Goal: Transaction & Acquisition: Purchase product/service

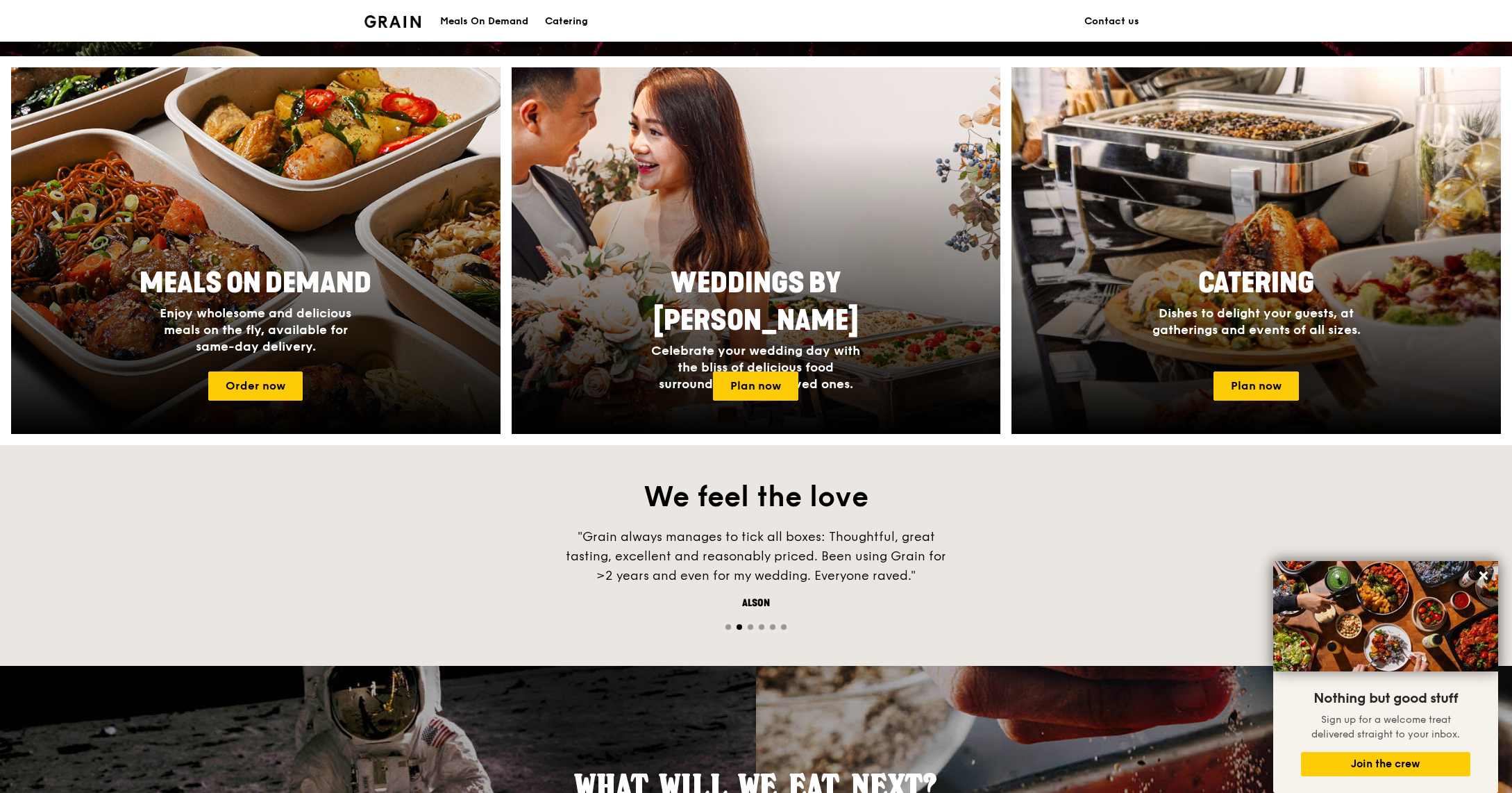
scroll to position [411, 0]
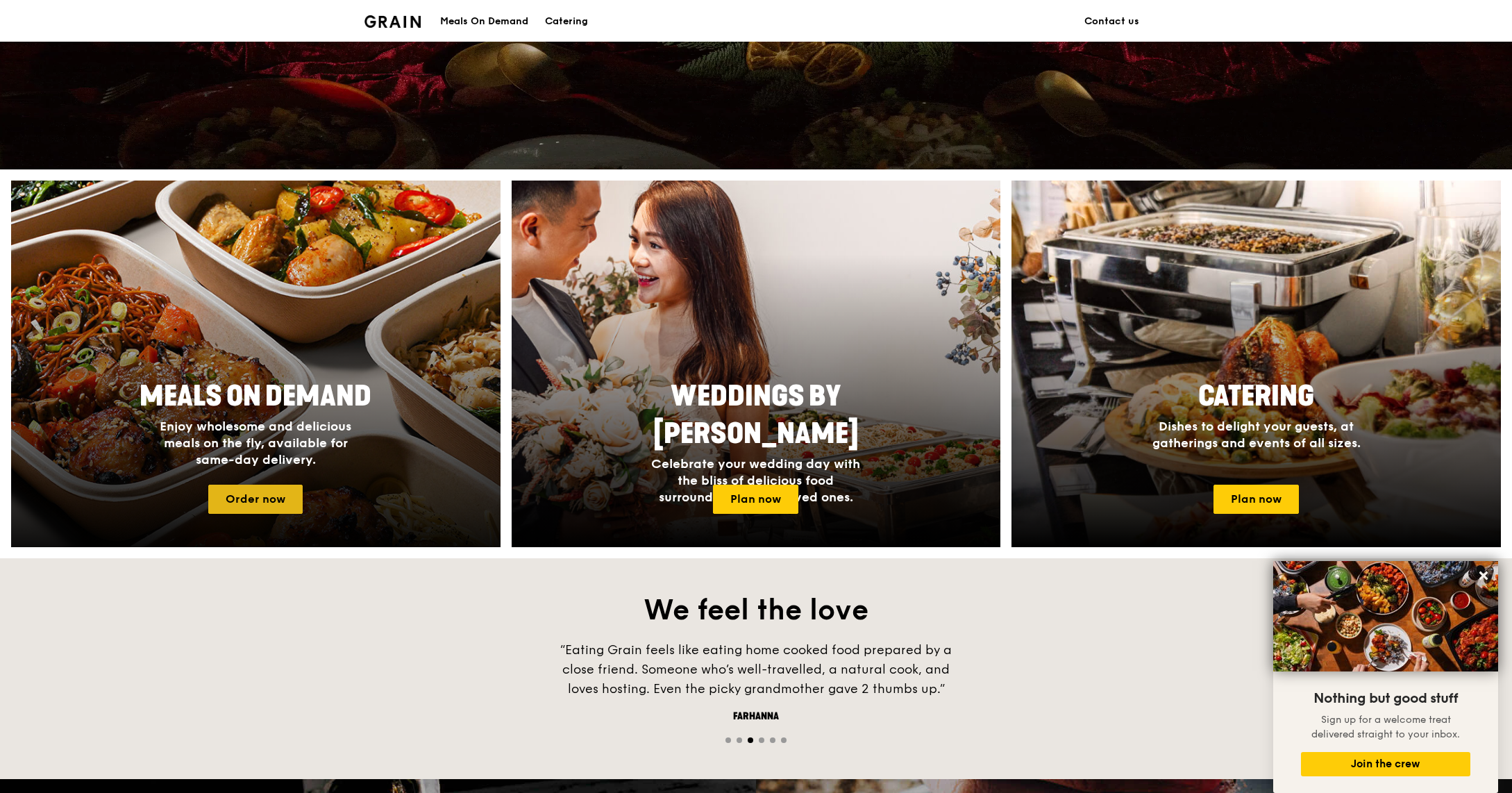
click at [270, 490] on link "Order now" at bounding box center [255, 500] width 95 height 29
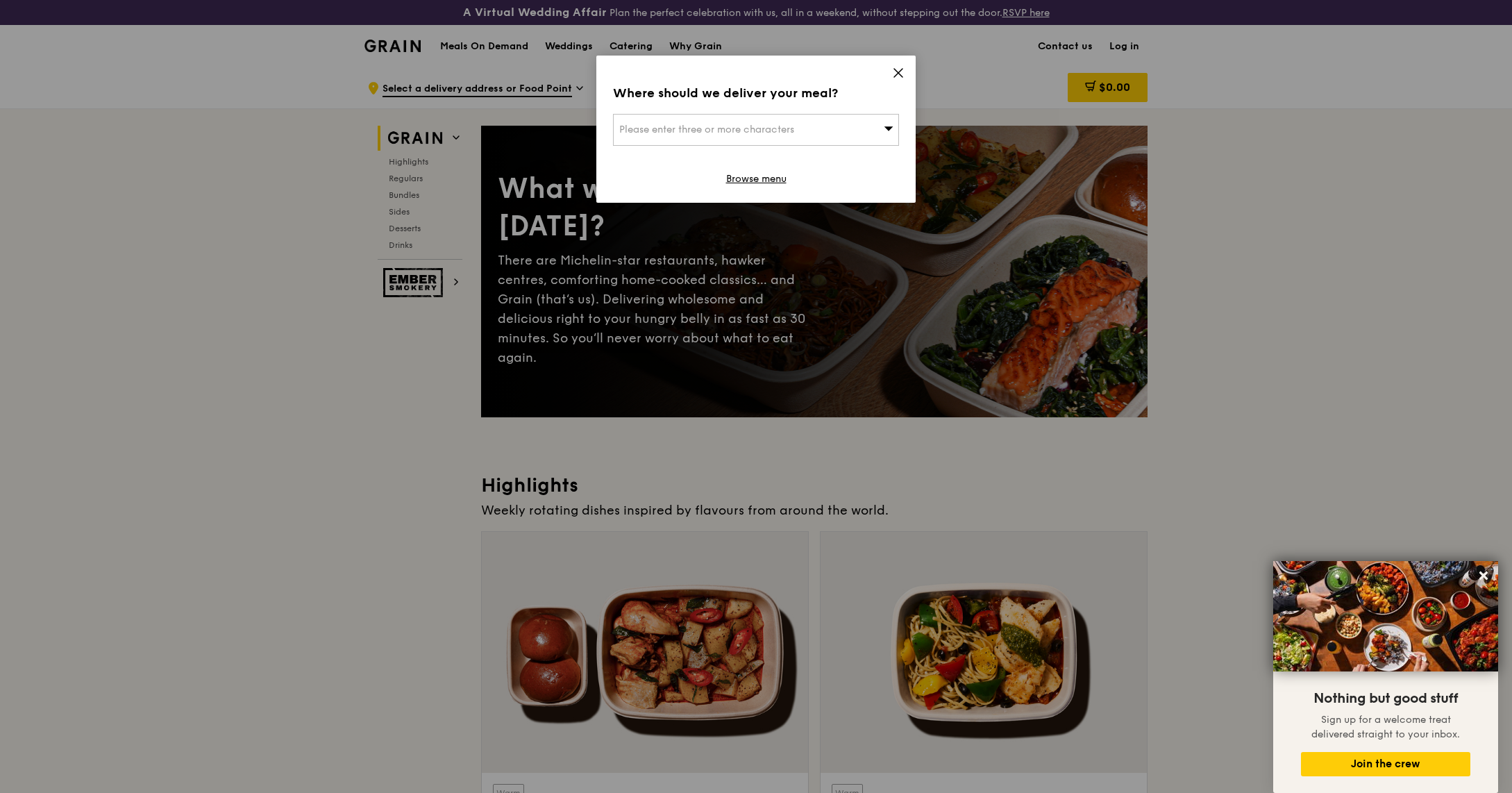
click at [899, 72] on icon at bounding box center [898, 73] width 9 height 9
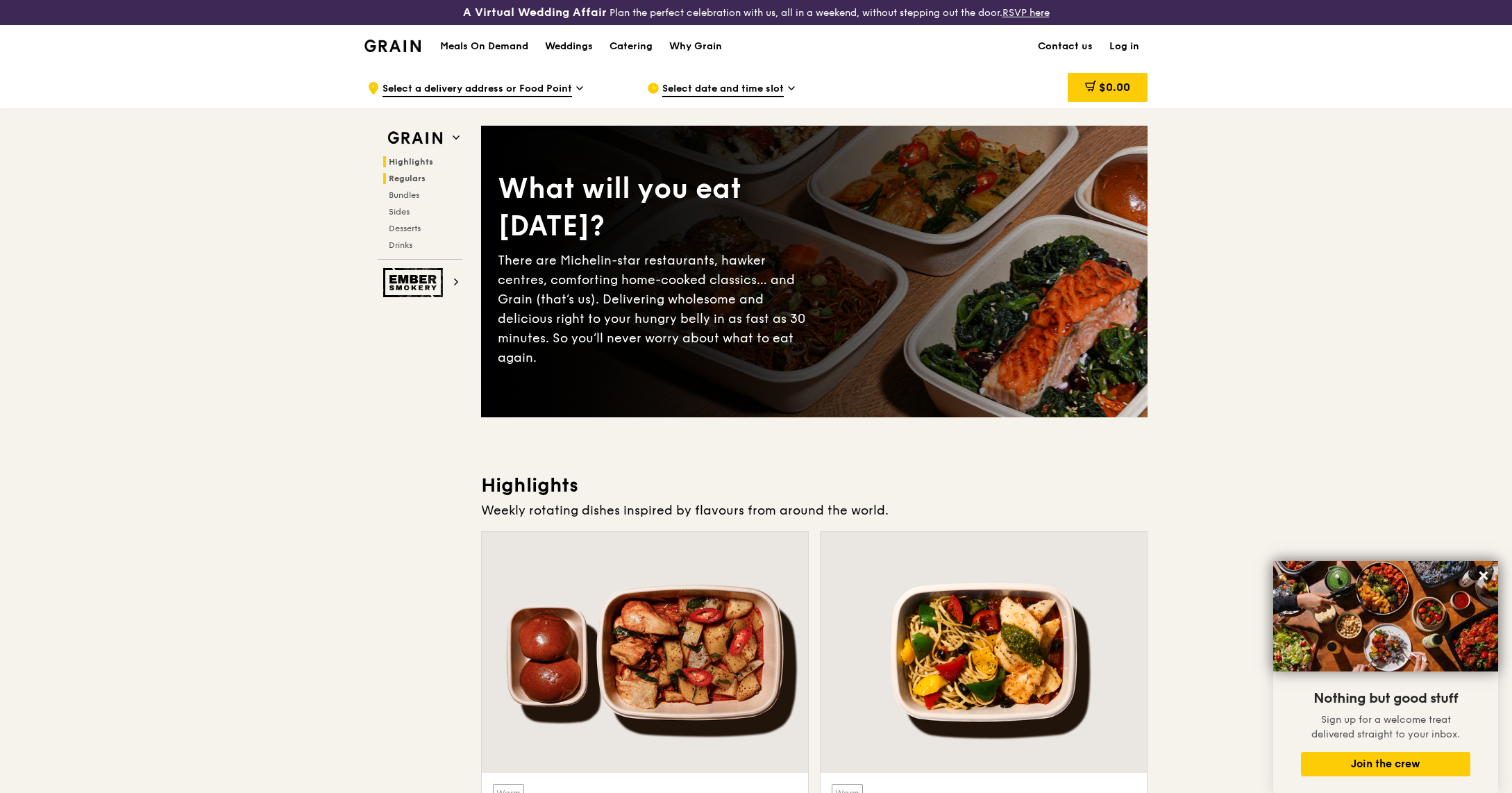
click at [412, 183] on h2 "Regulars" at bounding box center [423, 178] width 79 height 11
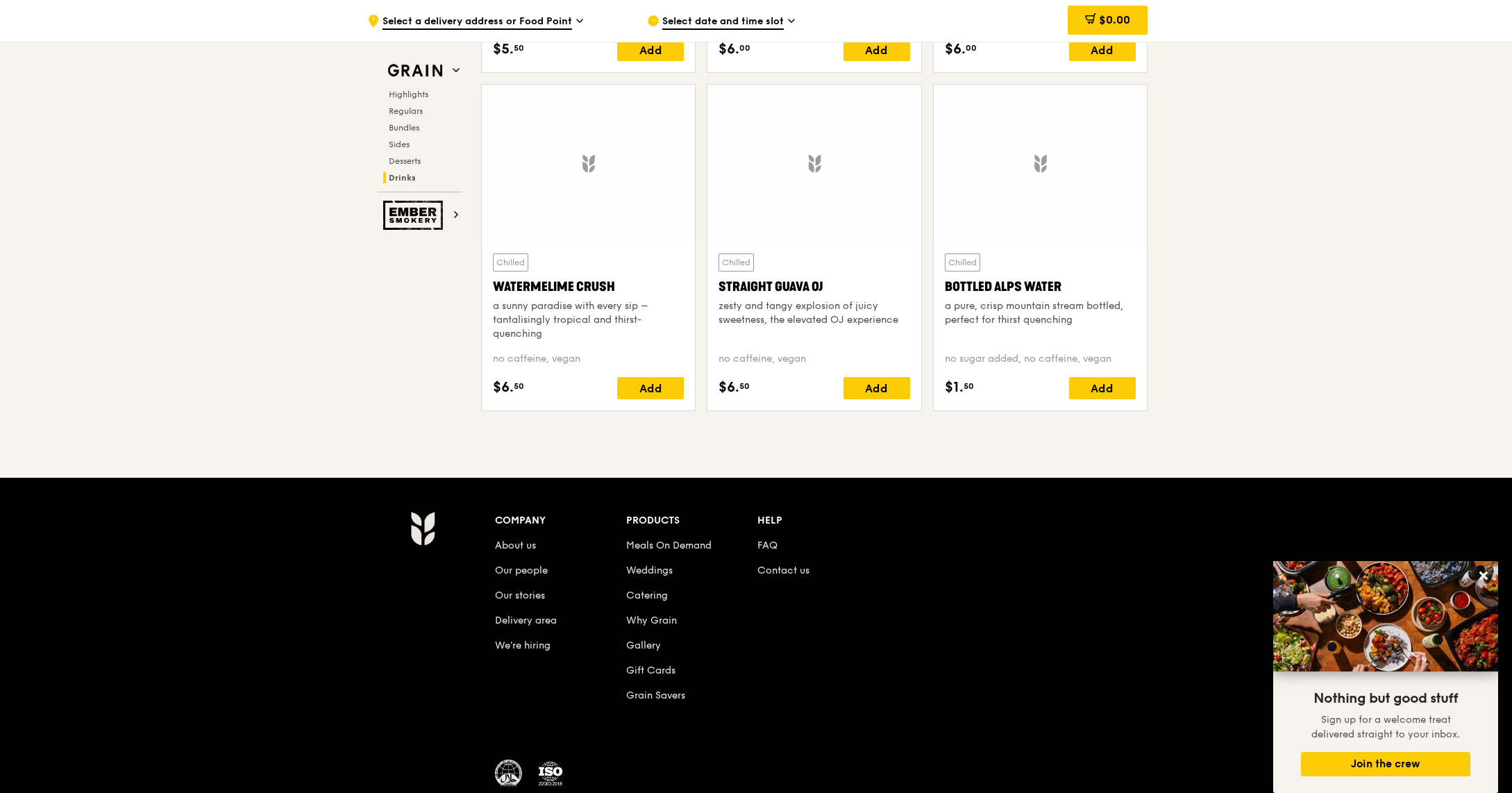
scroll to position [5523, 0]
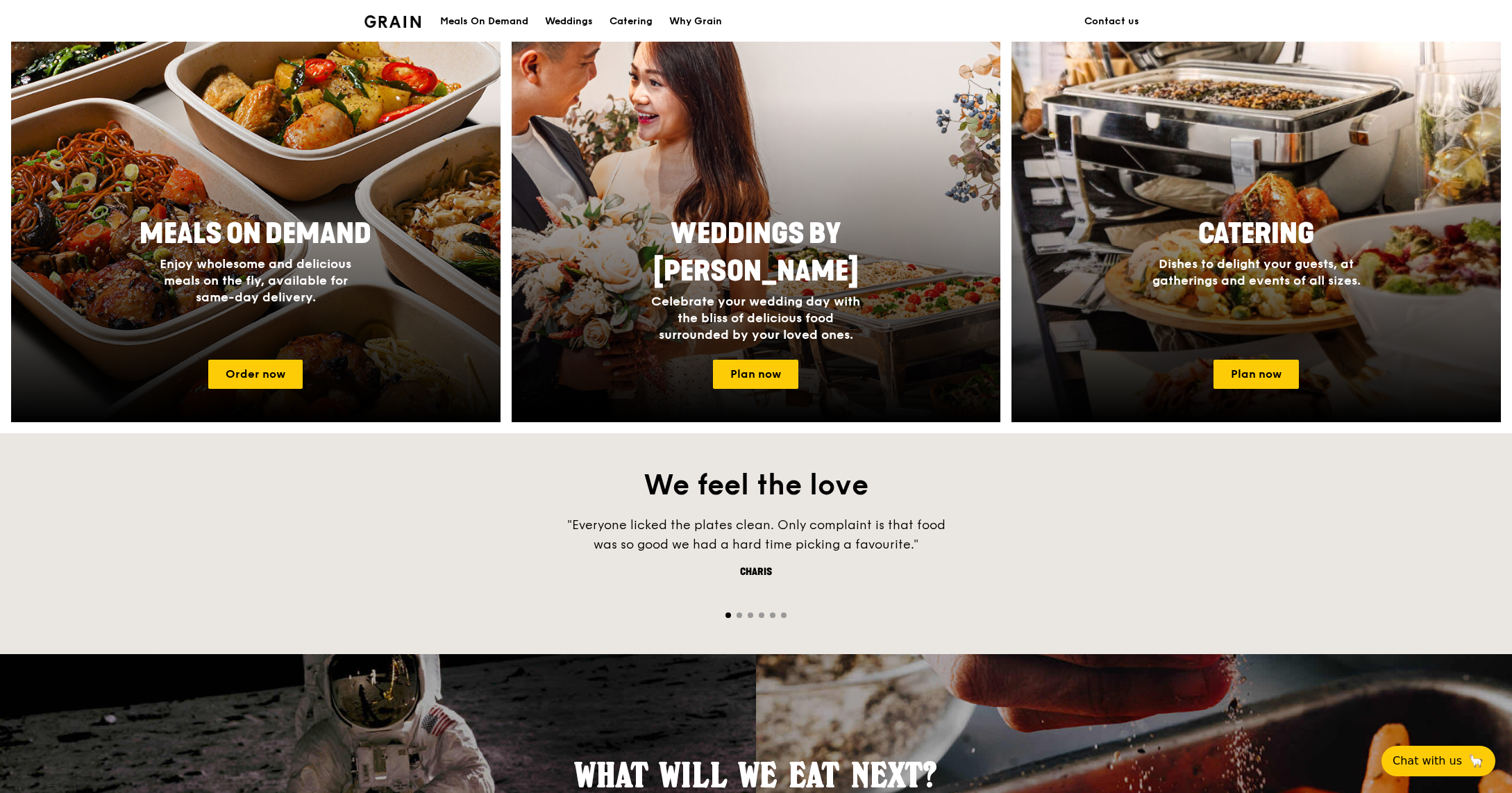
scroll to position [694, 0]
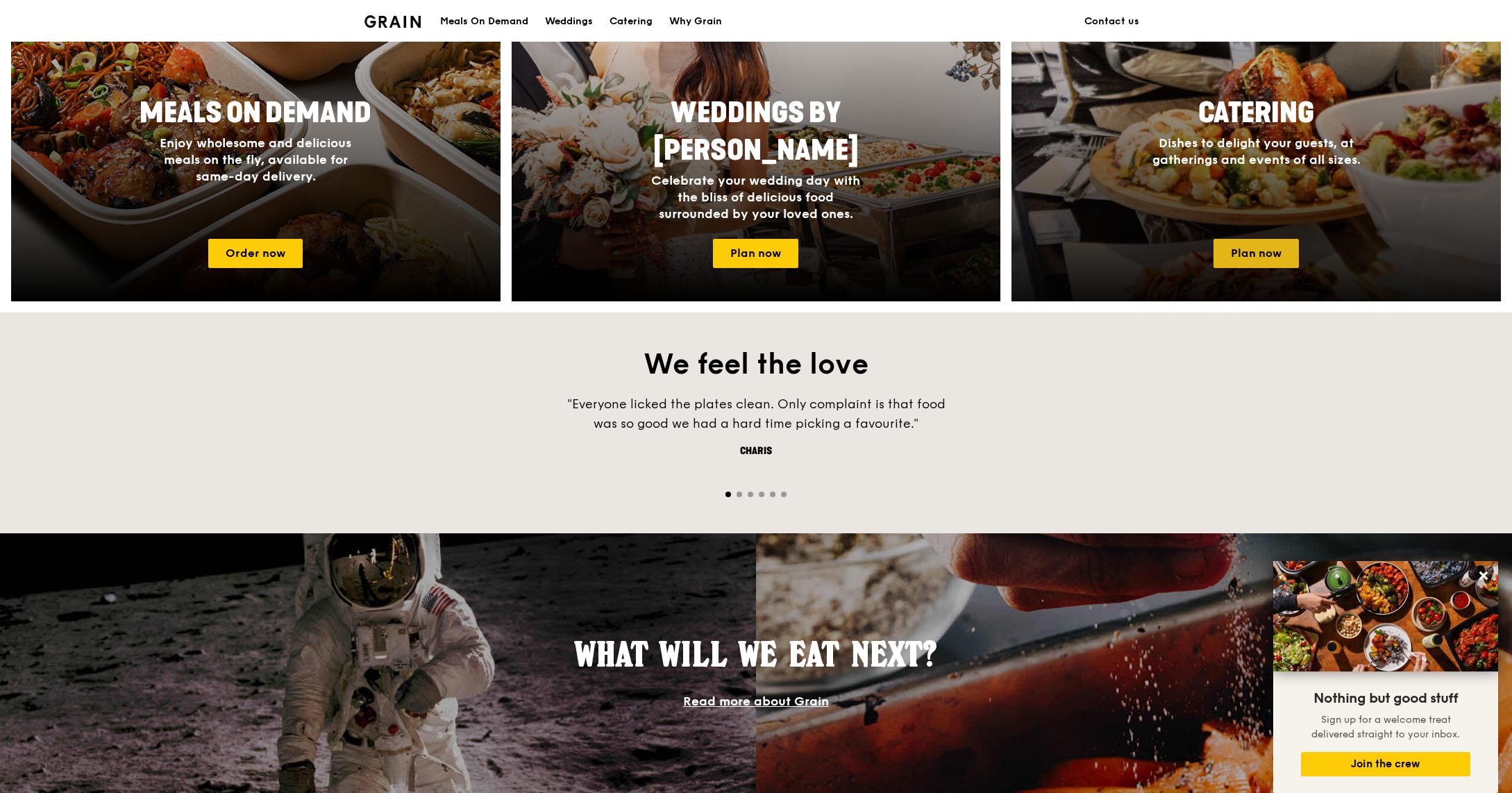
click at [1274, 250] on link "Plan now" at bounding box center [1255, 254] width 85 height 29
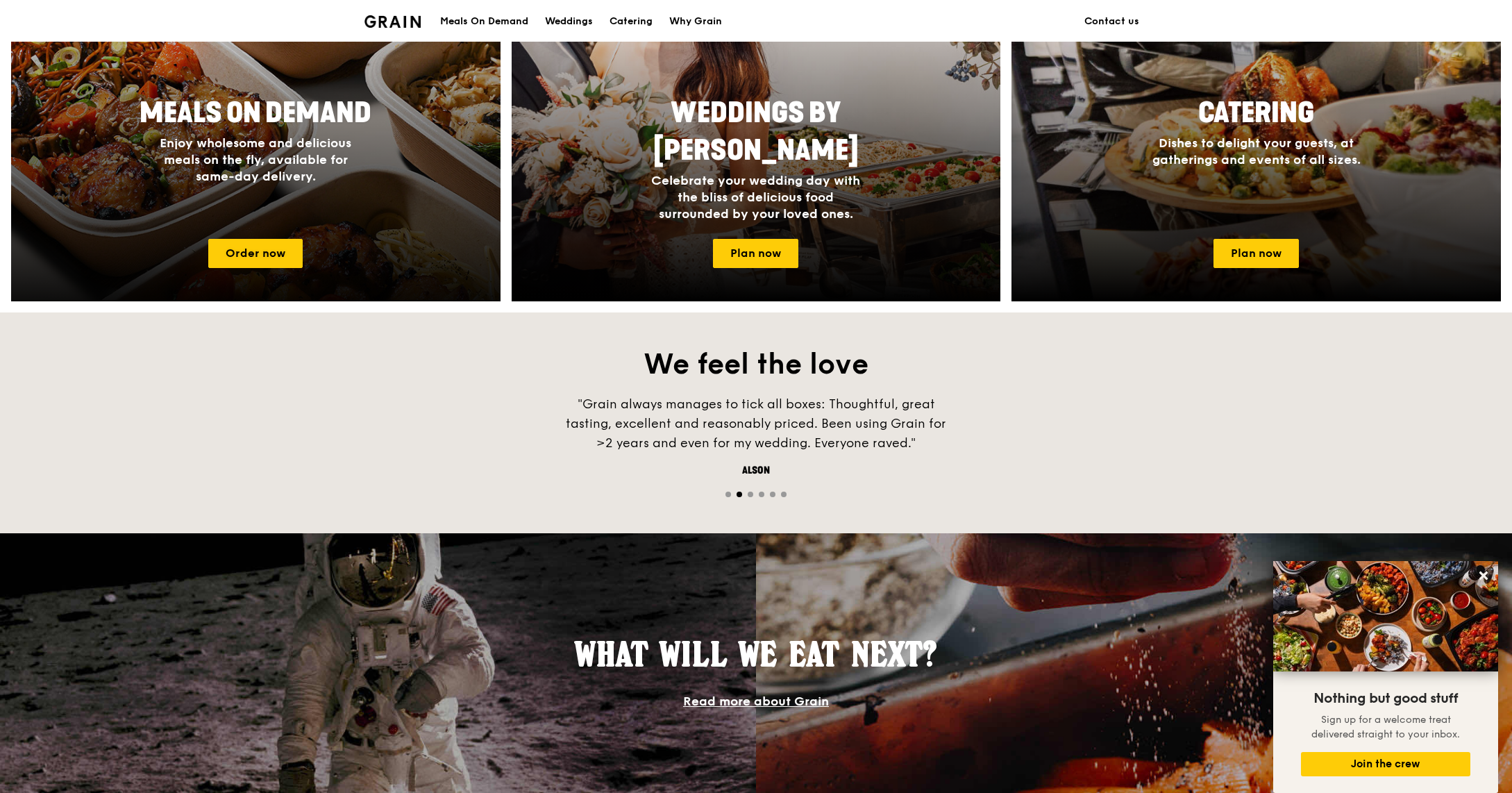
click at [274, 237] on div at bounding box center [256, 99] width 538 height 445
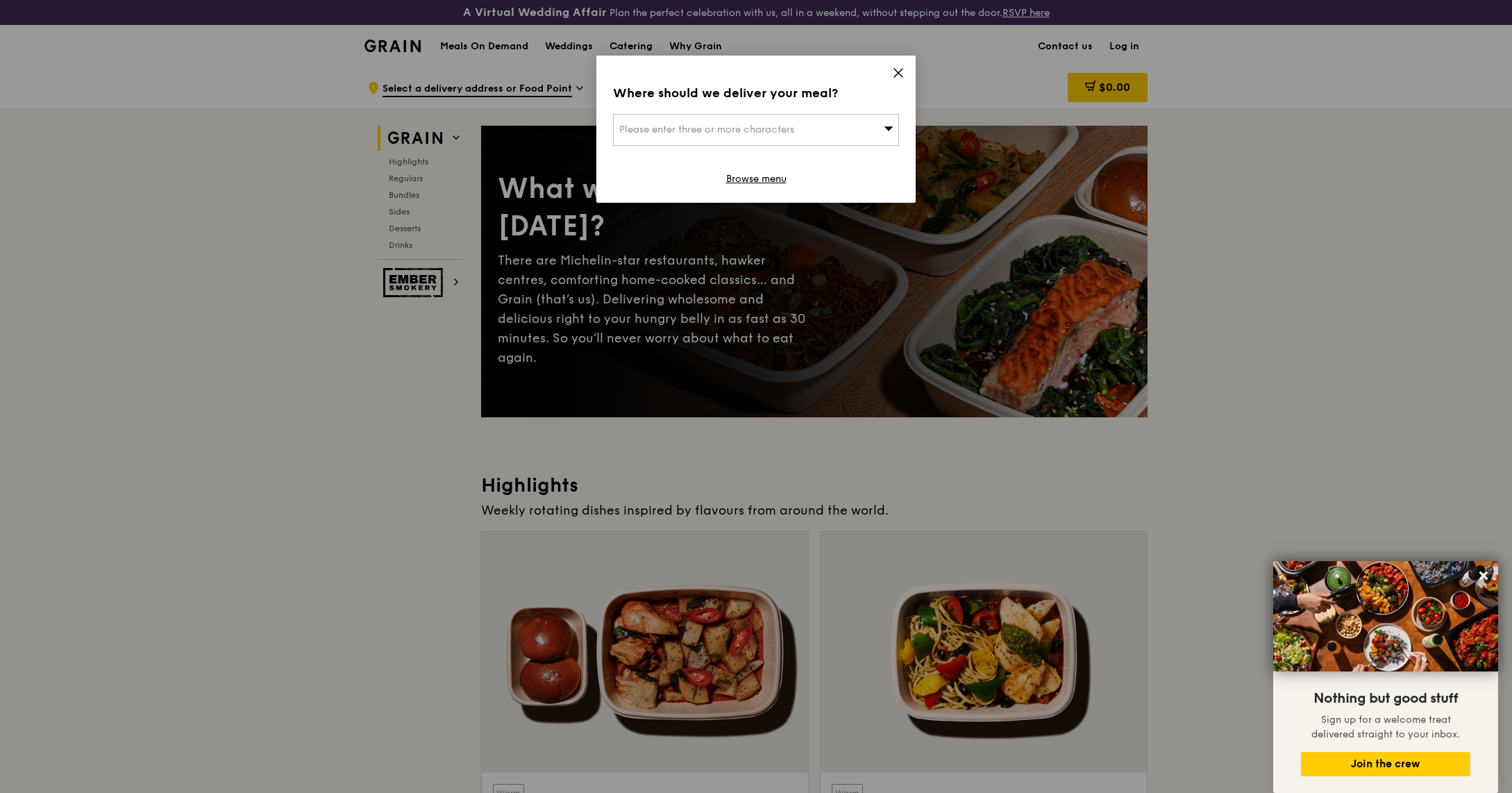
click at [905, 71] on div "Where should we deliver your meal? Please enter three or more characters Browse…" at bounding box center [756, 129] width 319 height 147
click at [895, 75] on icon at bounding box center [898, 73] width 13 height 13
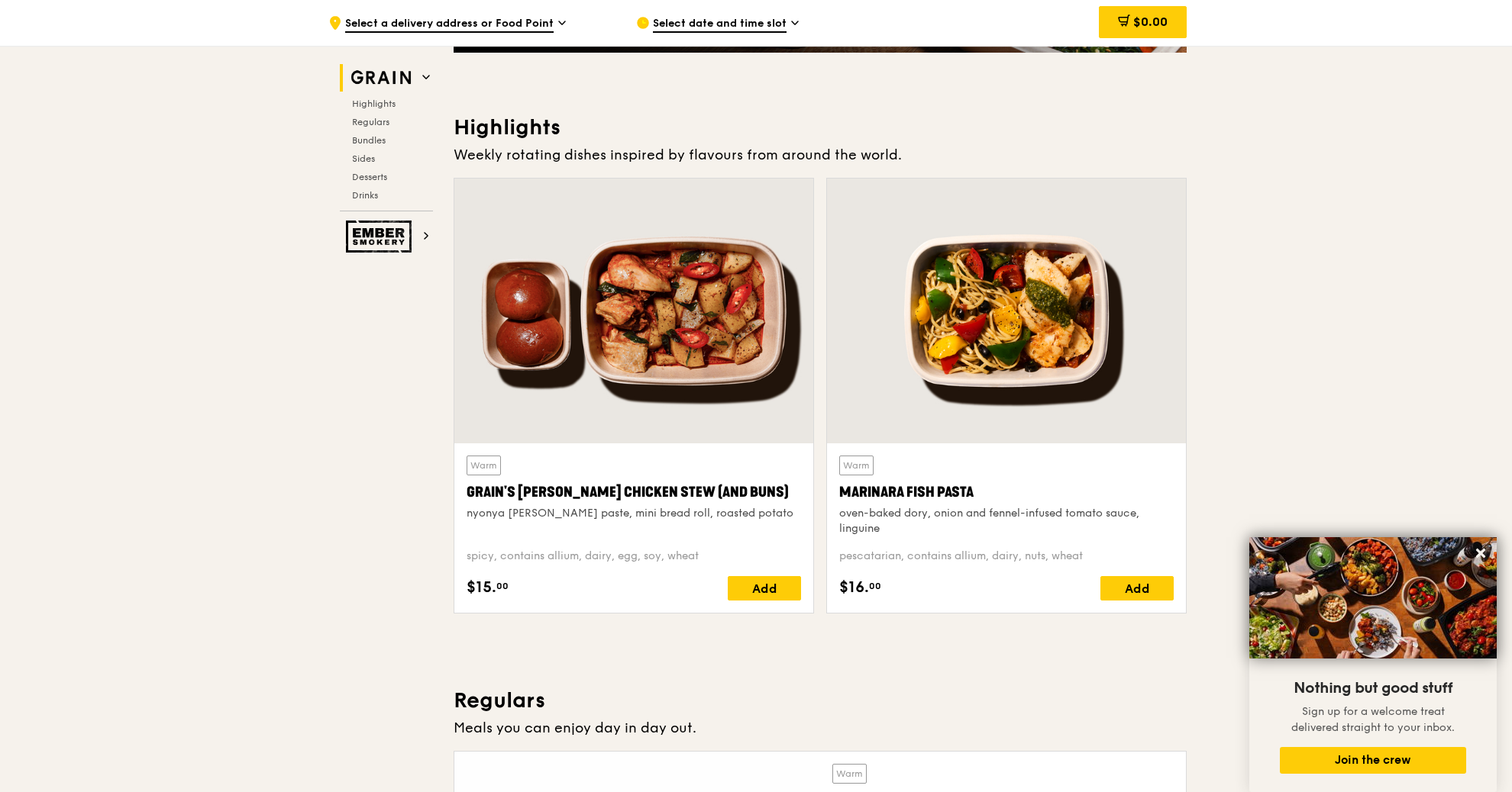
scroll to position [416, 0]
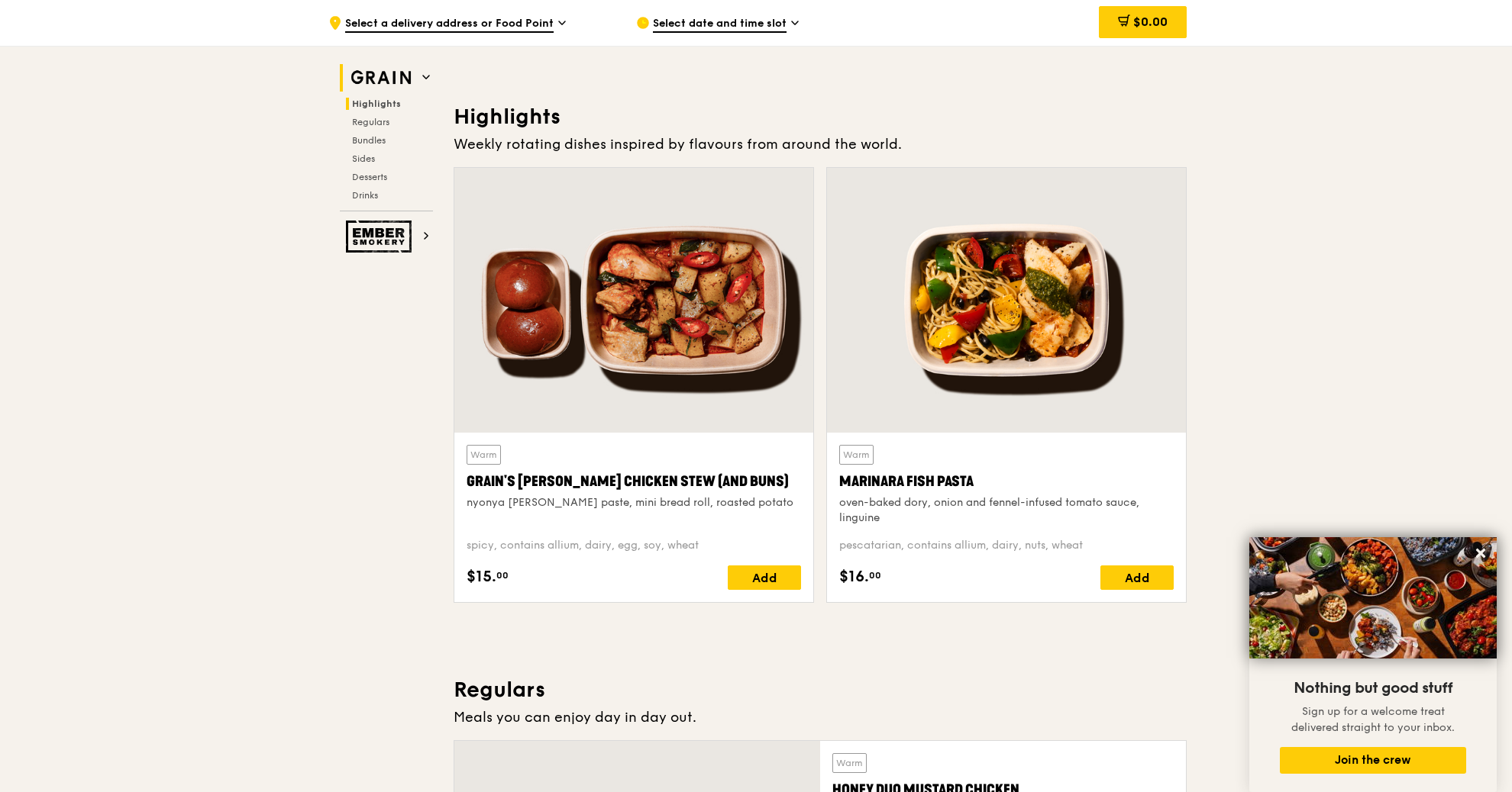
click at [394, 103] on span "Highlights" at bounding box center [376, 103] width 49 height 10
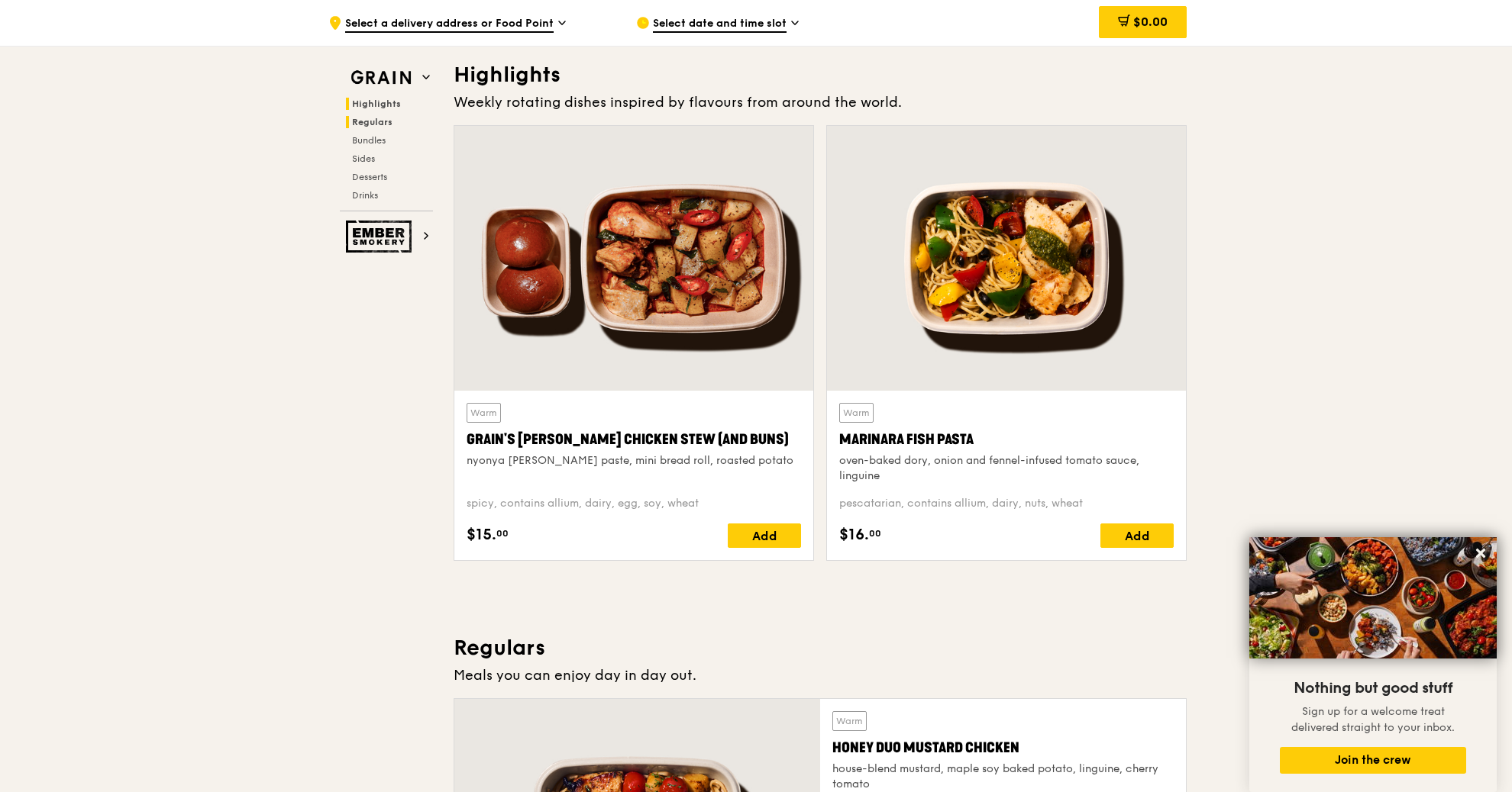
click at [384, 121] on span "Regulars" at bounding box center [372, 122] width 41 height 10
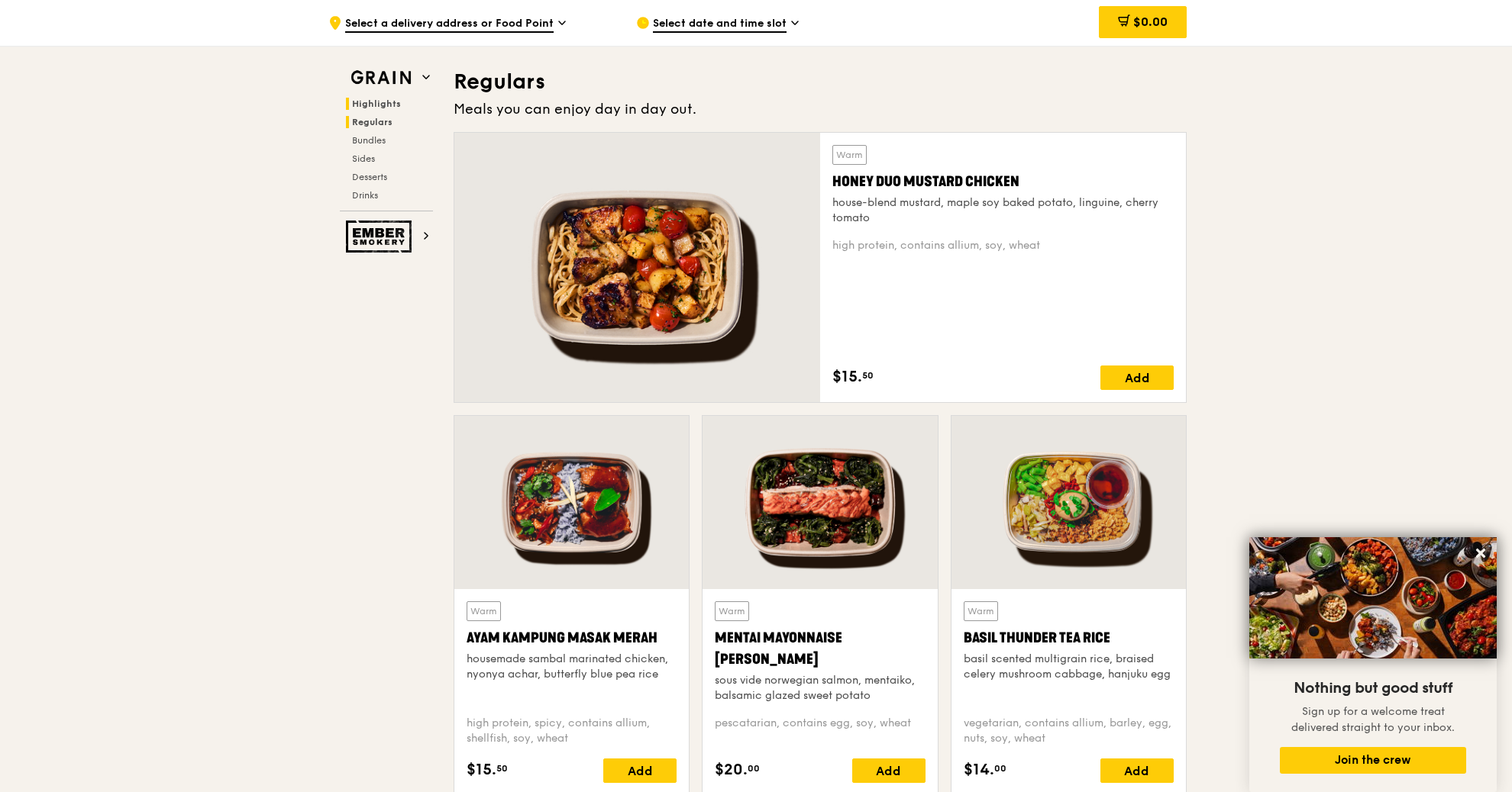
scroll to position [1030, 0]
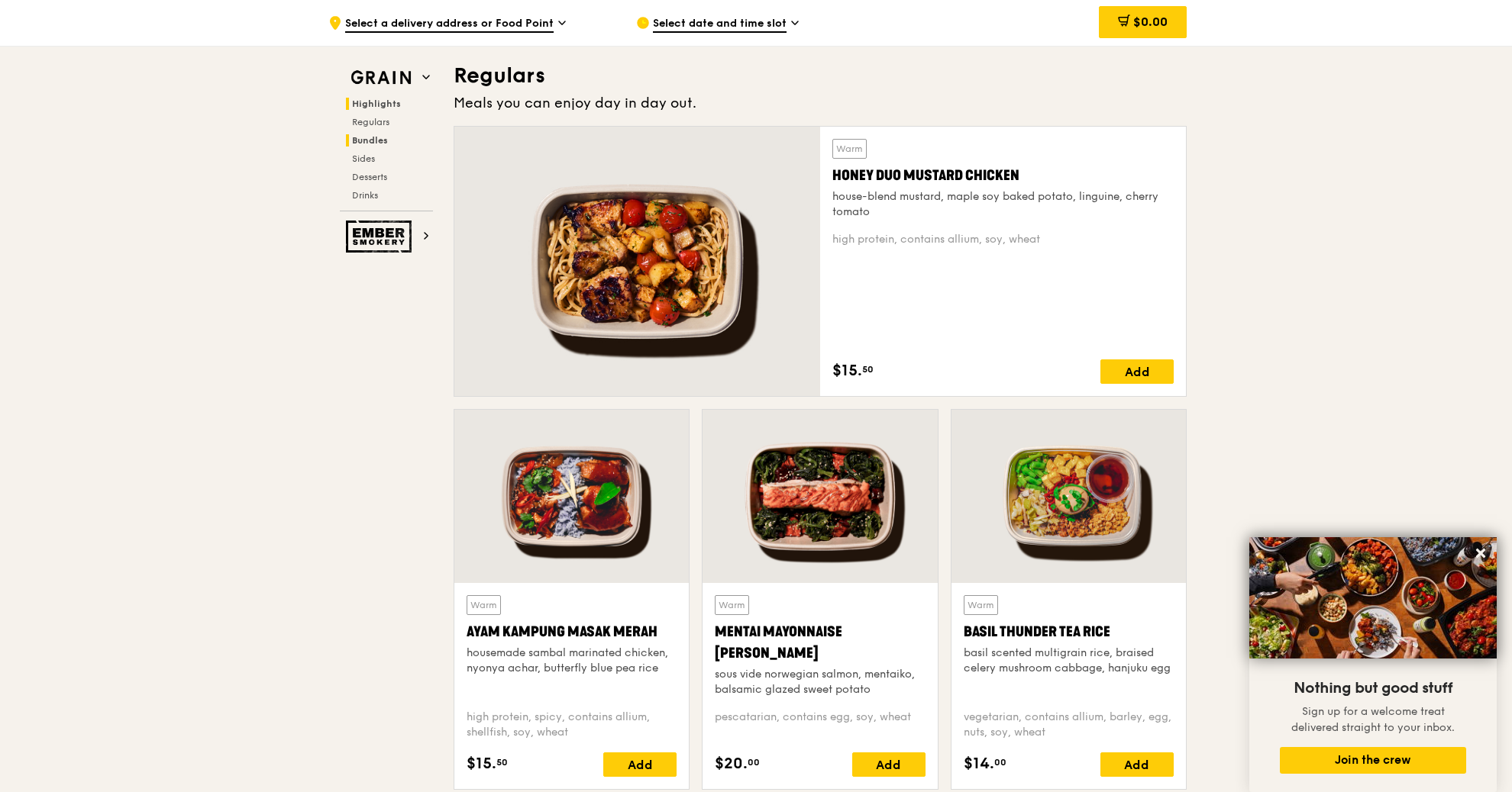
click at [381, 135] on span "Bundles" at bounding box center [370, 140] width 36 height 10
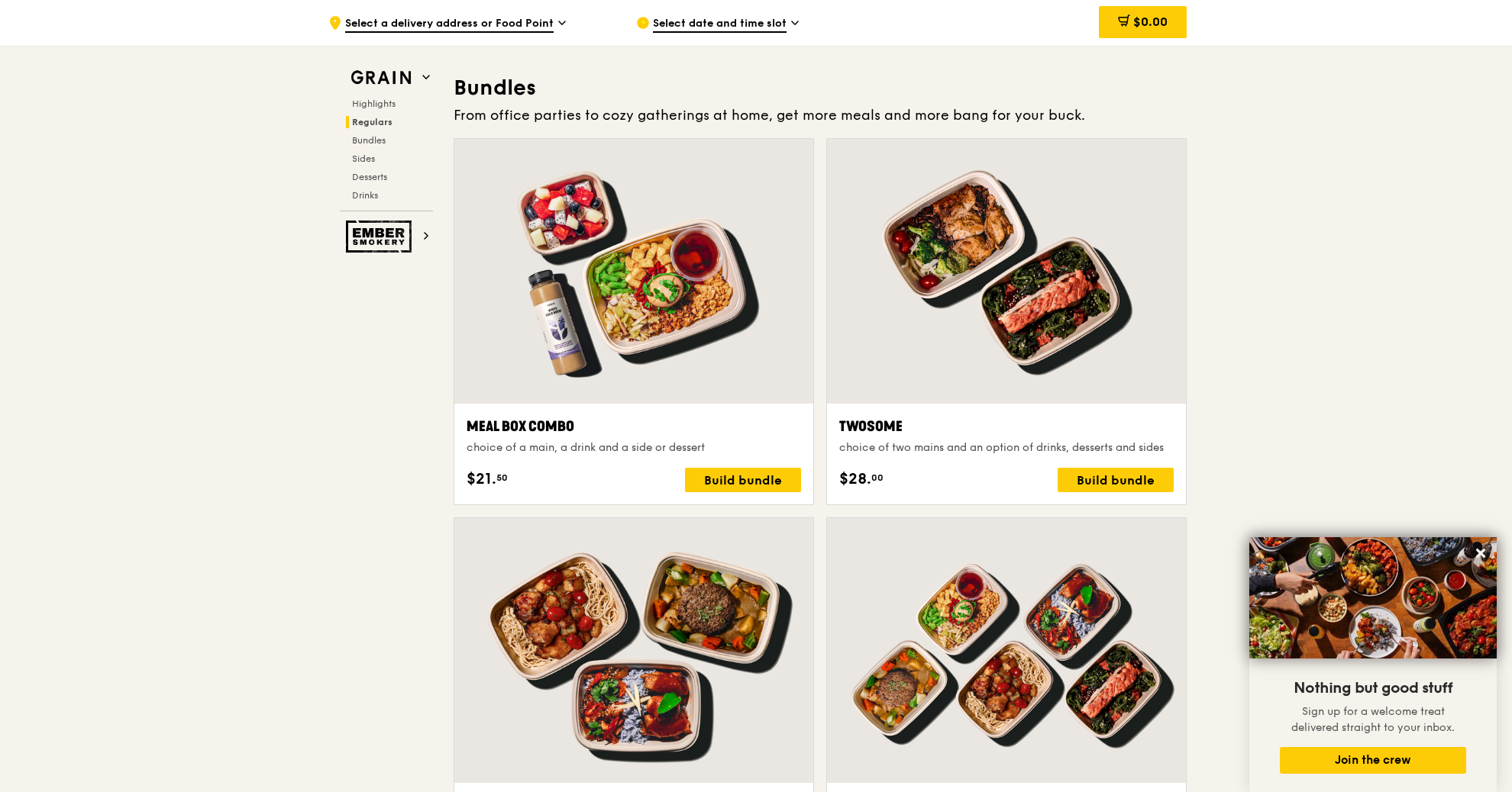
scroll to position [2226, 0]
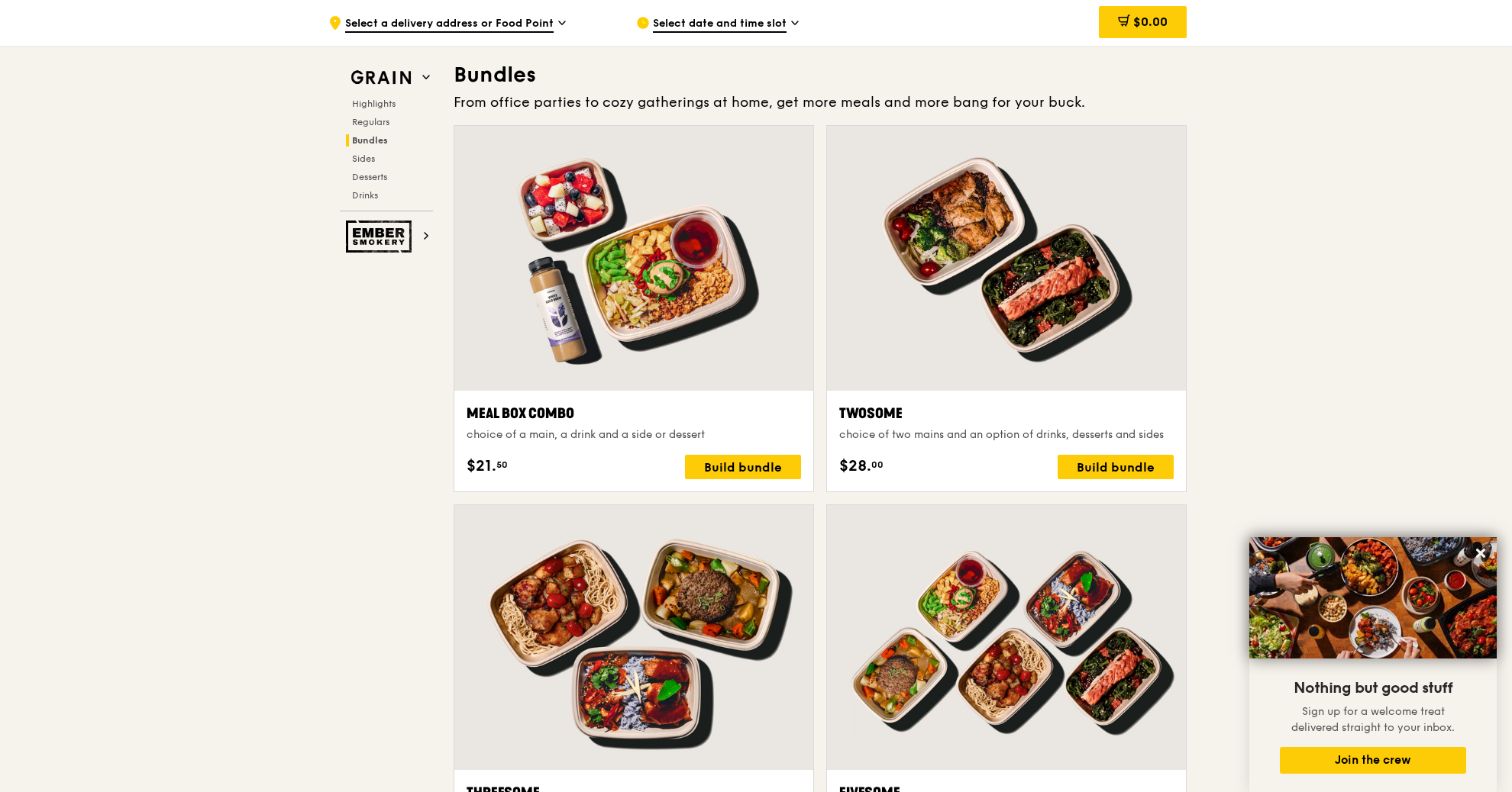
click at [368, 151] on div "Highlights Regulars Bundles Sides Desserts Drinks" at bounding box center [386, 149] width 94 height 104
click at [374, 130] on div "Highlights Regulars Bundles Sides Desserts Drinks" at bounding box center [386, 149] width 94 height 104
click at [377, 122] on span "Regulars" at bounding box center [372, 122] width 41 height 10
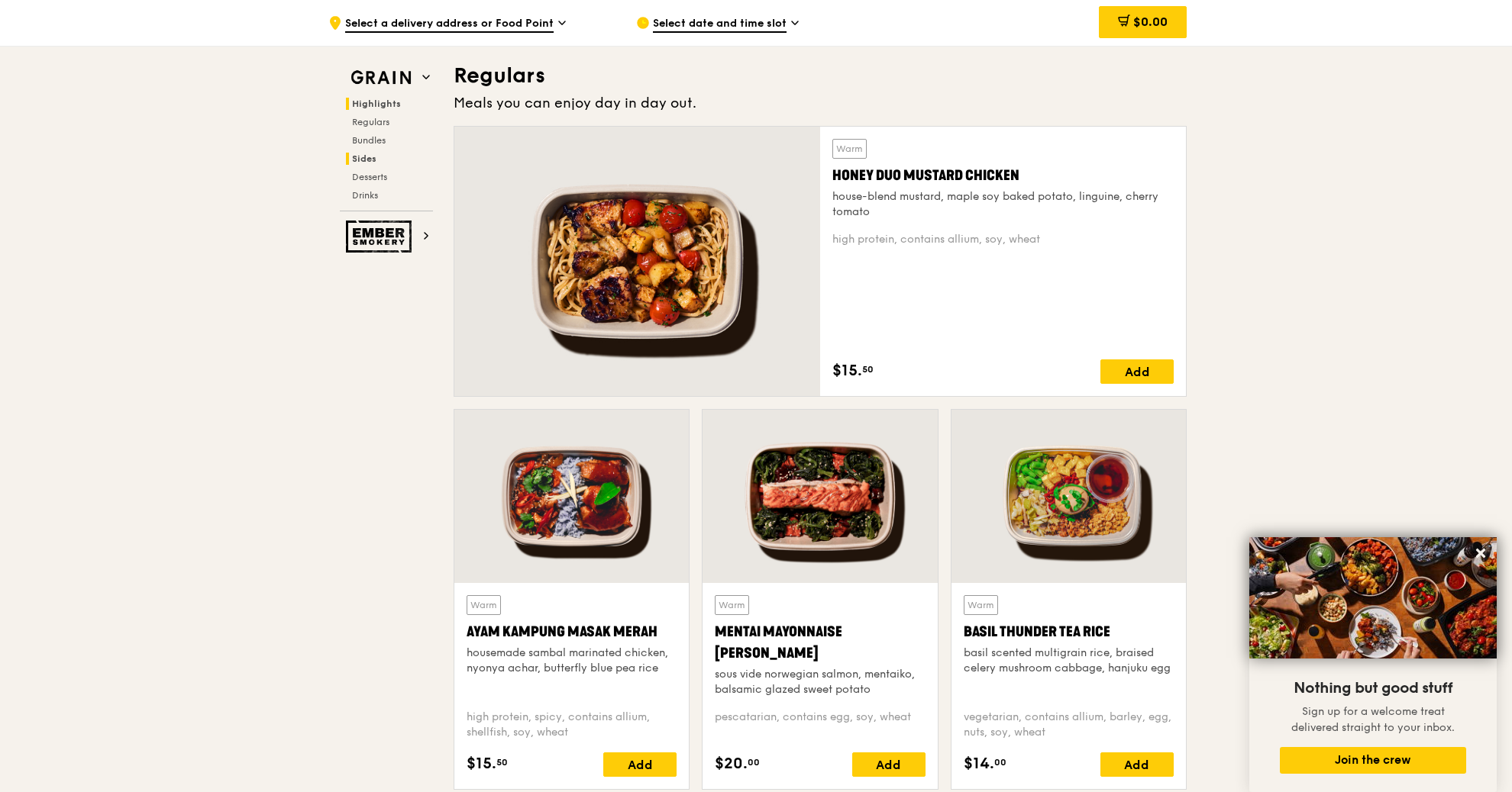
click at [367, 164] on h2 "Sides" at bounding box center [390, 158] width 87 height 12
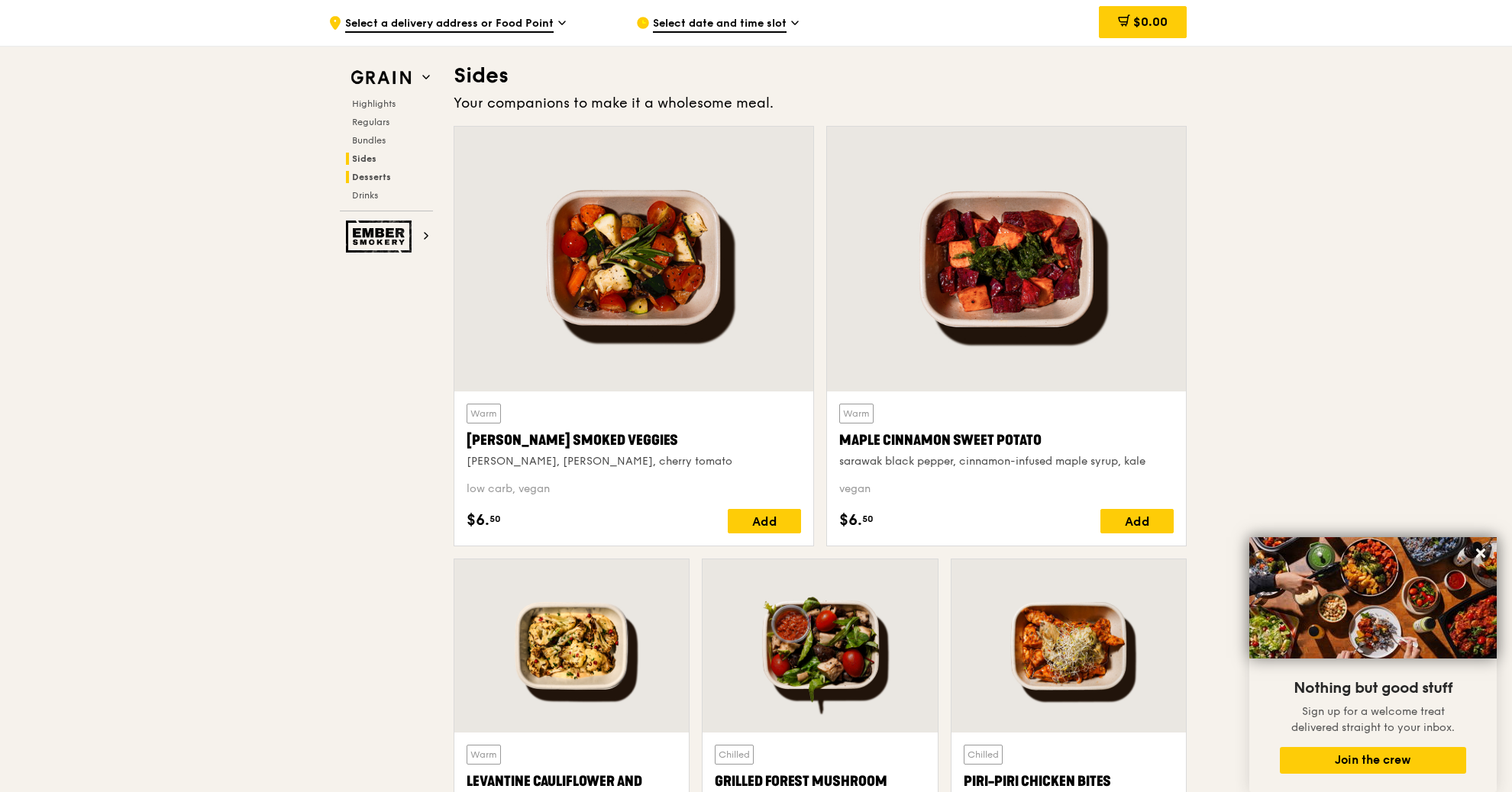
click at [371, 177] on span "Desserts" at bounding box center [371, 177] width 39 height 10
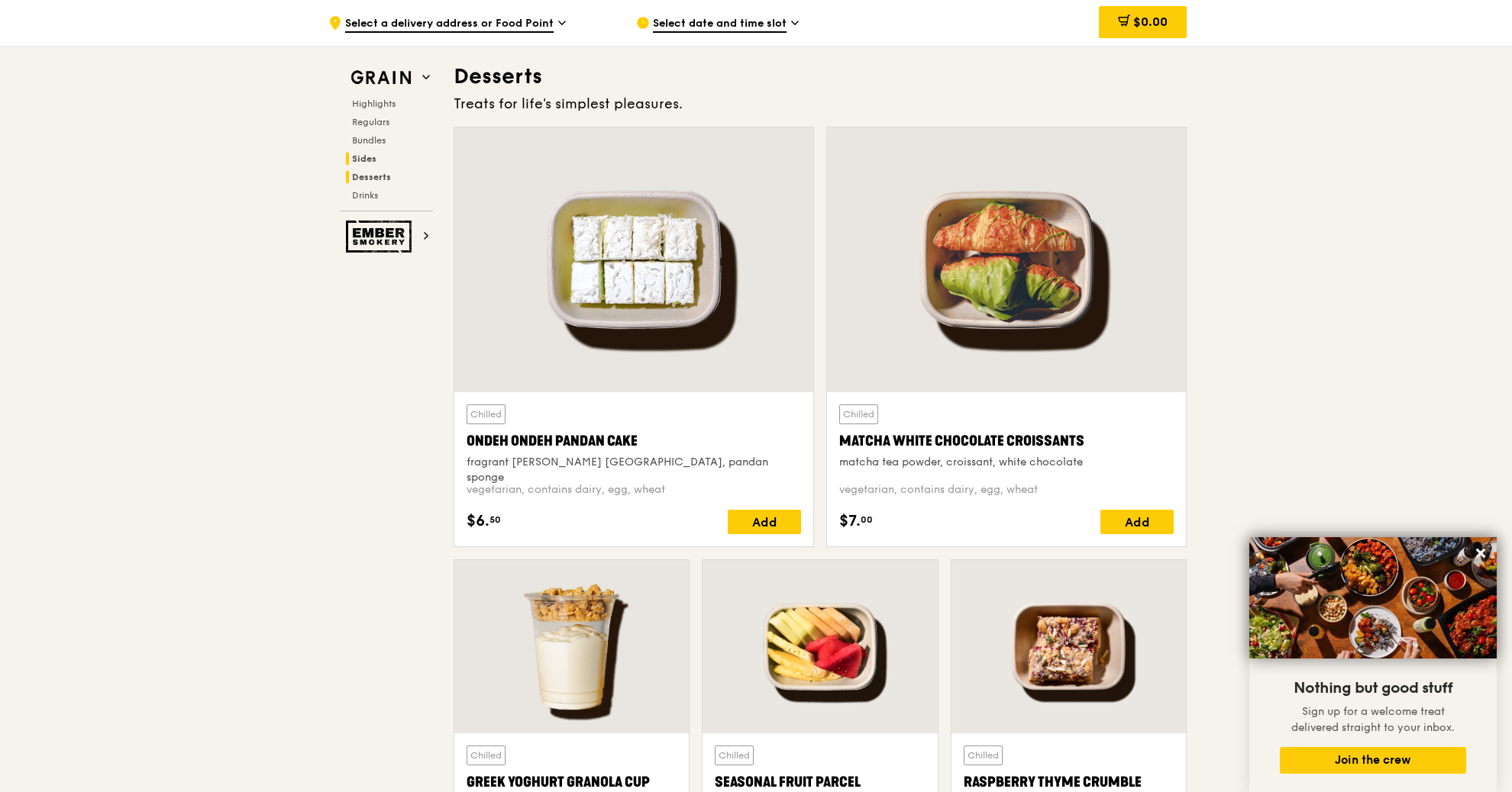
click at [371, 157] on span "Sides" at bounding box center [364, 158] width 25 height 10
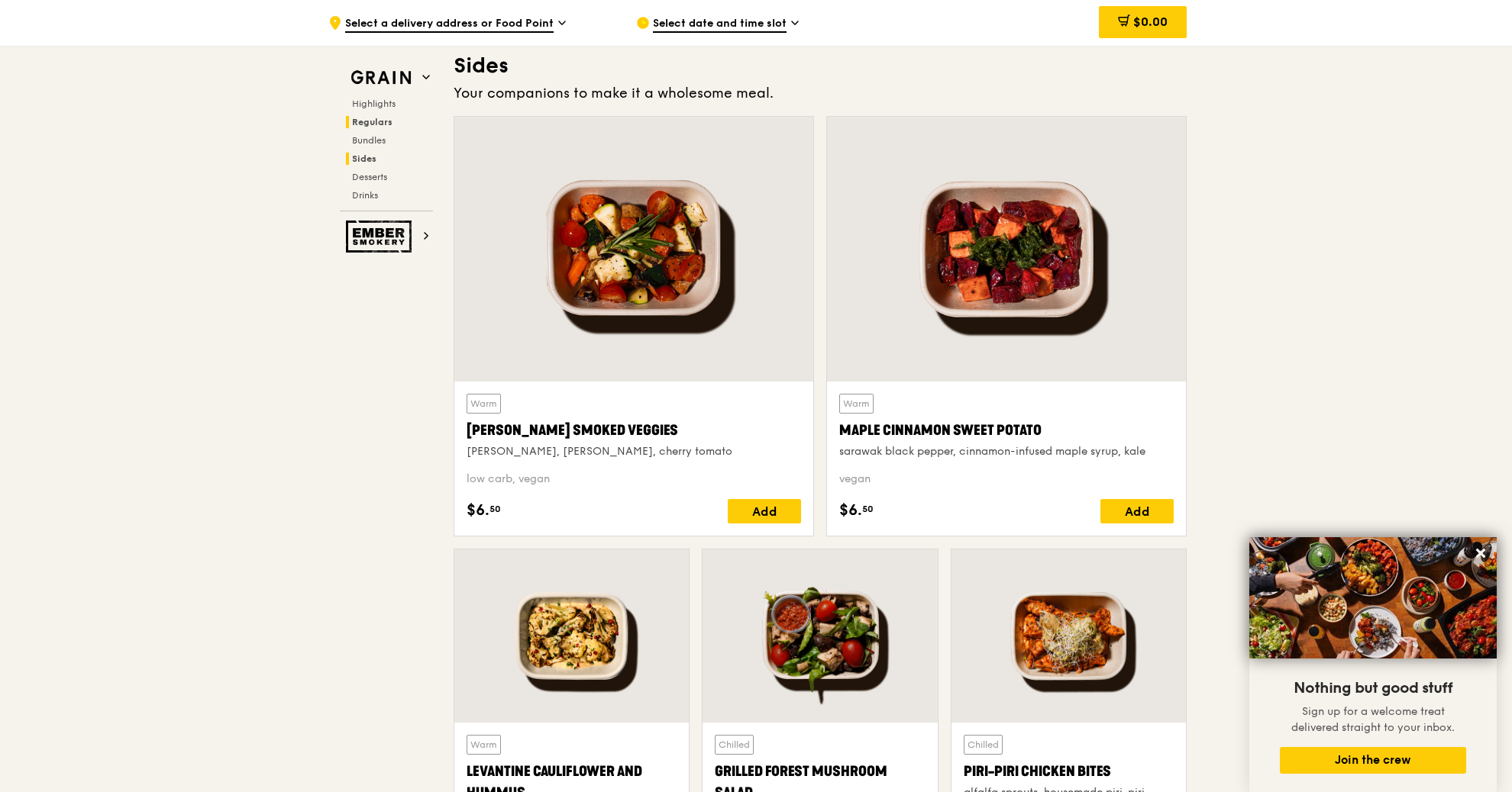
click at [372, 120] on span "Regulars" at bounding box center [372, 122] width 41 height 10
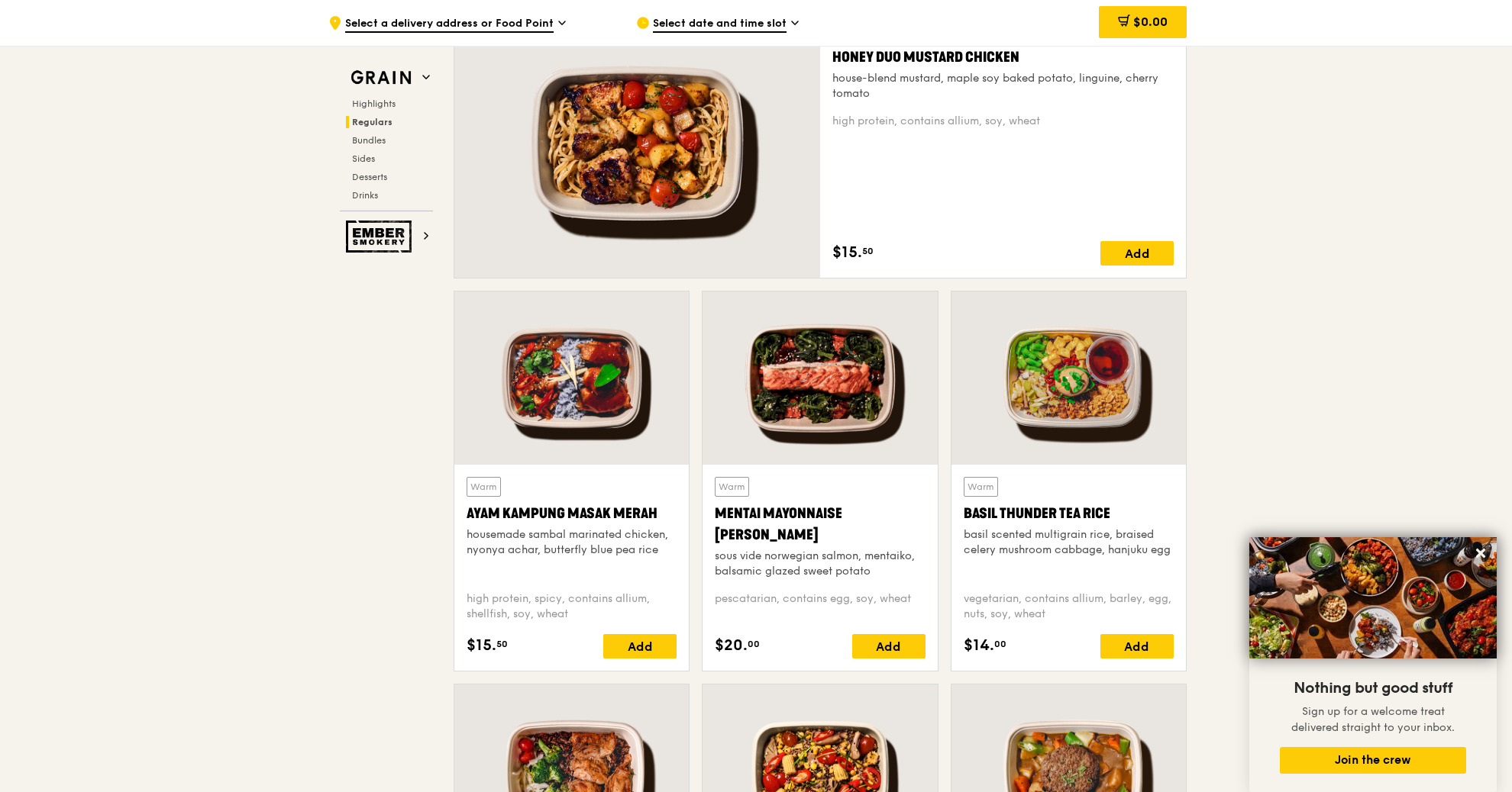
scroll to position [1030, 0]
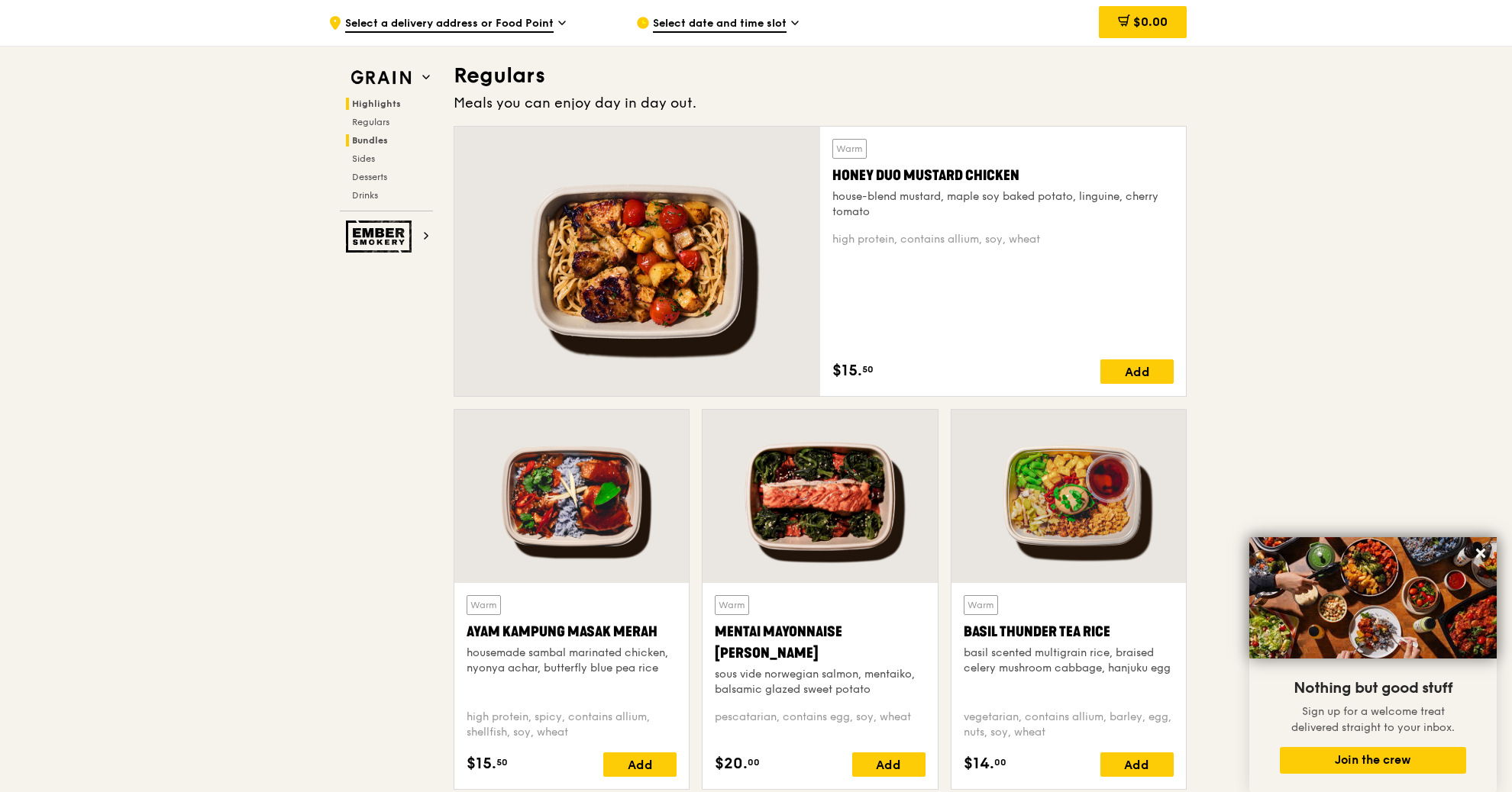
click at [369, 137] on span "Bundles" at bounding box center [370, 140] width 36 height 10
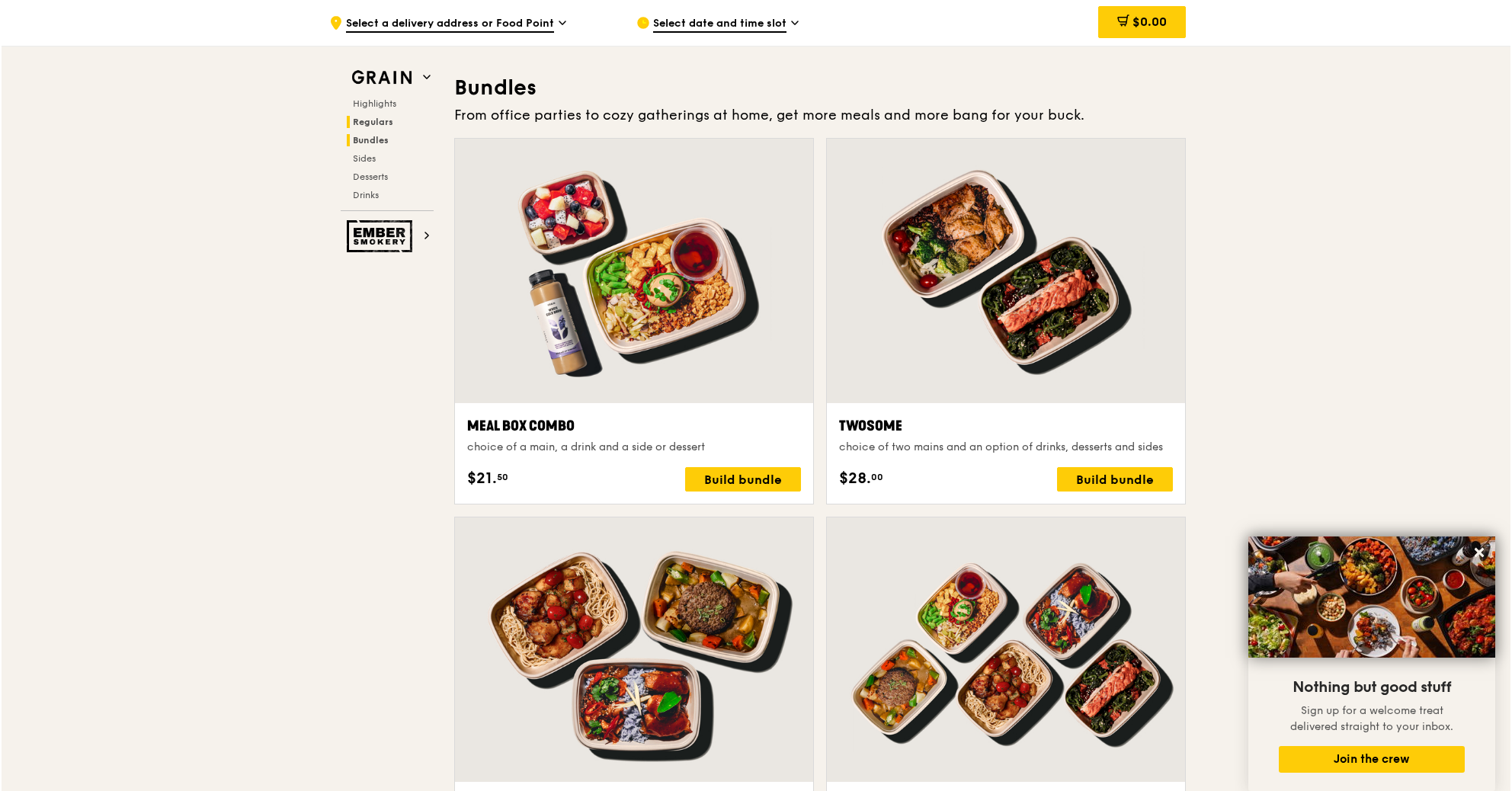
scroll to position [2223, 0]
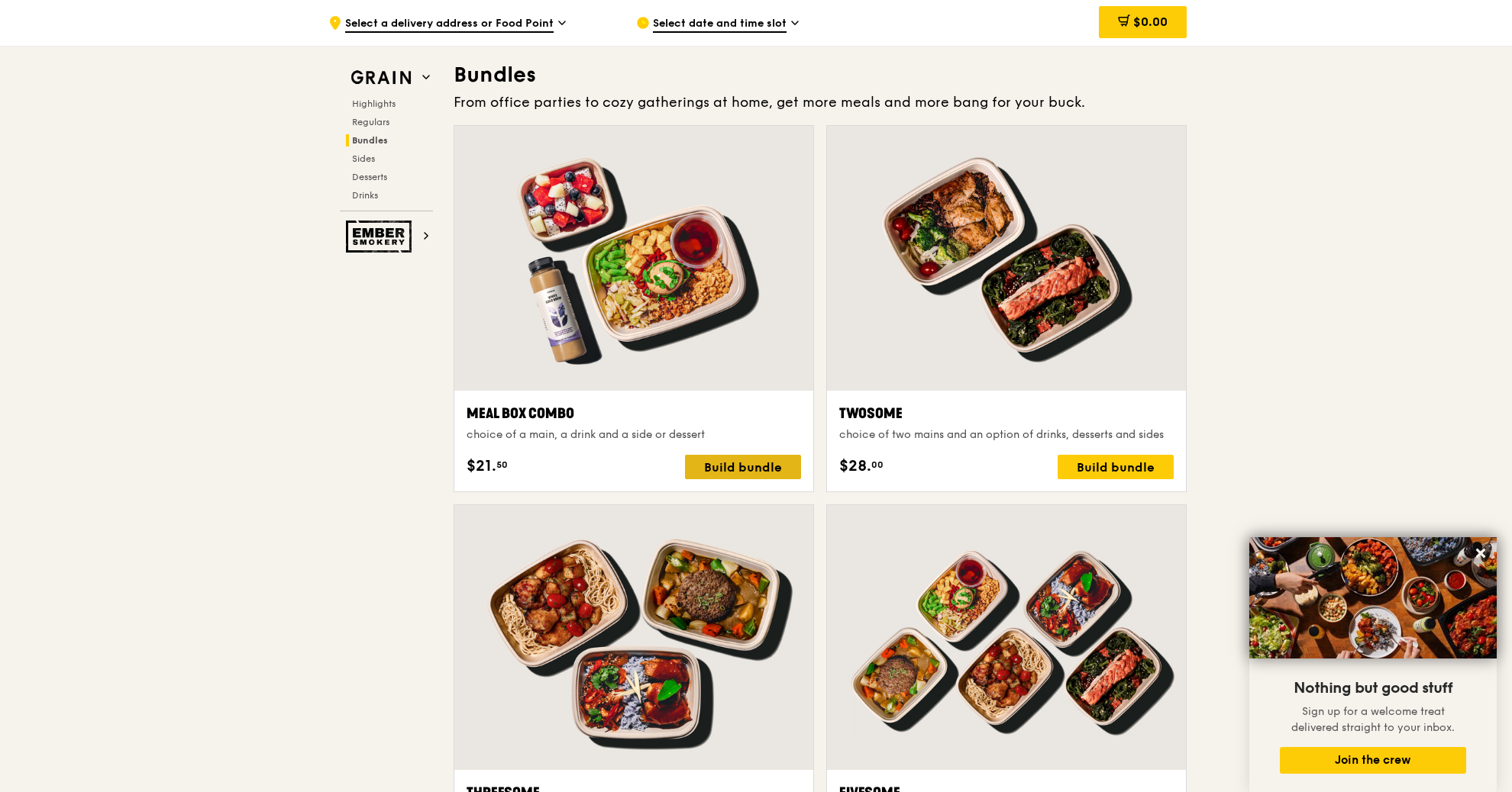
click at [714, 469] on div "Build bundle" at bounding box center [742, 467] width 116 height 25
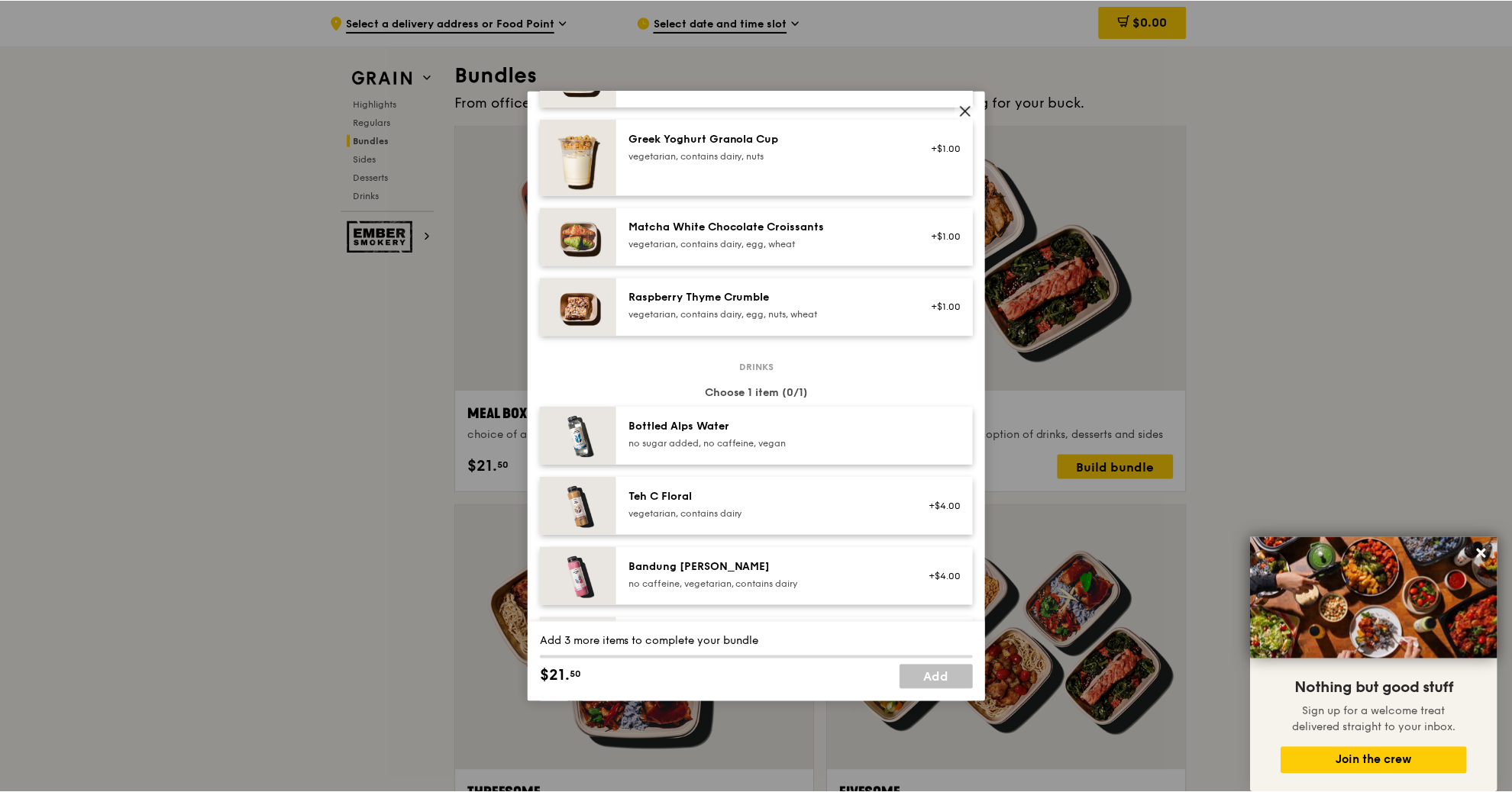
scroll to position [1733, 0]
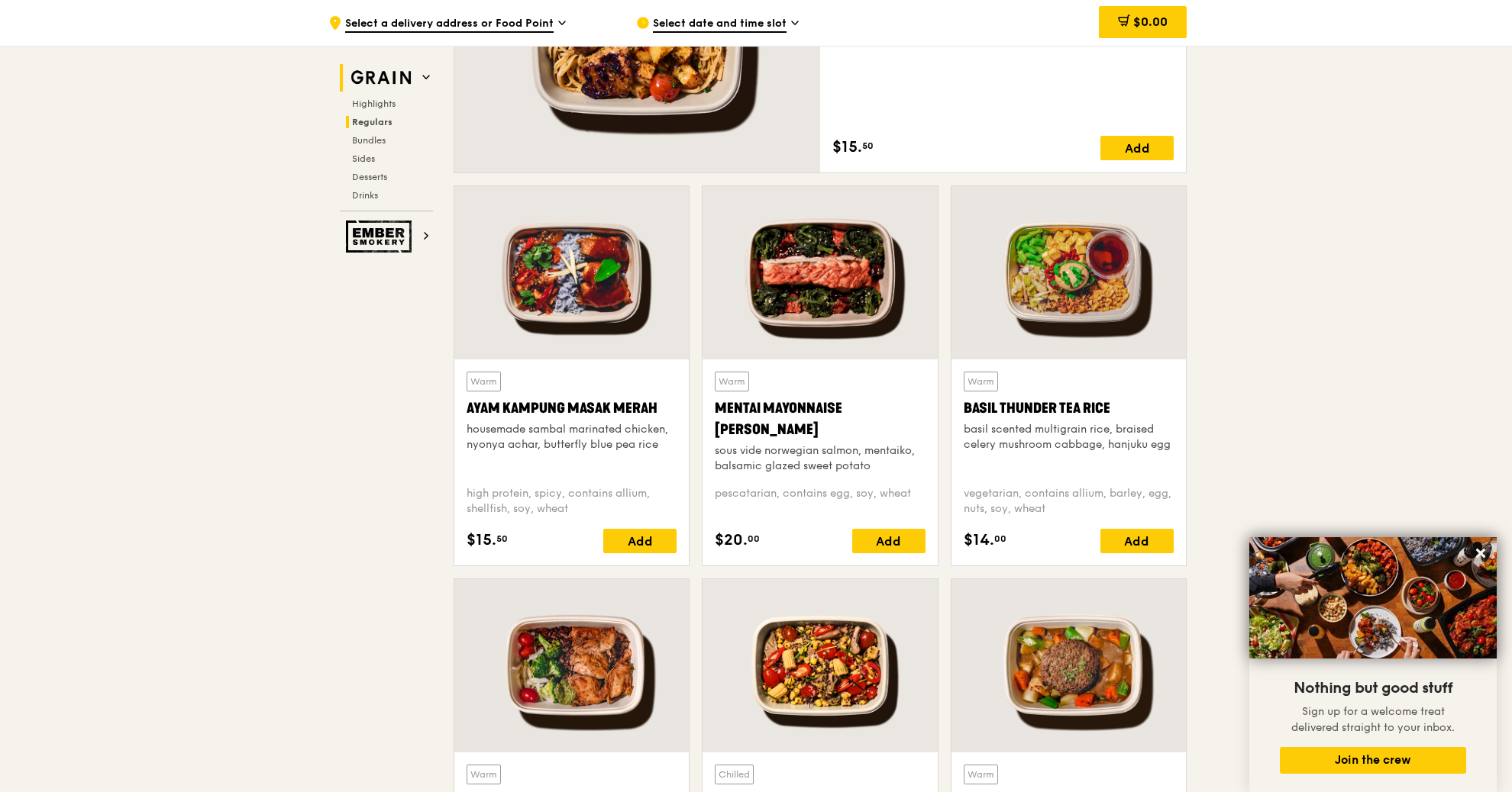
click at [432, 77] on h2 "Grain" at bounding box center [386, 77] width 94 height 27
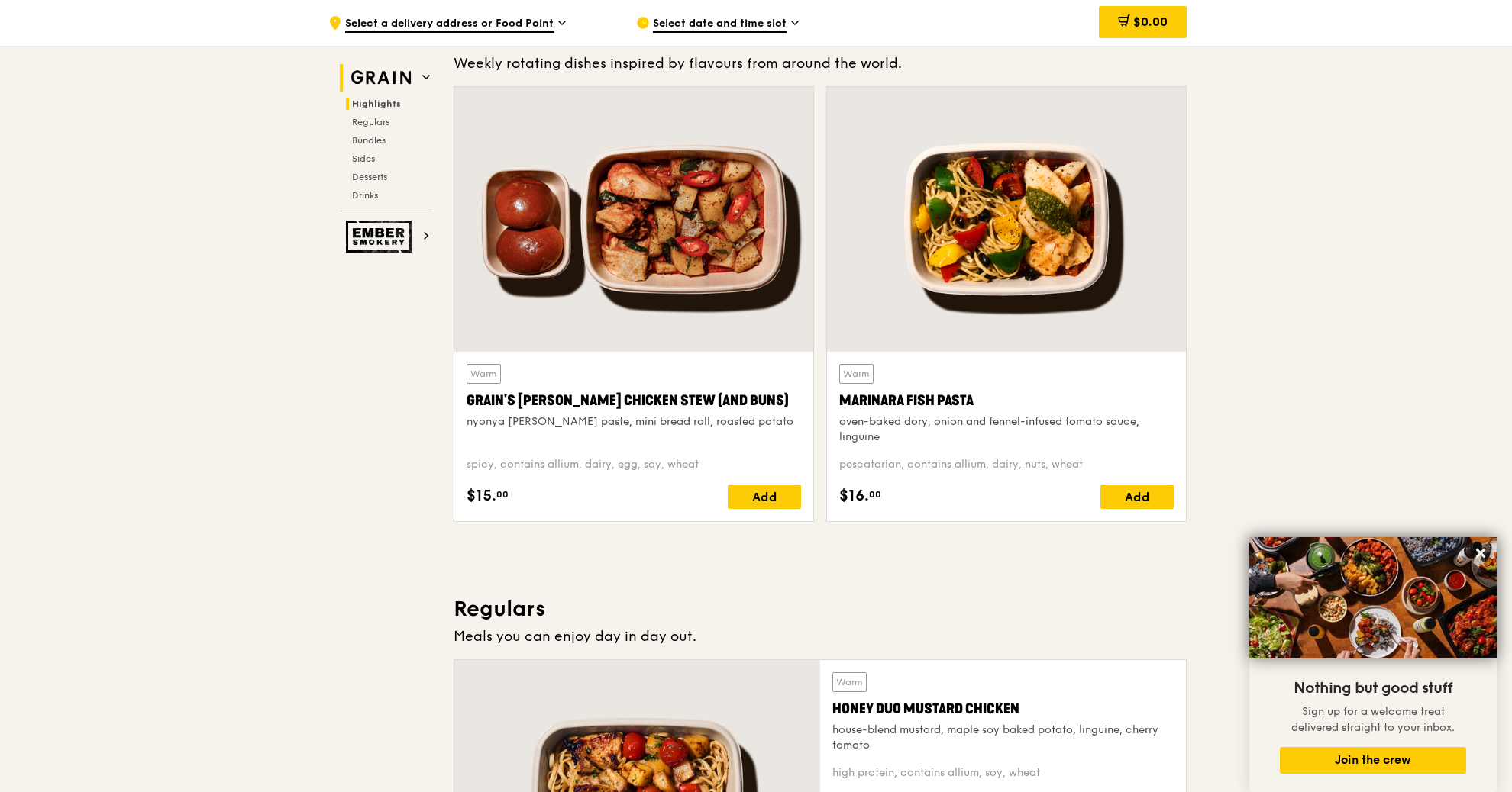
scroll to position [457, 0]
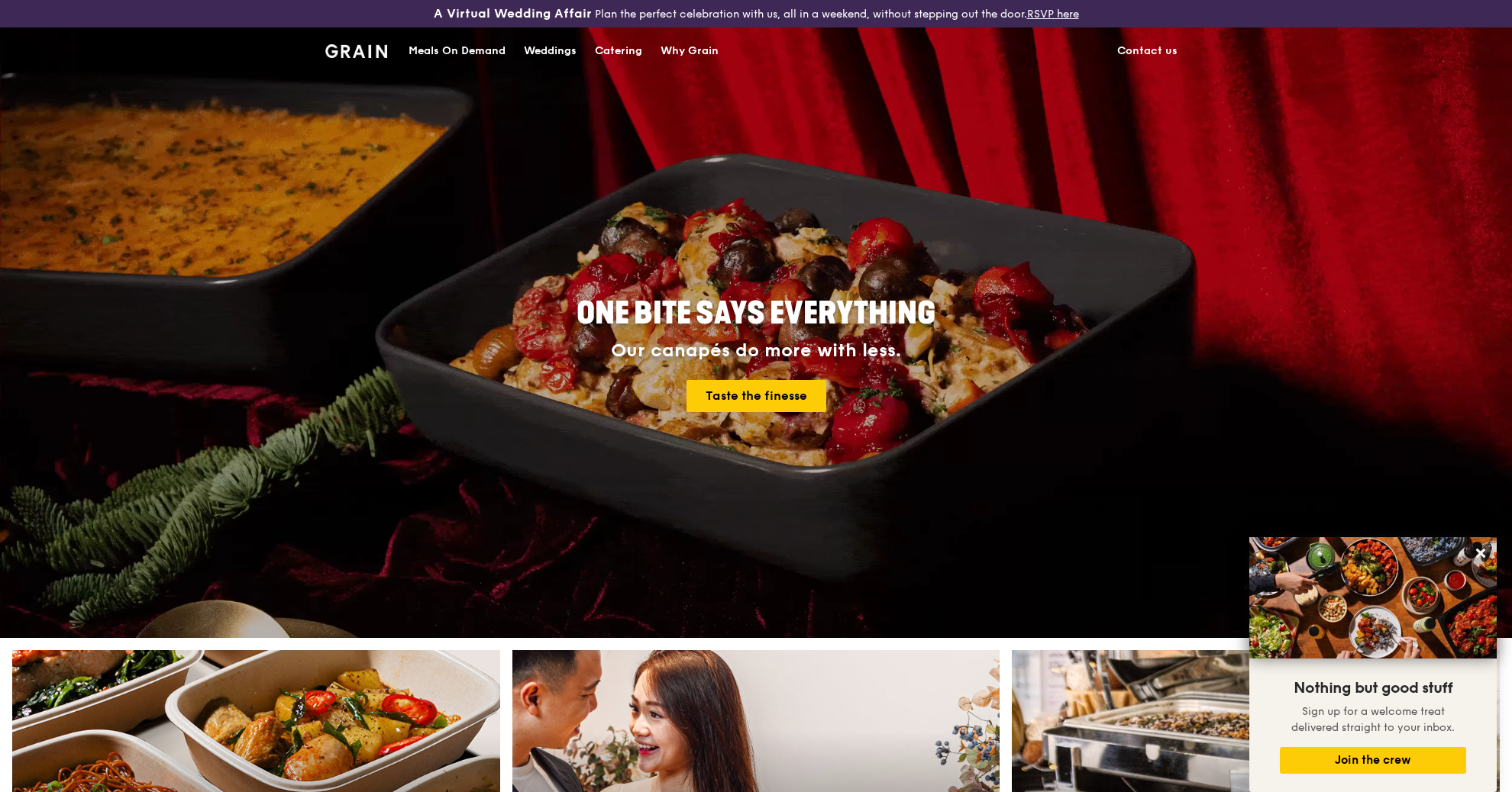
click at [630, 44] on div "Catering" at bounding box center [618, 51] width 47 height 45
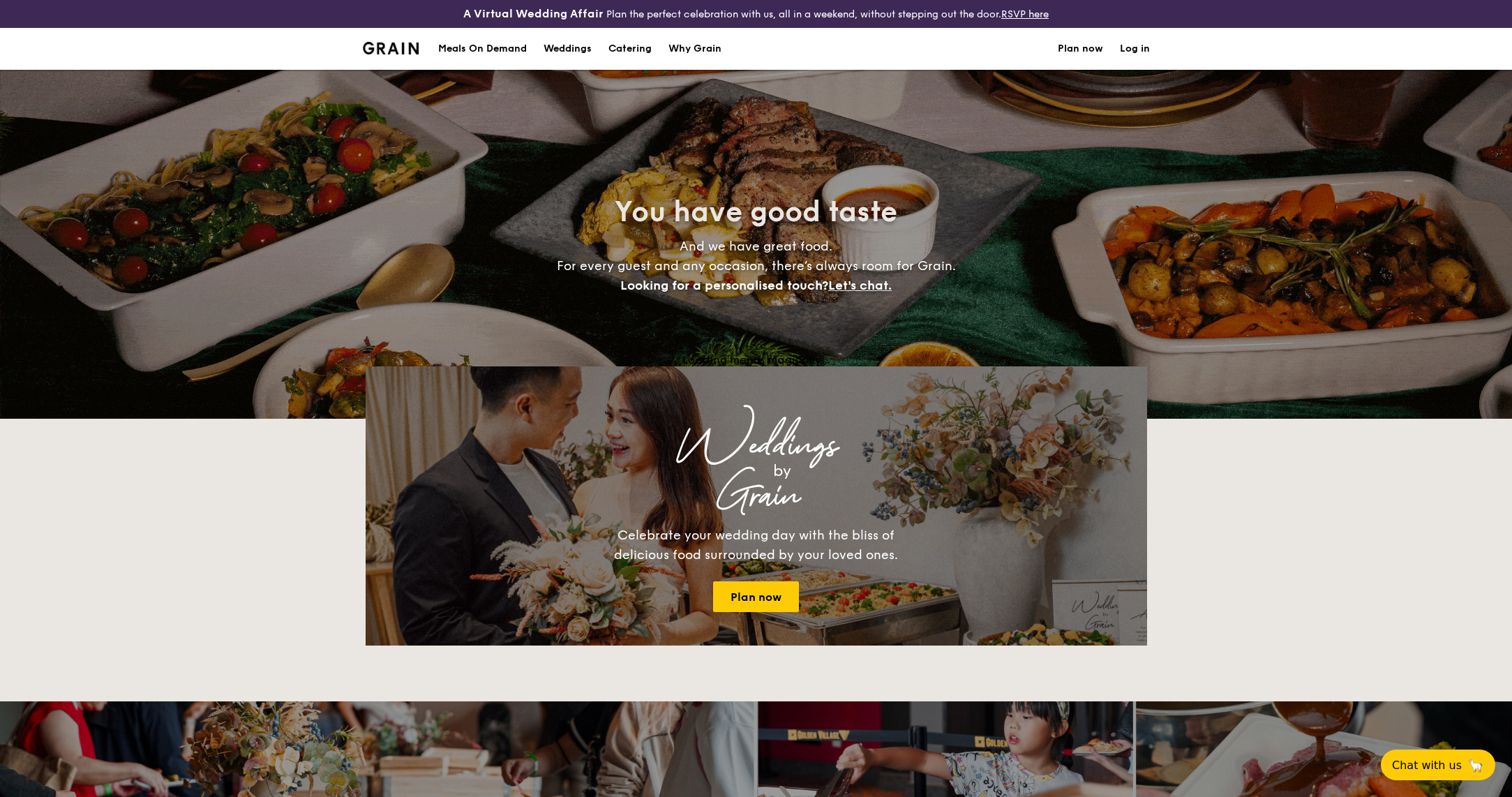
select select
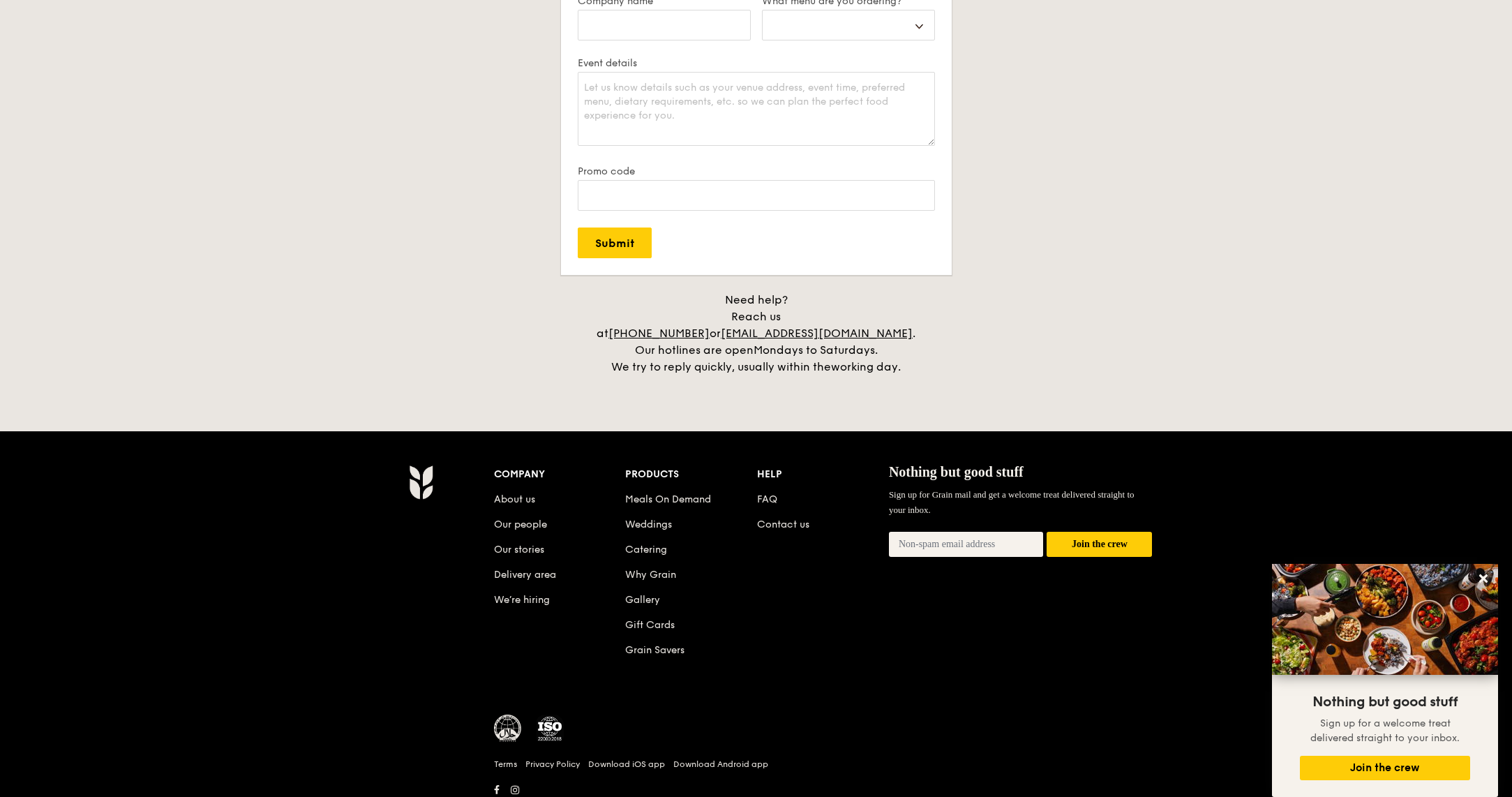
scroll to position [2733, 0]
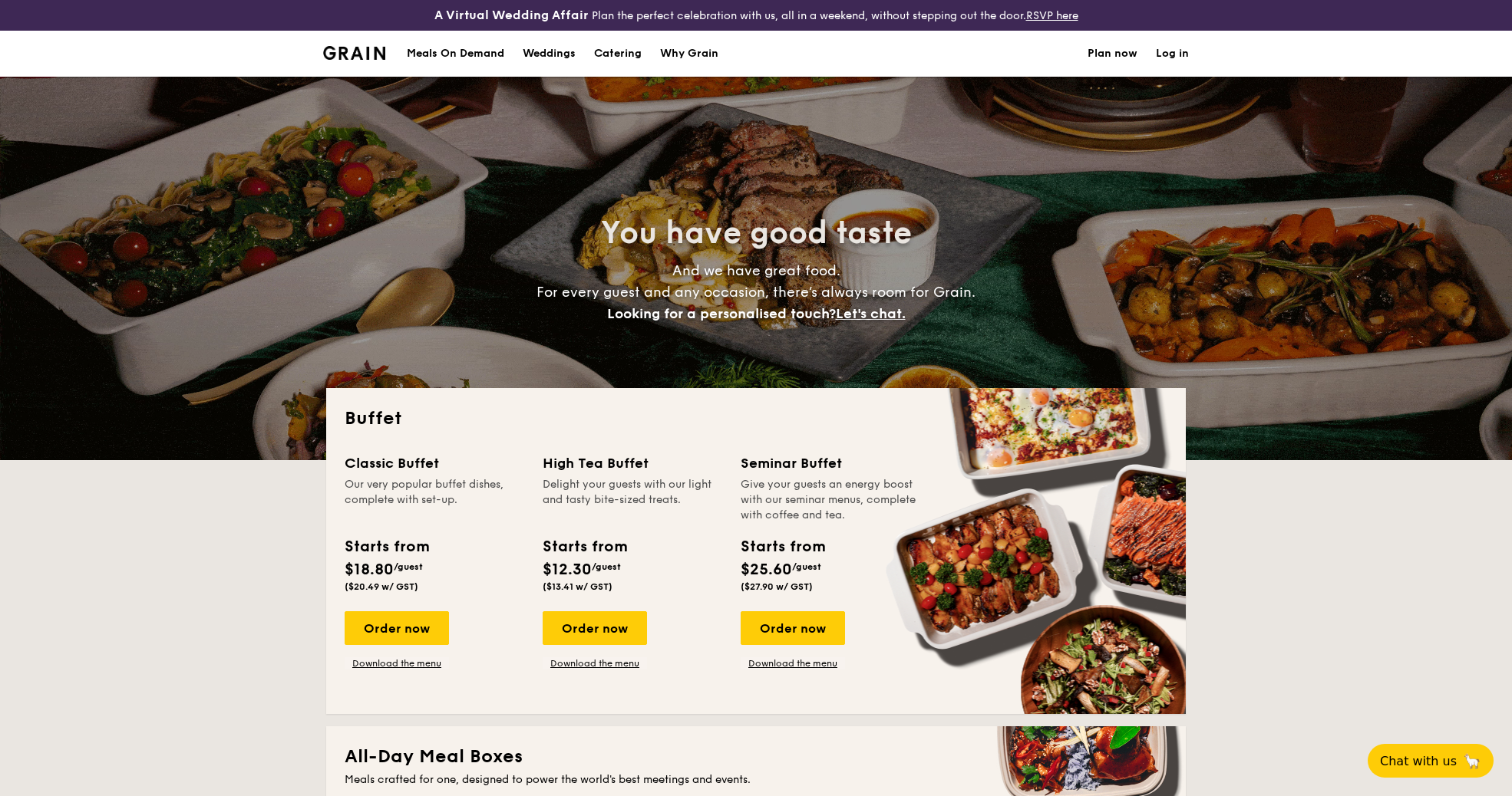
select select
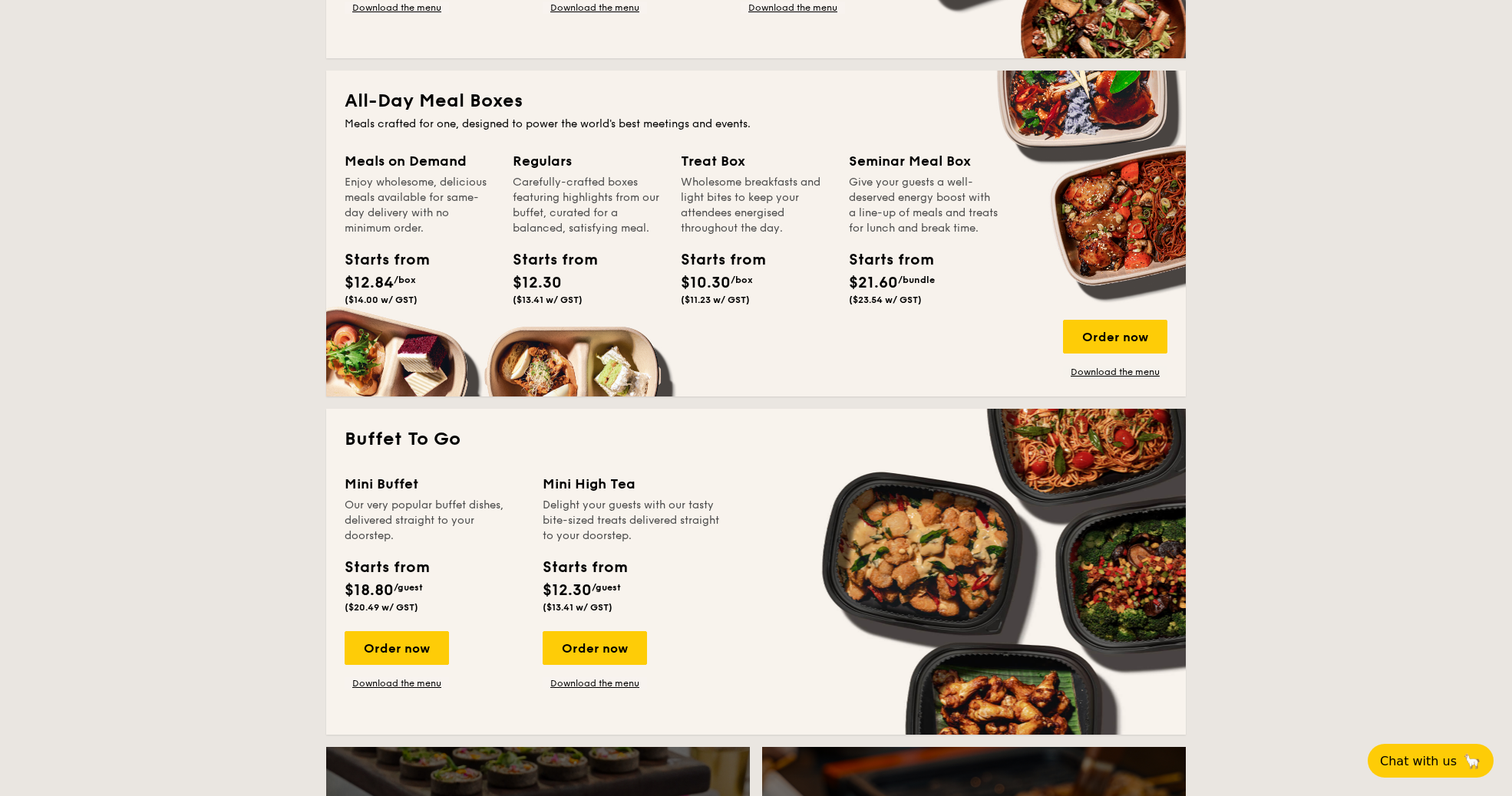
scroll to position [558, 0]
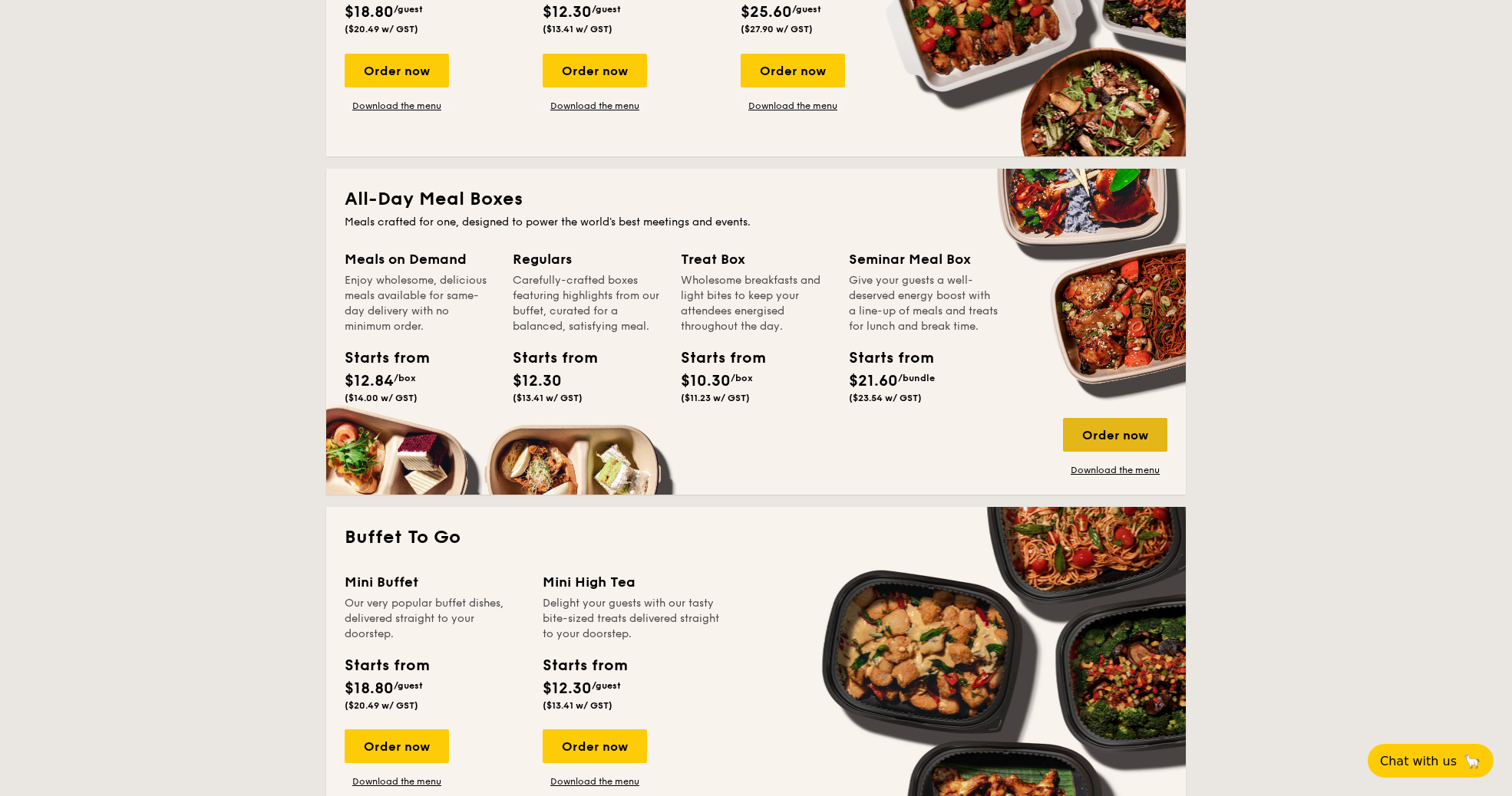
click at [1139, 436] on div "Order now" at bounding box center [1115, 435] width 105 height 34
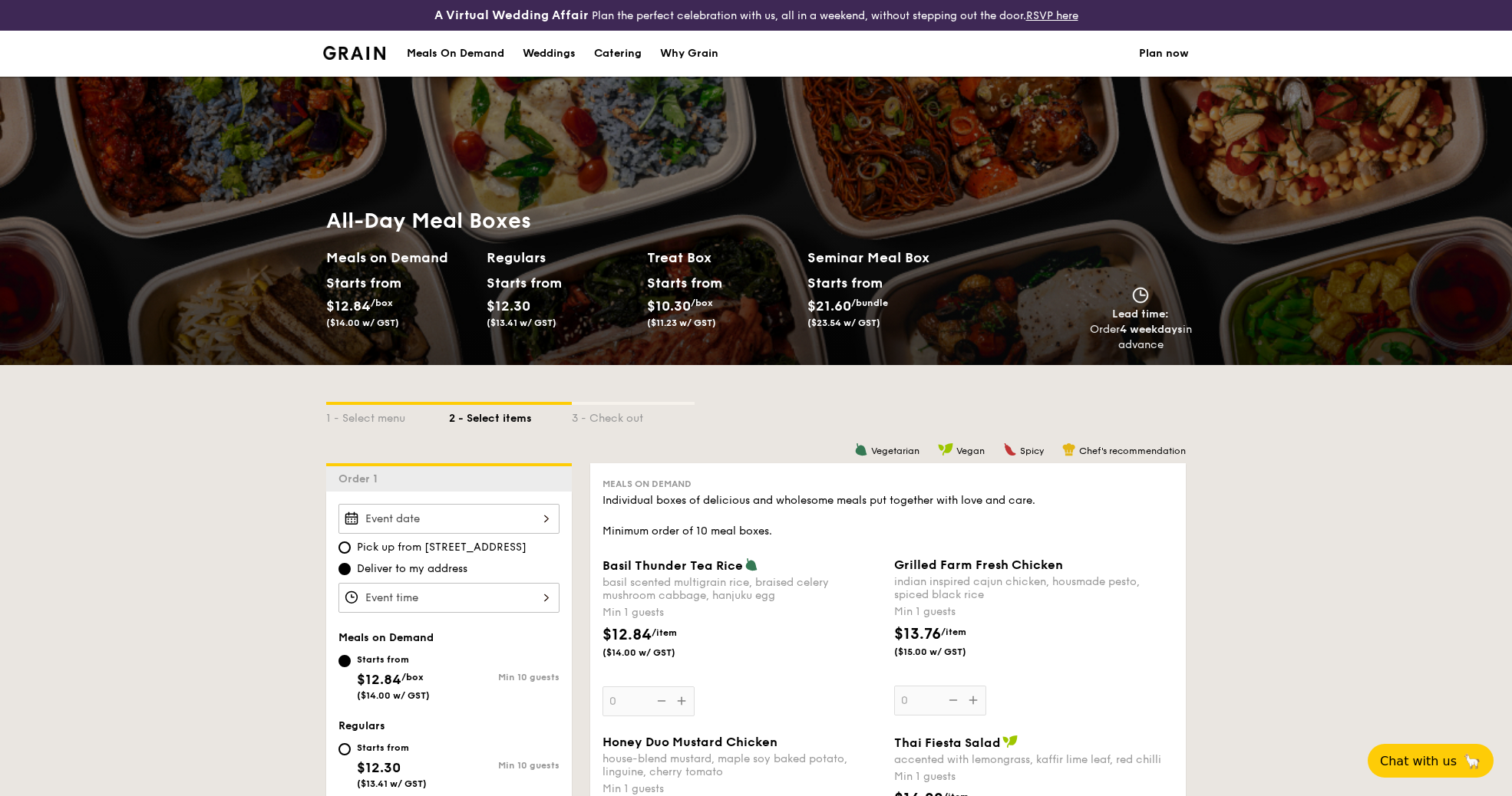
click at [471, 313] on div "Starts from $12.84 /box ($14.00 w/ GST)" at bounding box center [400, 303] width 161 height 63
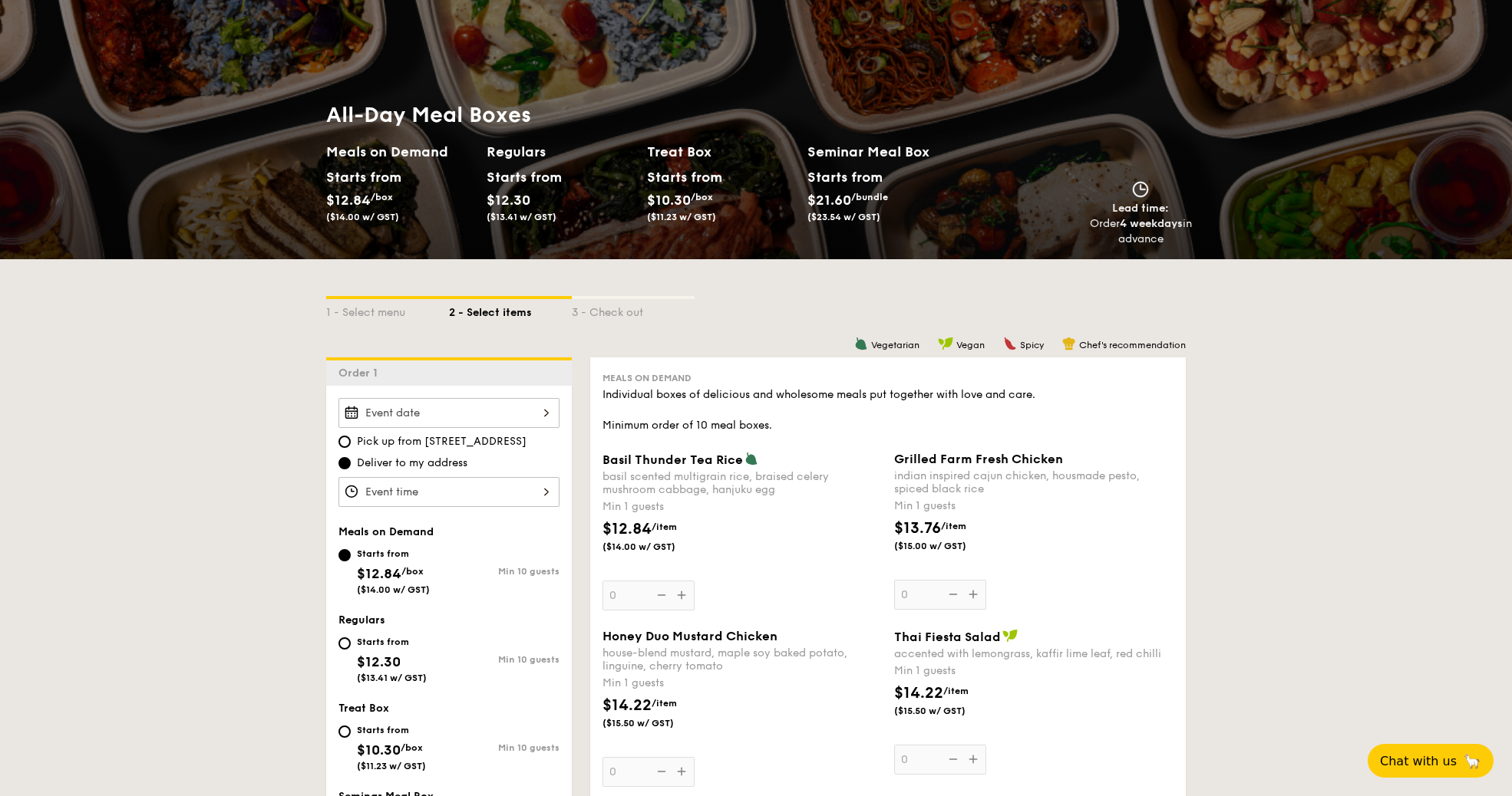
scroll to position [349, 0]
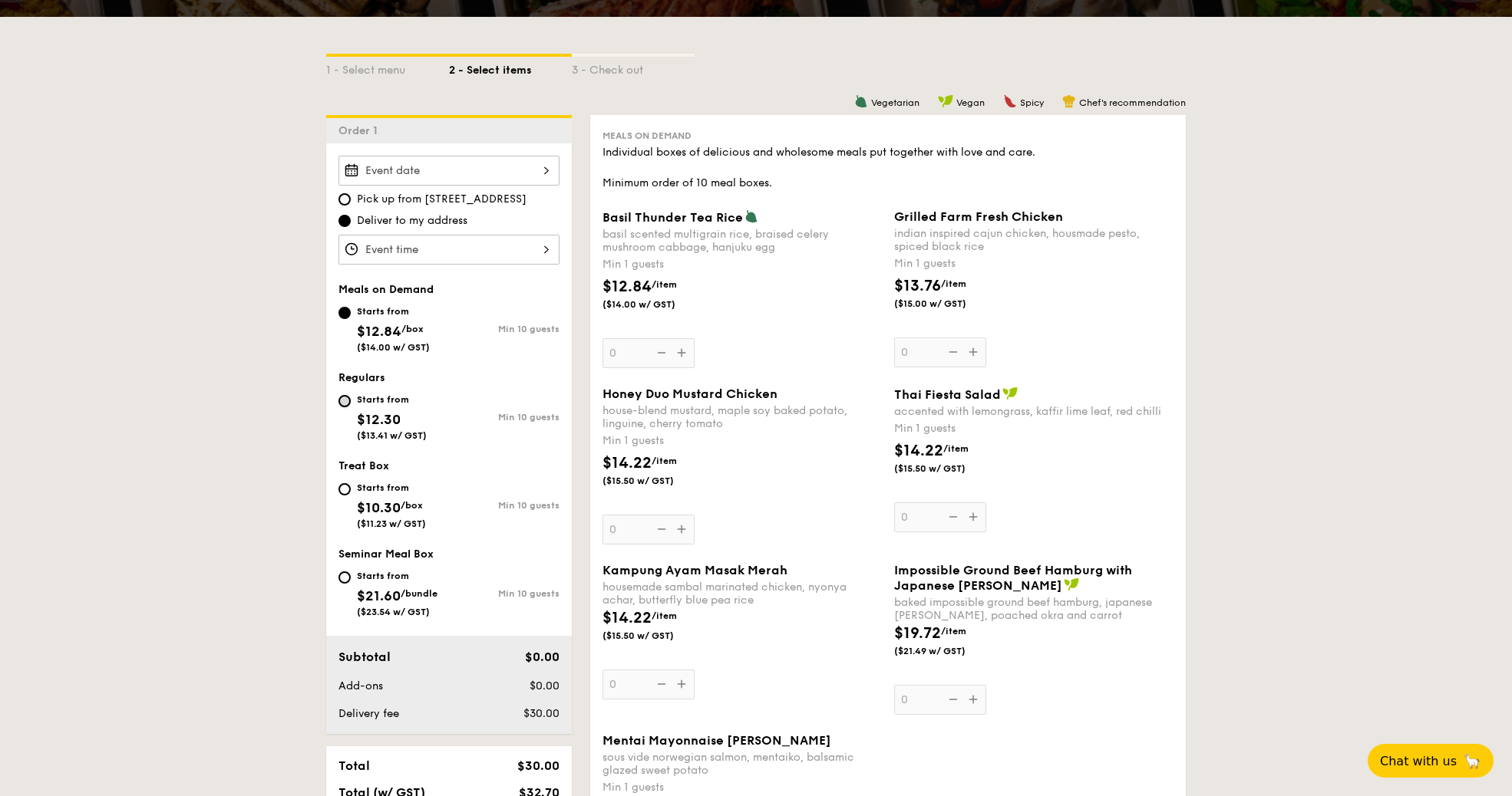
click at [342, 399] on input "Starts from $12.30 ($13.41 w/ GST) Min 10 guests" at bounding box center [344, 401] width 12 height 12
radio input "true"
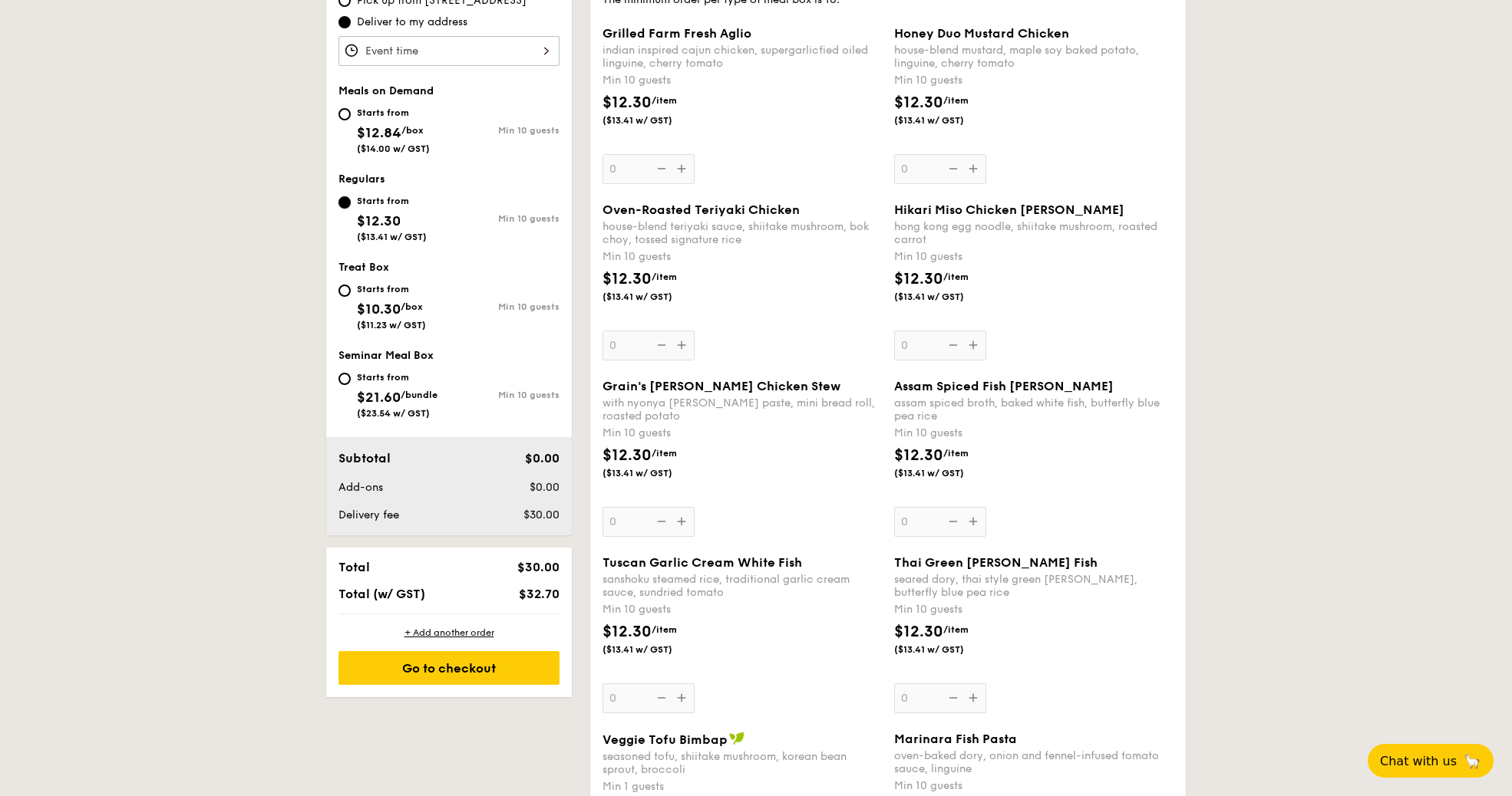
scroll to position [697, 0]
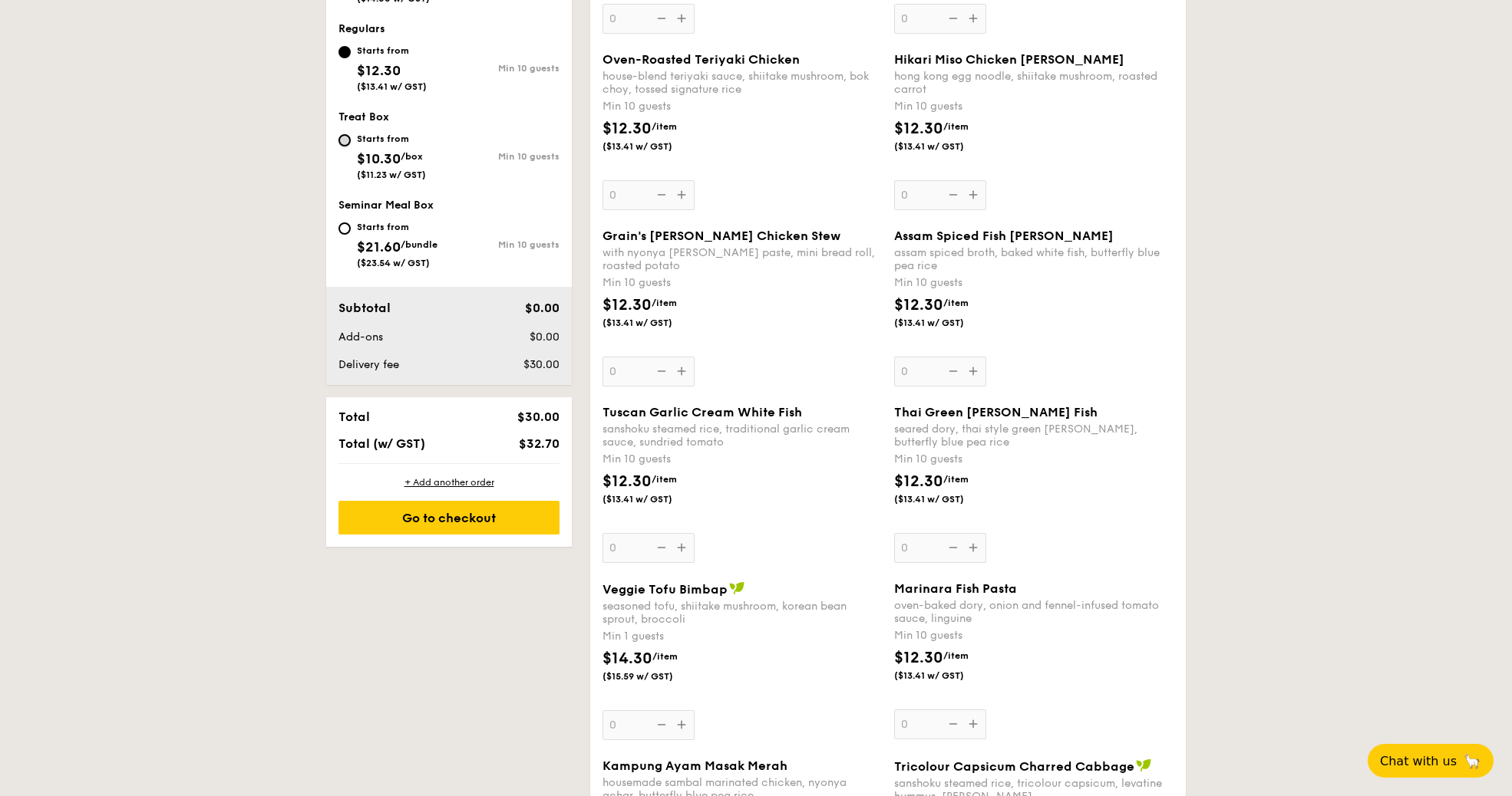
click at [347, 142] on input "Starts from $10.30 /box ($11.23 w/ GST) Min 10 guests" at bounding box center [344, 140] width 12 height 12
radio input "true"
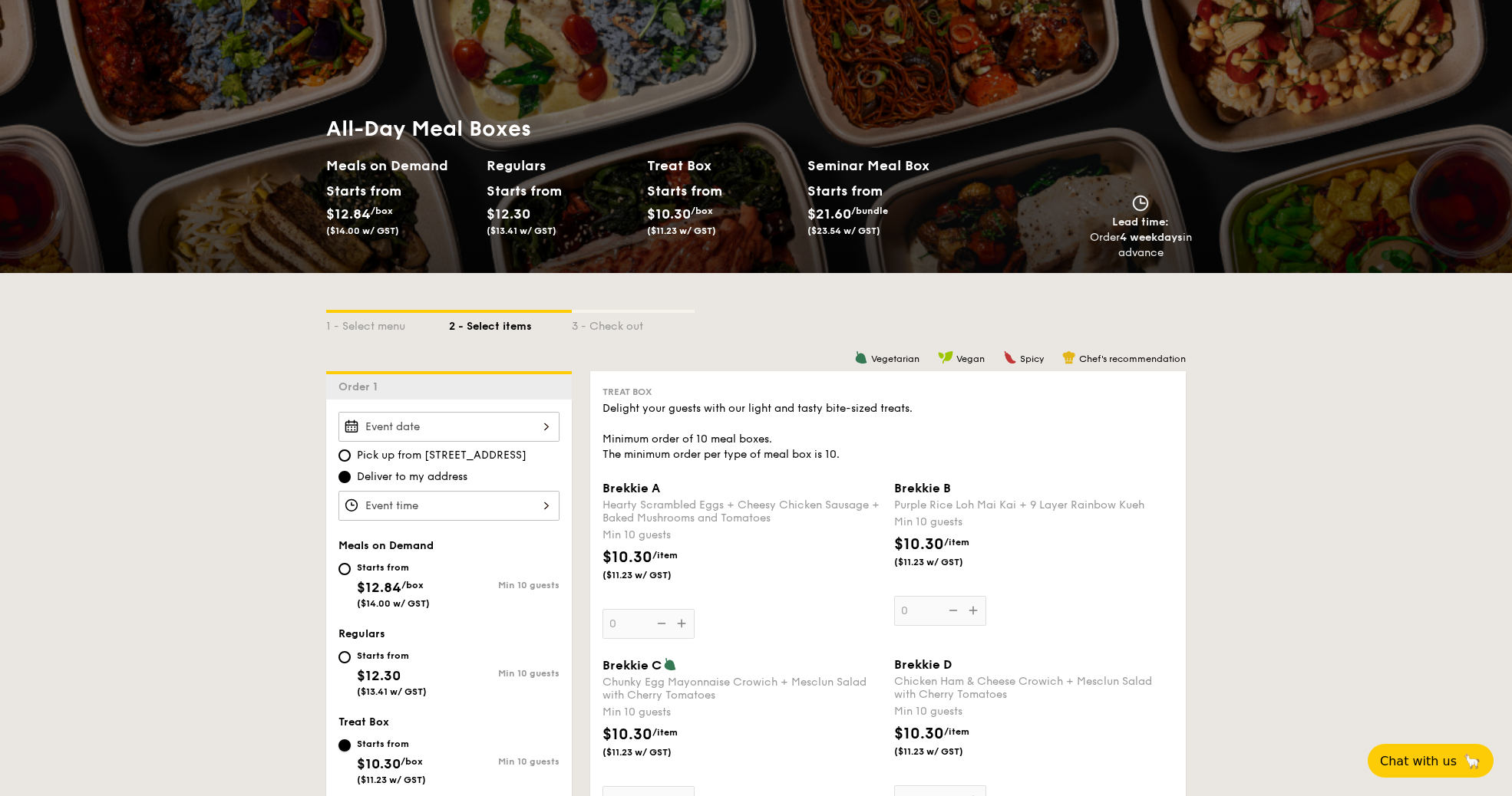
scroll to position [278, 0]
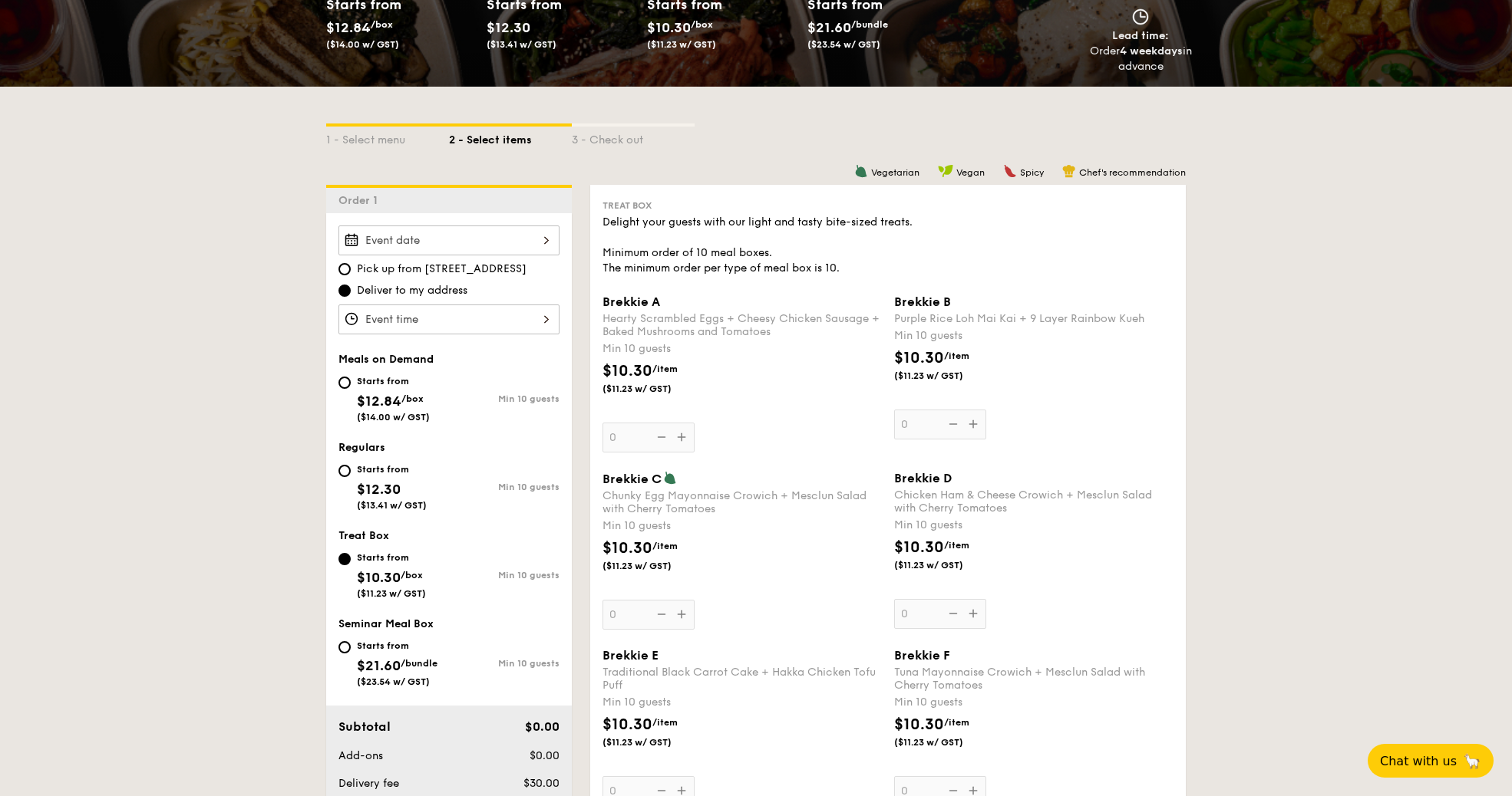
click at [476, 227] on div "2025 Sep 25 September 2025 Mon Tue Wed Thu Fri Sat Sun 1 2 3 4 5 6 7 8 9 10 11 …" at bounding box center [449, 239] width 221 height 29
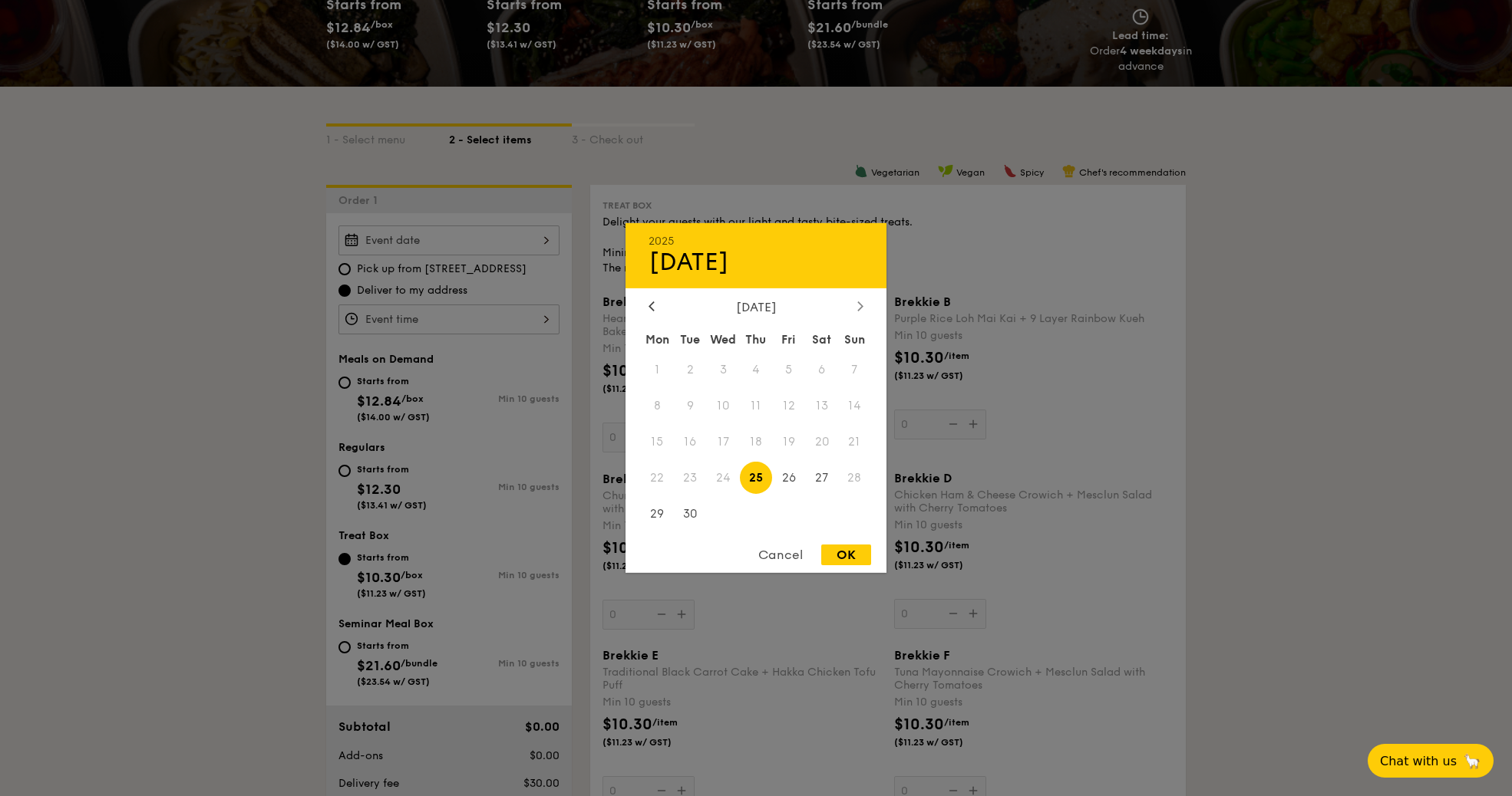
click at [857, 301] on icon at bounding box center [860, 306] width 6 height 9
click at [722, 364] on span "1" at bounding box center [723, 370] width 33 height 33
click at [834, 560] on div "OK" at bounding box center [846, 555] width 49 height 21
type input "Oct 01, 2025"
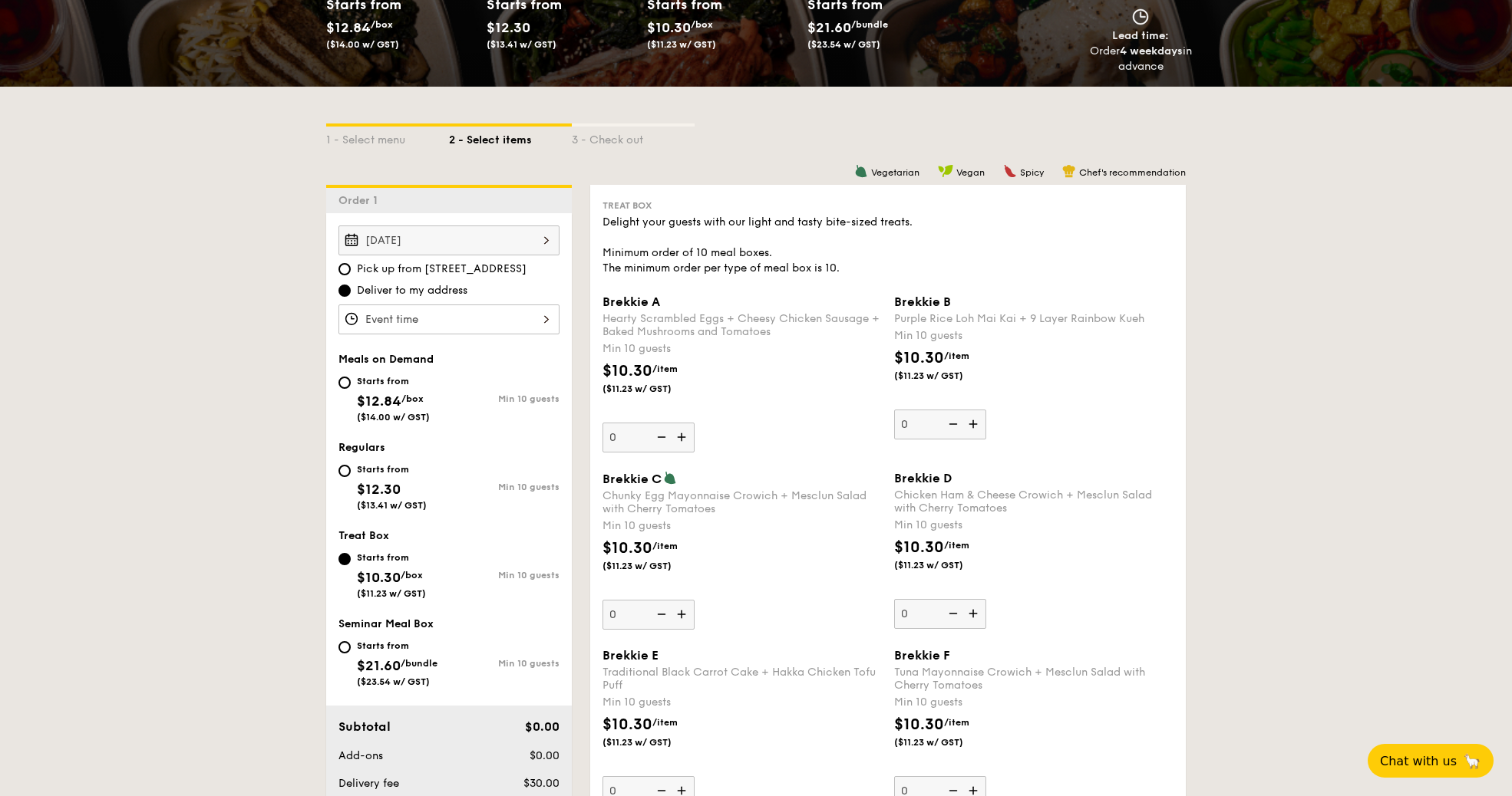
click at [515, 310] on div "12 1 2 3 4 5 6 7 8 9 10 11 00 15 30 45 am pm Cancel OK" at bounding box center [449, 319] width 221 height 29
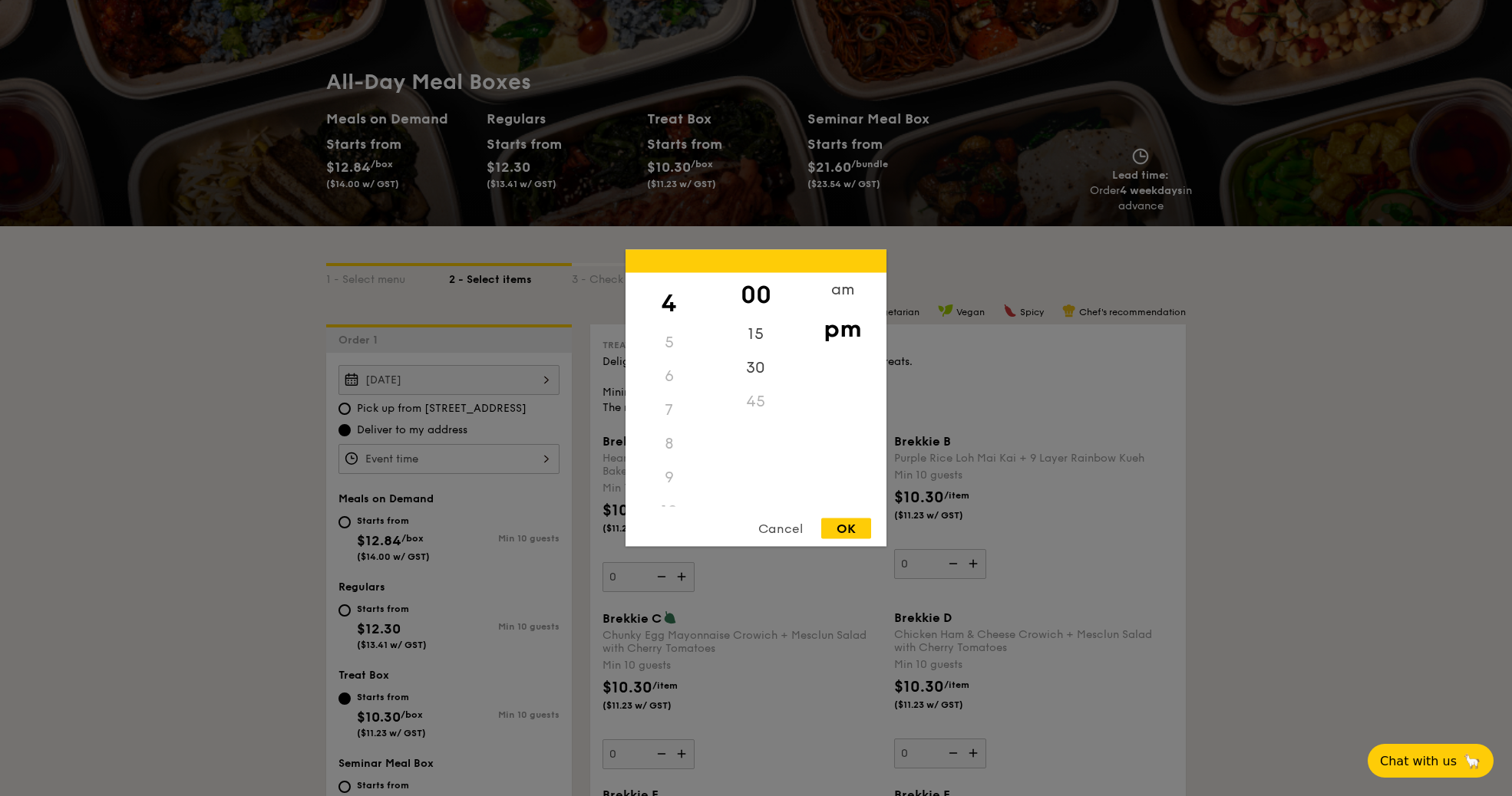
scroll to position [178, 0]
click at [665, 426] on div "9" at bounding box center [668, 426] width 86 height 34
click at [675, 409] on div "9" at bounding box center [668, 426] width 86 height 34
click at [831, 299] on div "am" at bounding box center [842, 294] width 86 height 45
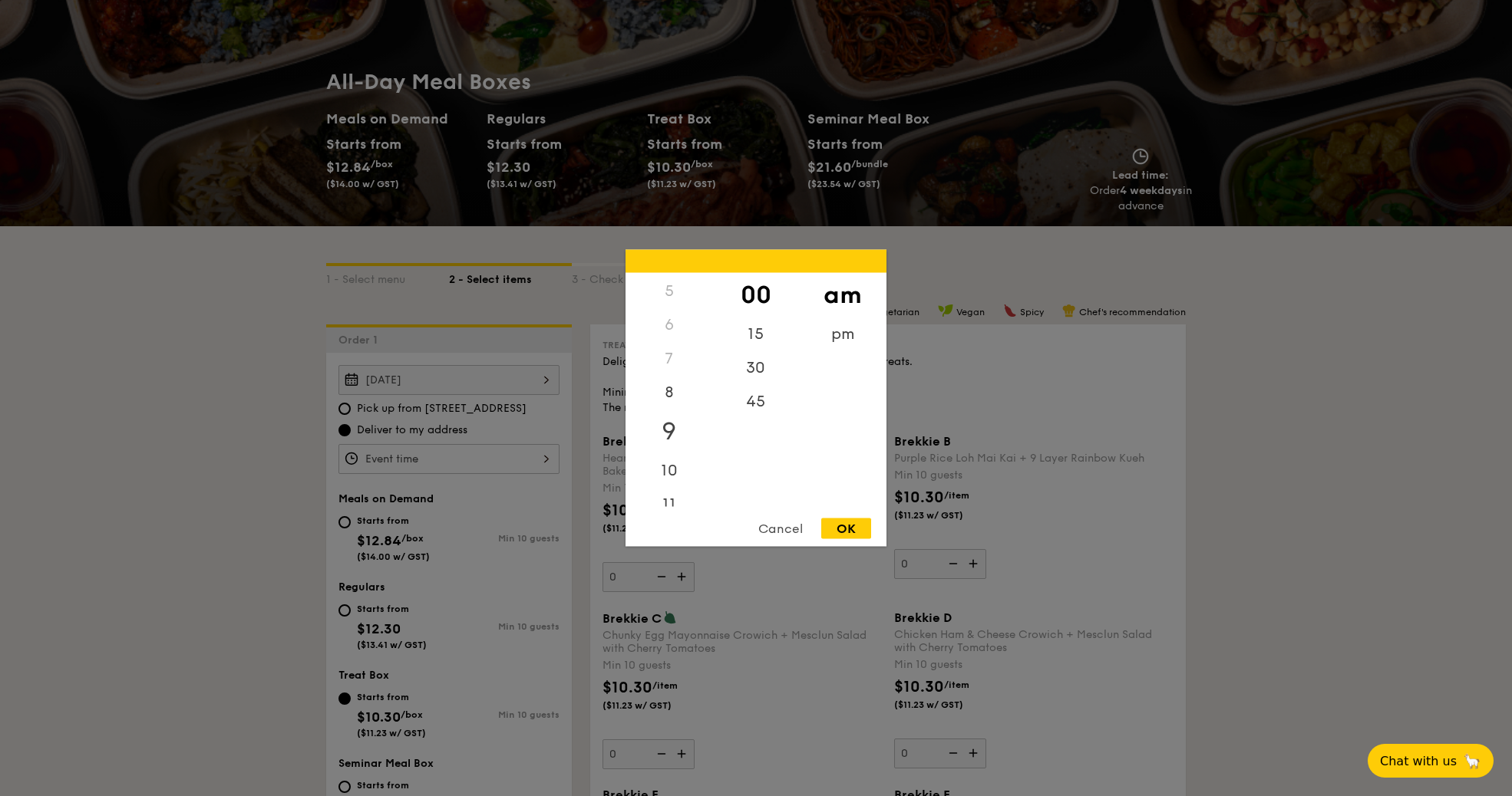
click at [675, 429] on div "9" at bounding box center [668, 431] width 86 height 45
click at [764, 401] on div "45" at bounding box center [755, 407] width 86 height 45
click at [771, 363] on div "30" at bounding box center [755, 363] width 86 height 45
click at [844, 528] on div "OK" at bounding box center [846, 529] width 49 height 21
type input "9:30AM"
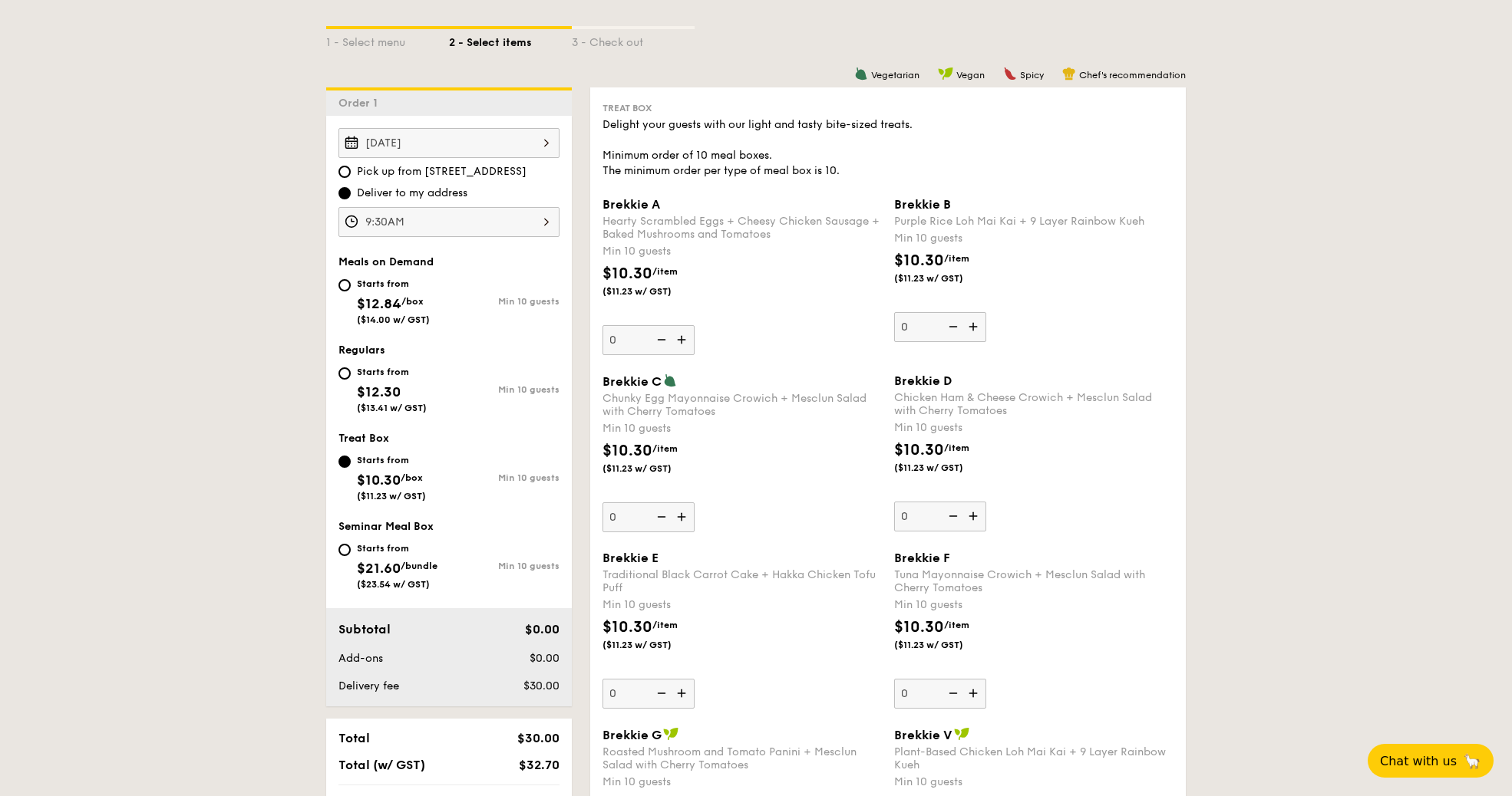
scroll to position [349, 0]
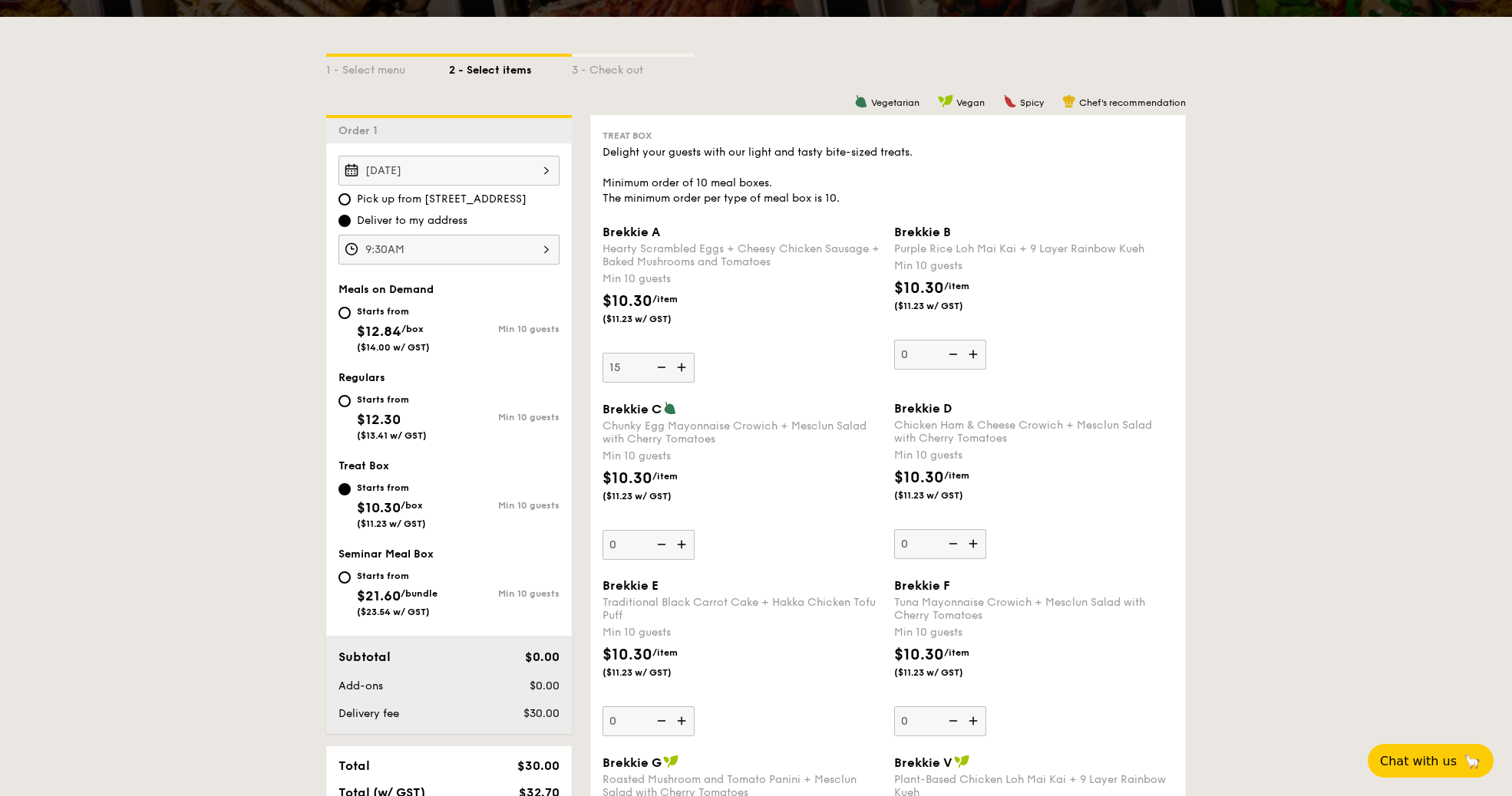
type input "15"
click at [713, 360] on div "Brekkie A Hearty Scrambled Eggs + Cheesy Chicken Sausage + Baked Mushrooms and …" at bounding box center [742, 304] width 279 height 158
click at [695, 360] on input "15" at bounding box center [648, 367] width 92 height 29
type input "10"
click at [787, 525] on div "Brekkie C Chunky Egg Mayonnaise Crowich + Mesclun Salad with Cherry Tomatoes Mi…" at bounding box center [742, 480] width 279 height 159
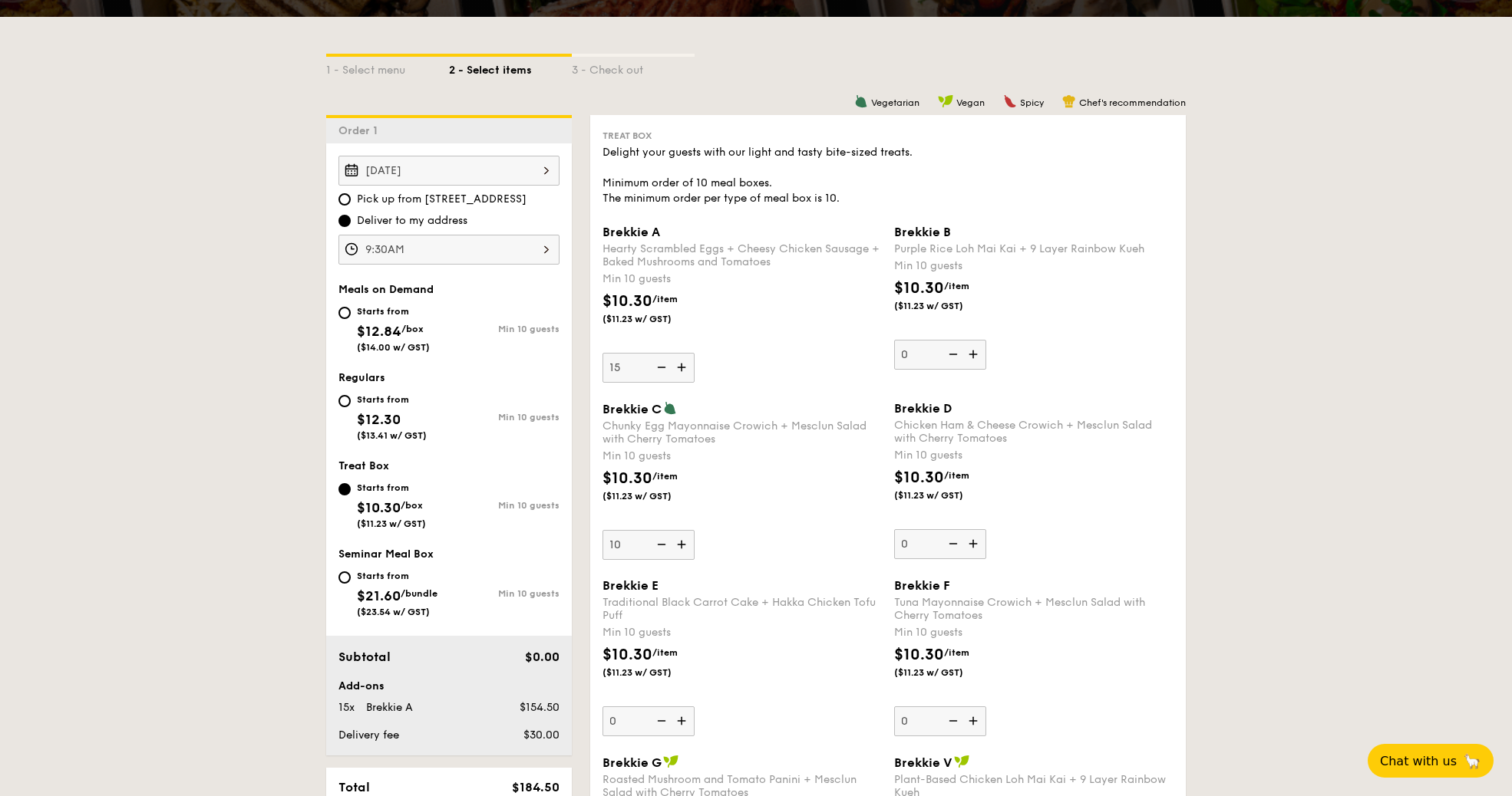
click at [695, 530] on input "10" at bounding box center [648, 544] width 92 height 29
type input "10"
click at [1107, 543] on div "Brekkie D Chicken Ham & Cheese Crowich + Mesclun Salad with Cherry Tomatoes Min…" at bounding box center [1034, 480] width 279 height 158
click at [986, 543] on input "10" at bounding box center [940, 543] width 92 height 29
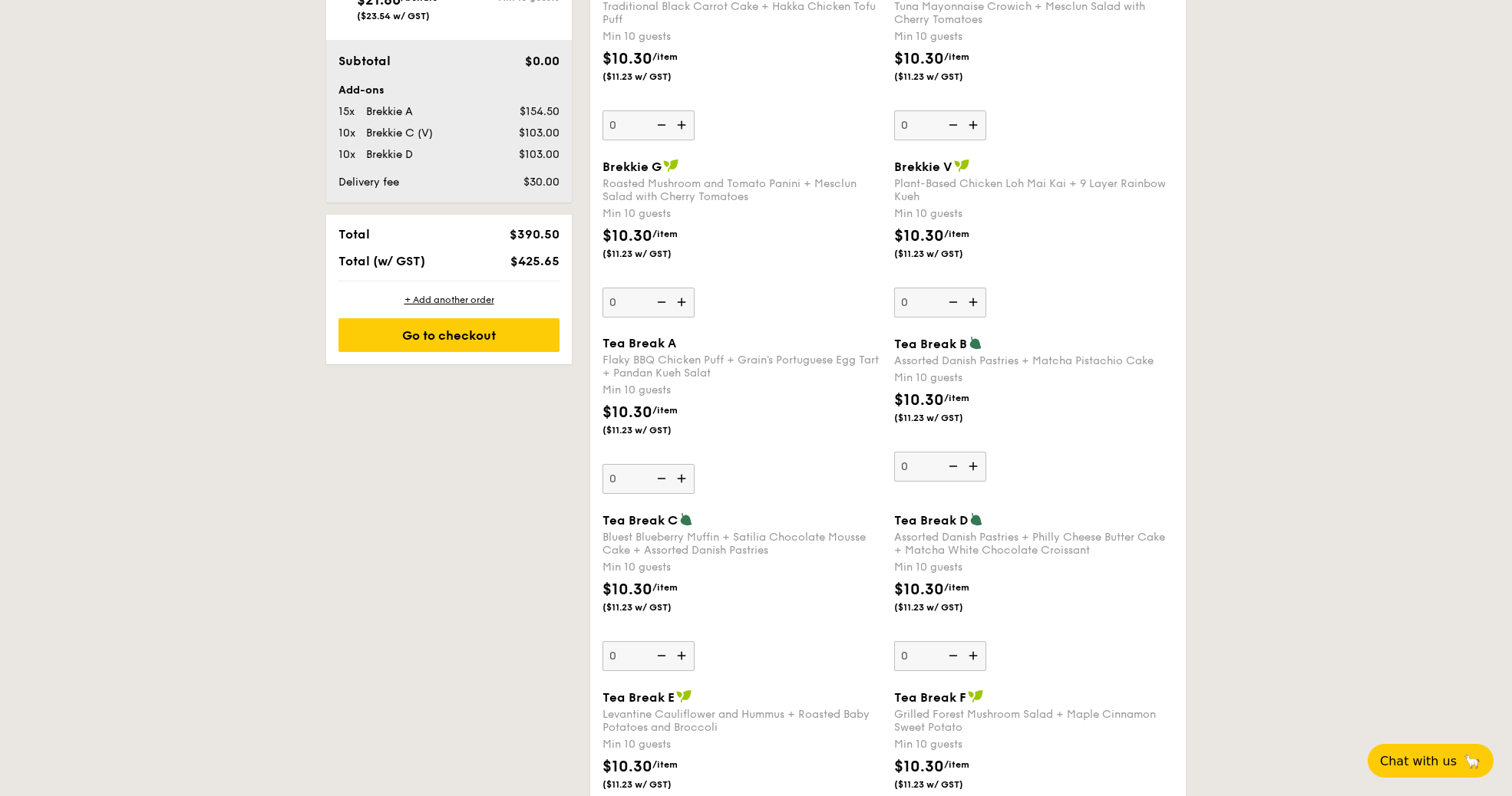
scroll to position [906, 0]
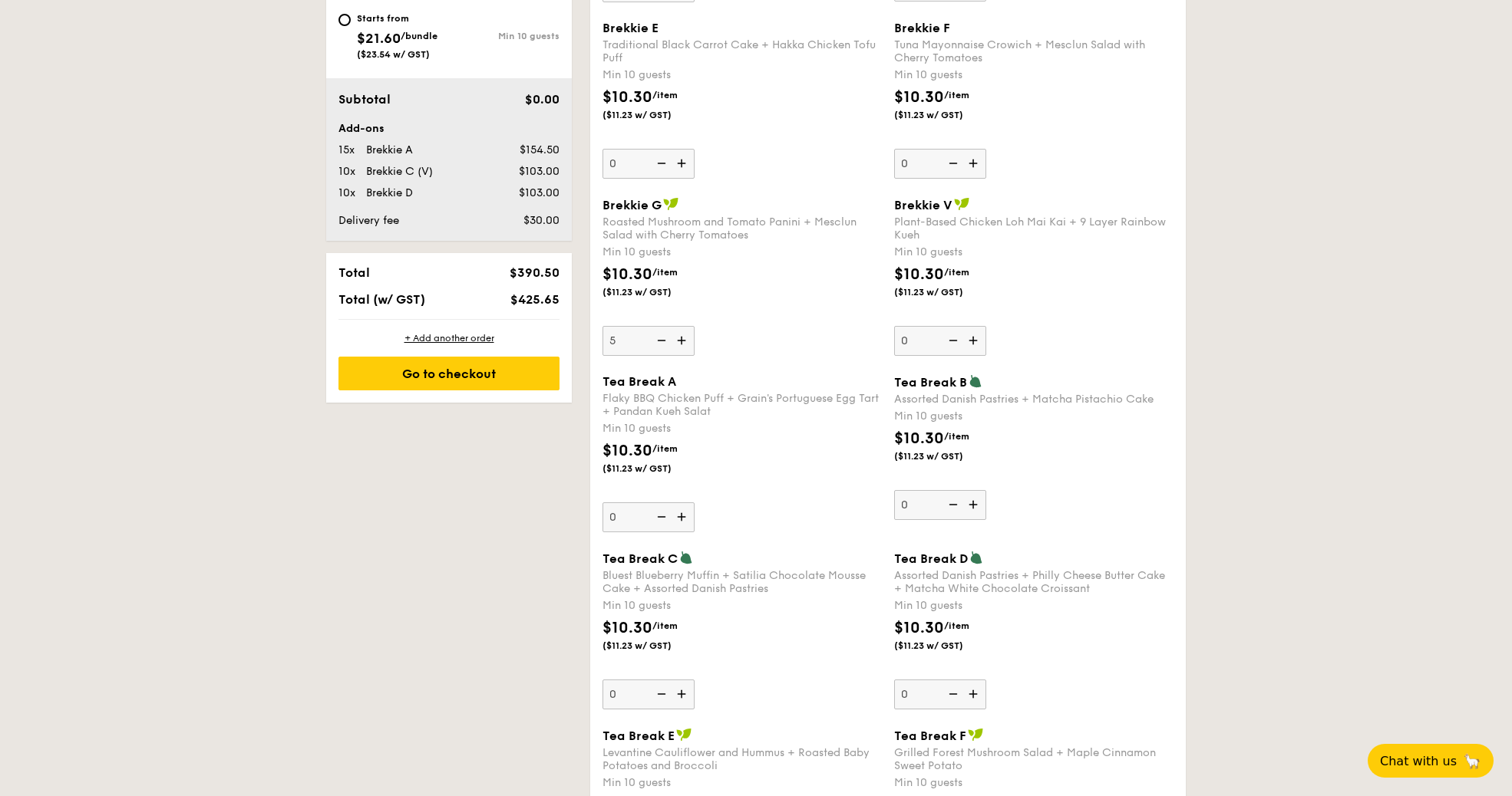
click at [819, 352] on div "Brekkie G Roasted Mushroom and Tomato Panini + Mesclun Salad with Cherry Tomato…" at bounding box center [888, 286] width 584 height 178
type input "10"
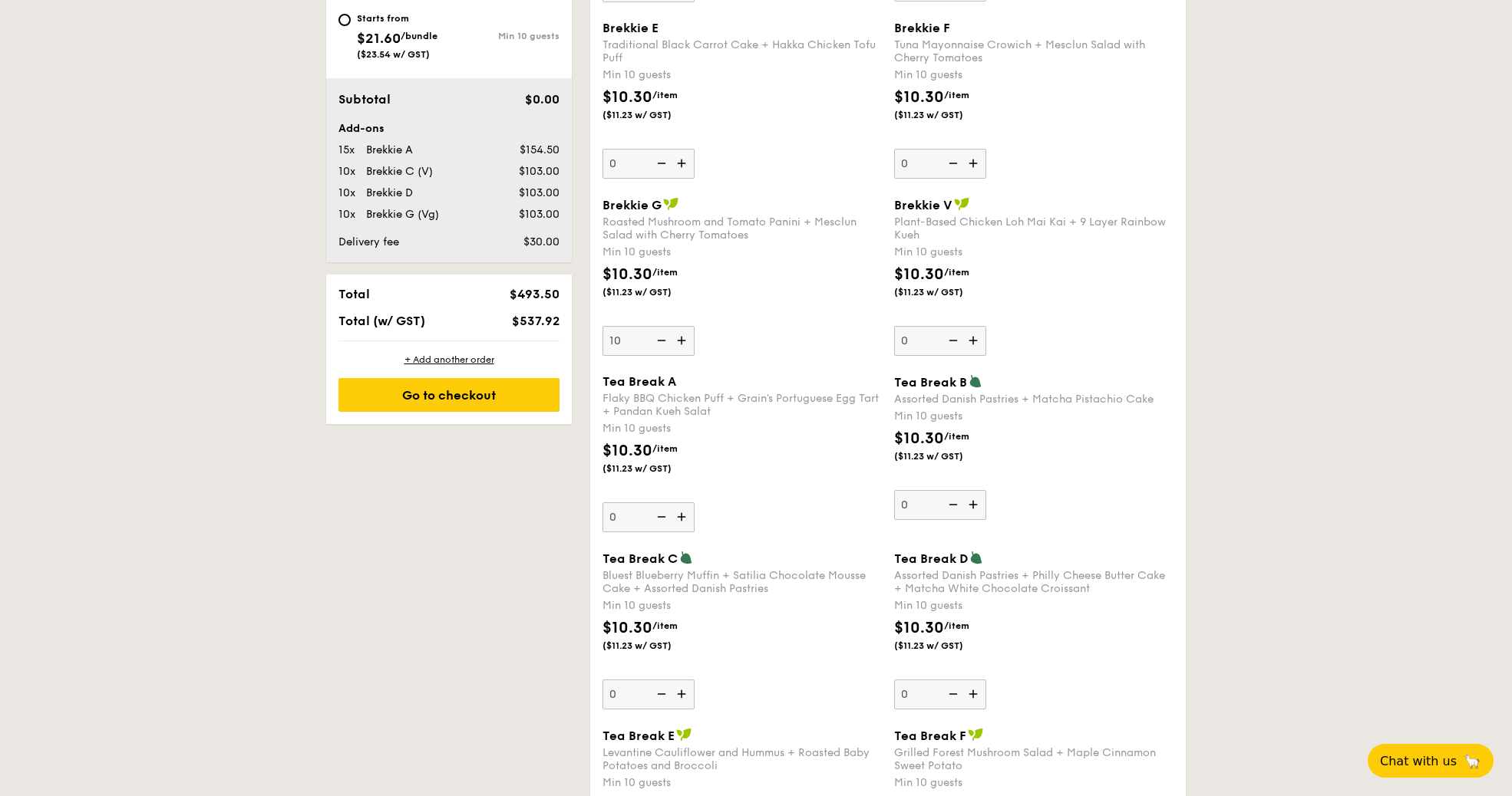
click at [791, 322] on div "Brekkie G Roasted Mushroom and Tomato Panini + Mesclun Salad with Cherry Tomato…" at bounding box center [742, 276] width 279 height 159
click at [695, 326] on input "10" at bounding box center [648, 340] width 92 height 29
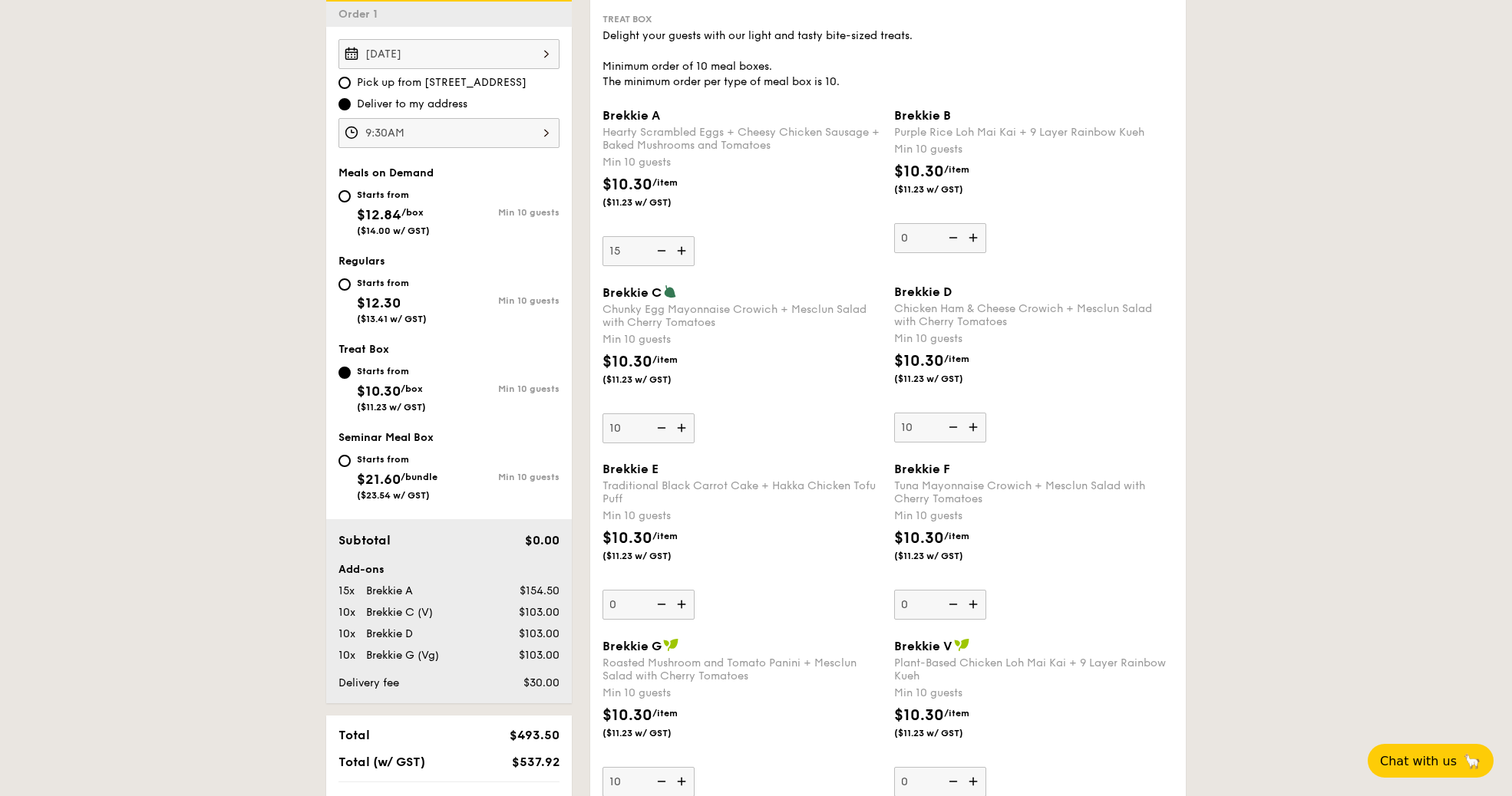
scroll to position [451, 0]
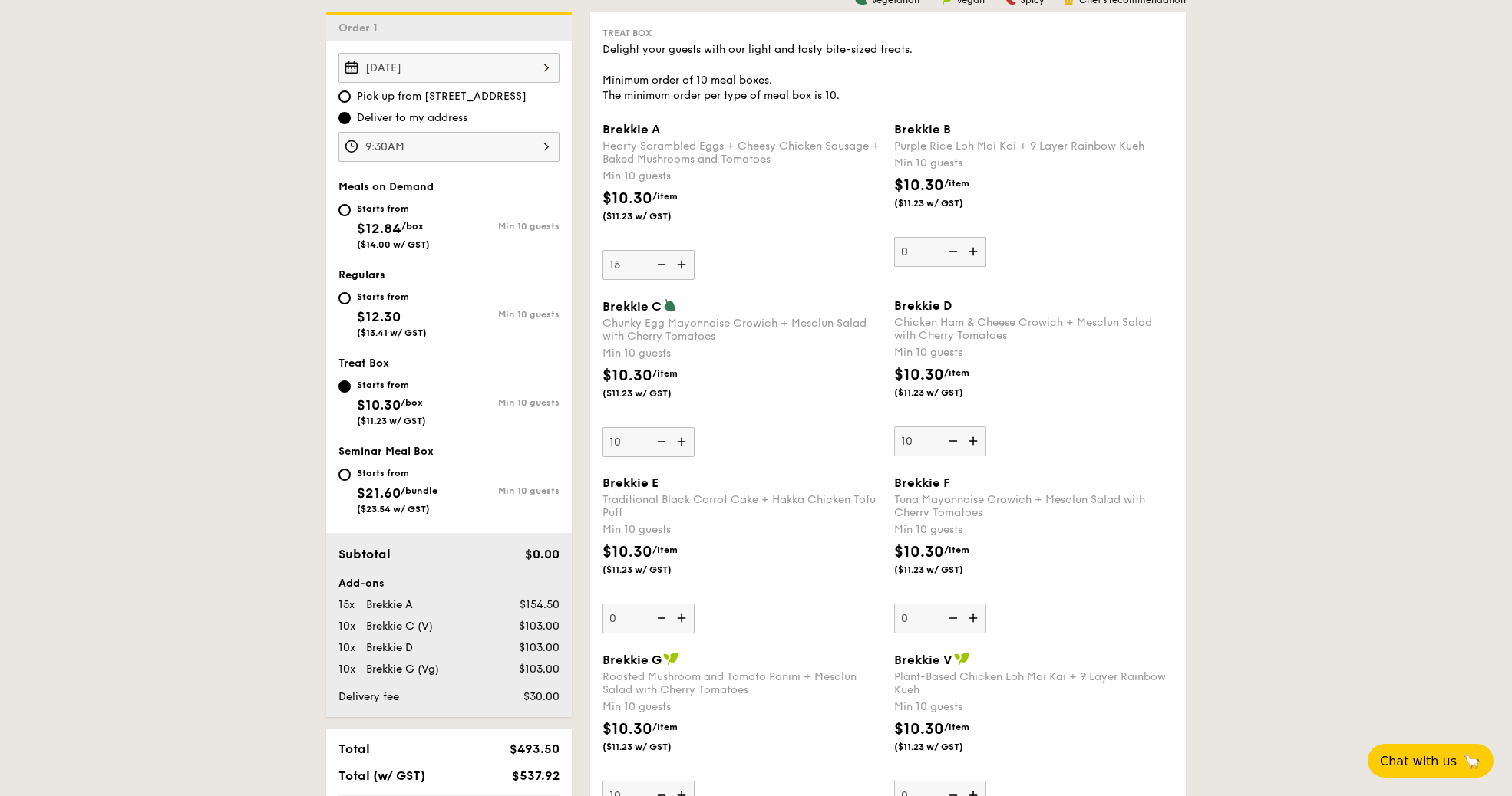
click at [662, 440] on img at bounding box center [660, 442] width 23 height 29
click at [662, 440] on input "10" at bounding box center [648, 442] width 92 height 29
type input "0"
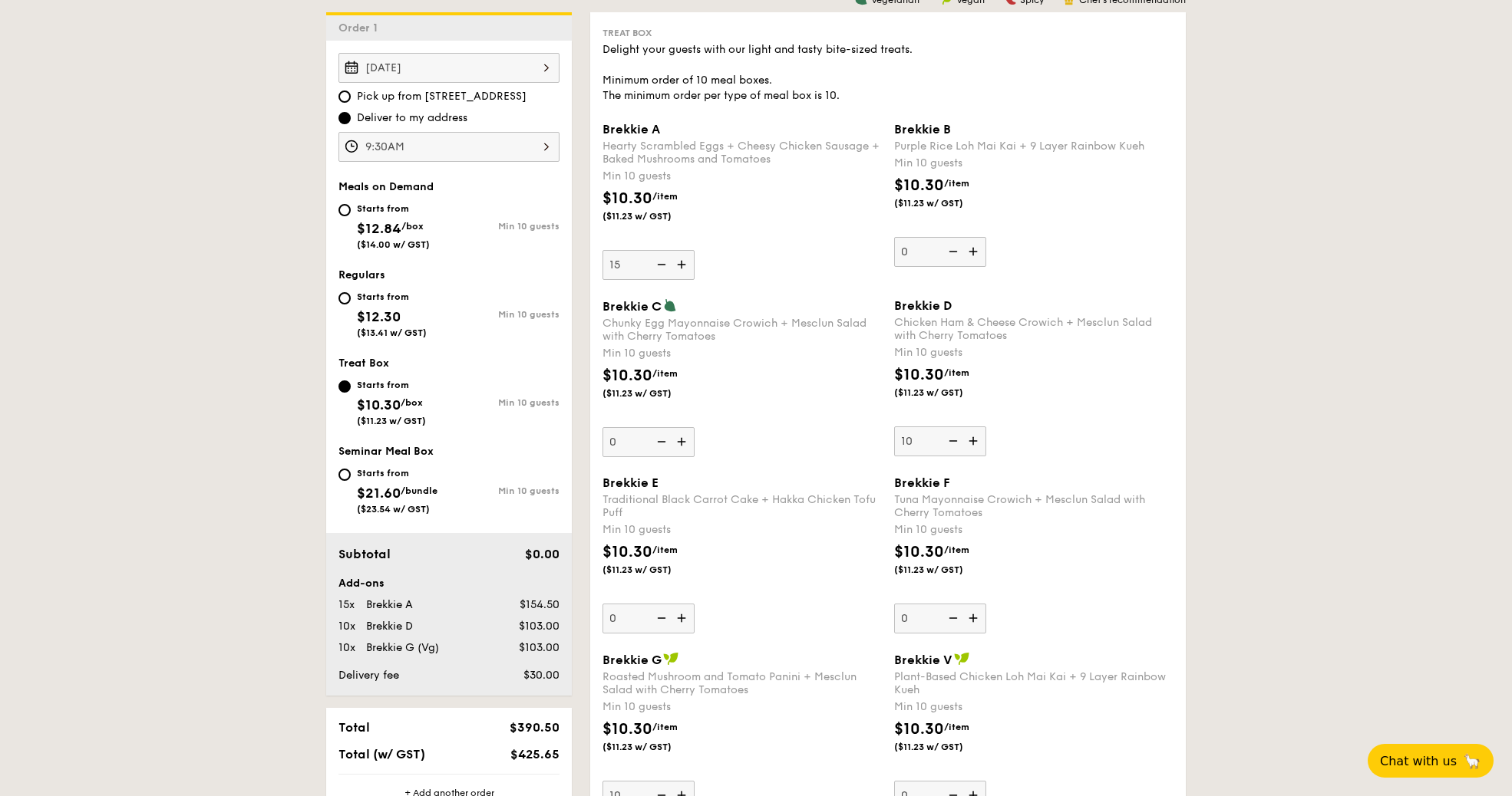
click at [662, 440] on img at bounding box center [660, 442] width 23 height 29
click at [662, 440] on input "0" at bounding box center [648, 442] width 92 height 29
click at [976, 440] on img at bounding box center [974, 441] width 23 height 29
click at [976, 440] on input "10" at bounding box center [940, 441] width 92 height 29
click at [912, 435] on input "11" at bounding box center [940, 441] width 92 height 29
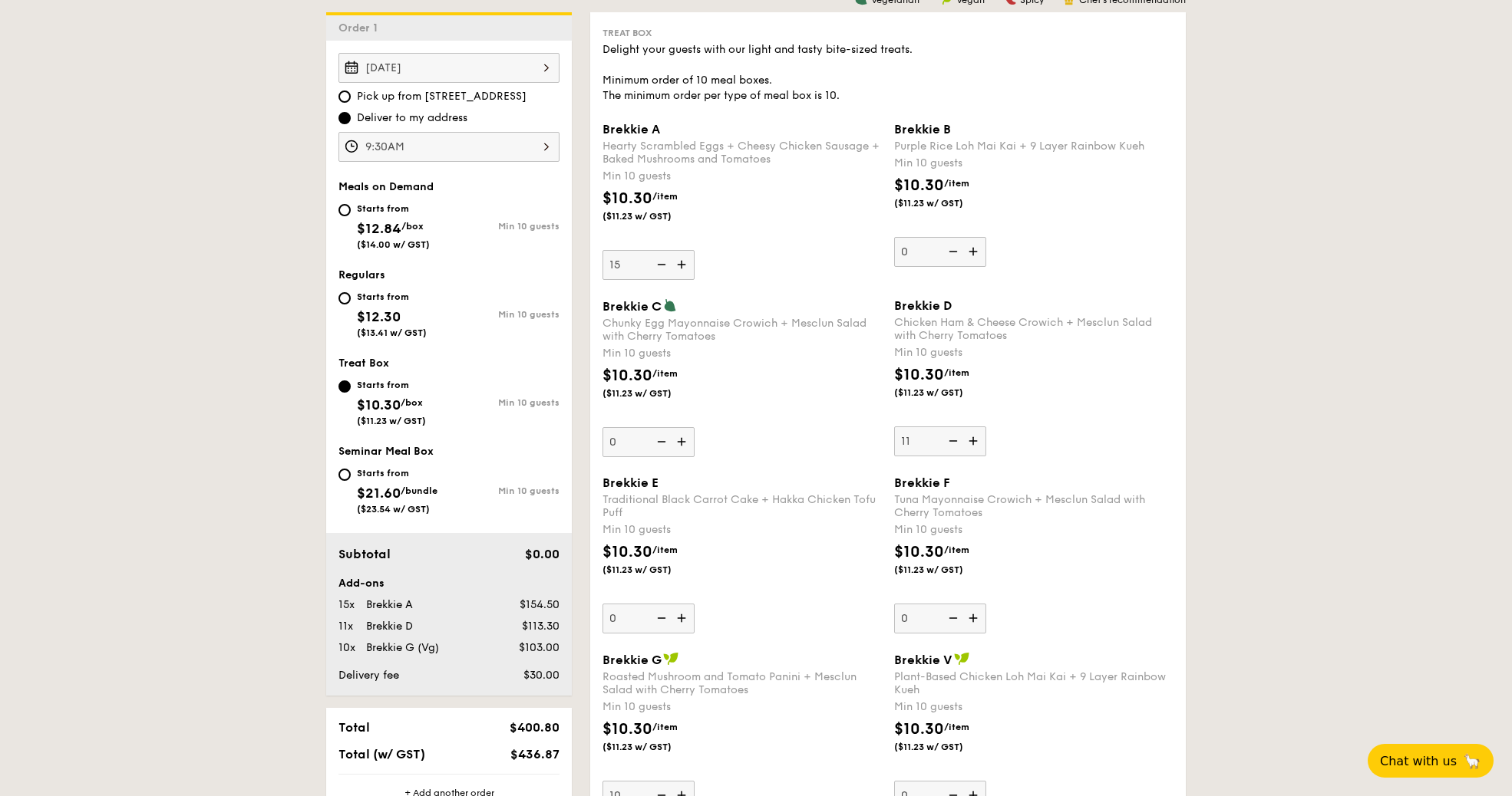
drag, startPoint x: 912, startPoint y: 435, endPoint x: 871, endPoint y: 436, distance: 41.0
click at [871, 436] on div "Brekkie C Chunky Egg Mayonnaise Crowich + Mesclun Salad with Cherry Tomatoes Mi…" at bounding box center [888, 387] width 584 height 178
type input "15"
click at [733, 276] on div "Brekkie A Hearty Scrambled Eggs + Cheesy Chicken Sausage + Baked Mushrooms and …" at bounding box center [742, 200] width 279 height 158
click at [695, 276] on input "15" at bounding box center [648, 264] width 92 height 29
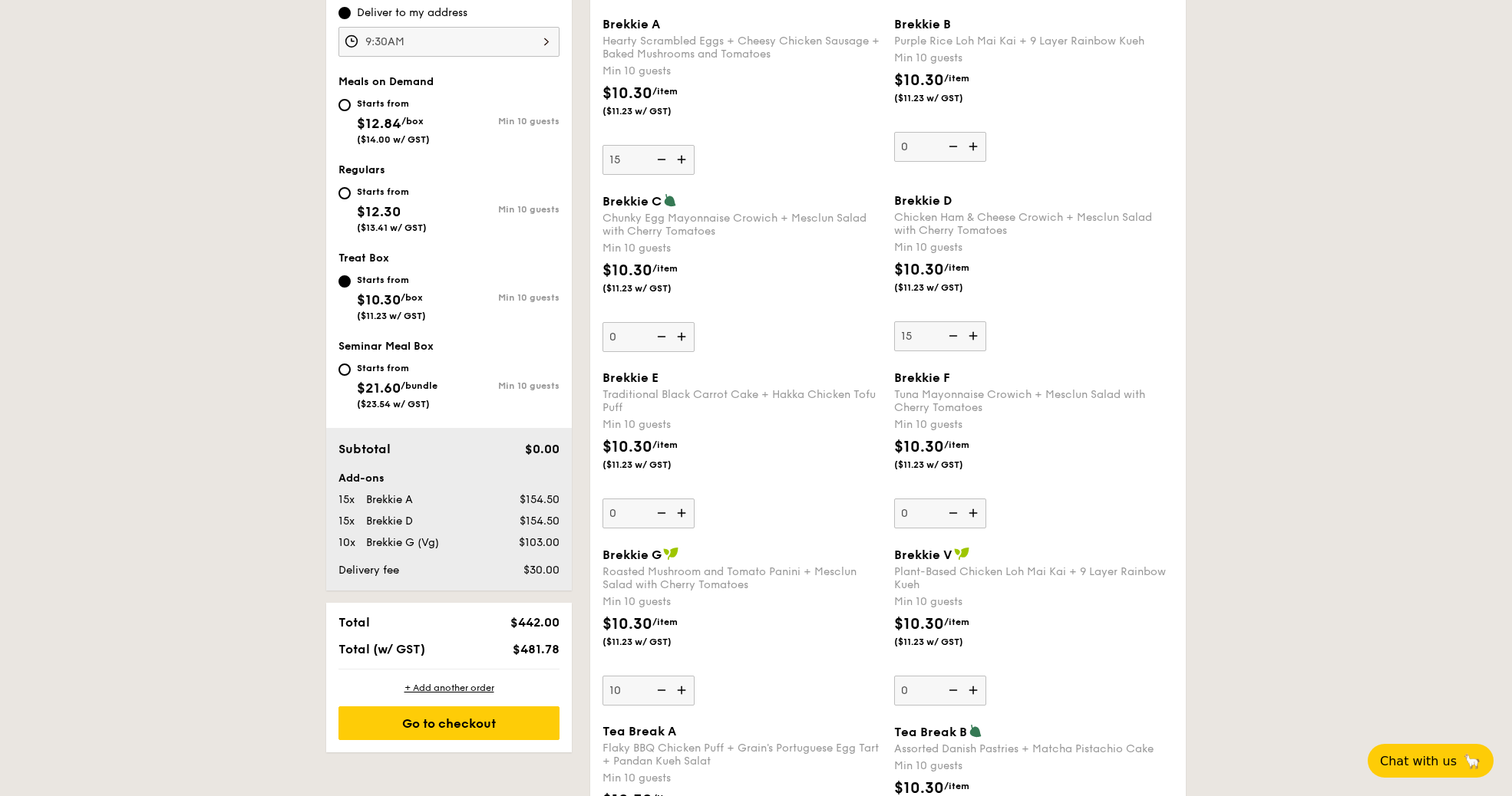
scroll to position [591, 0]
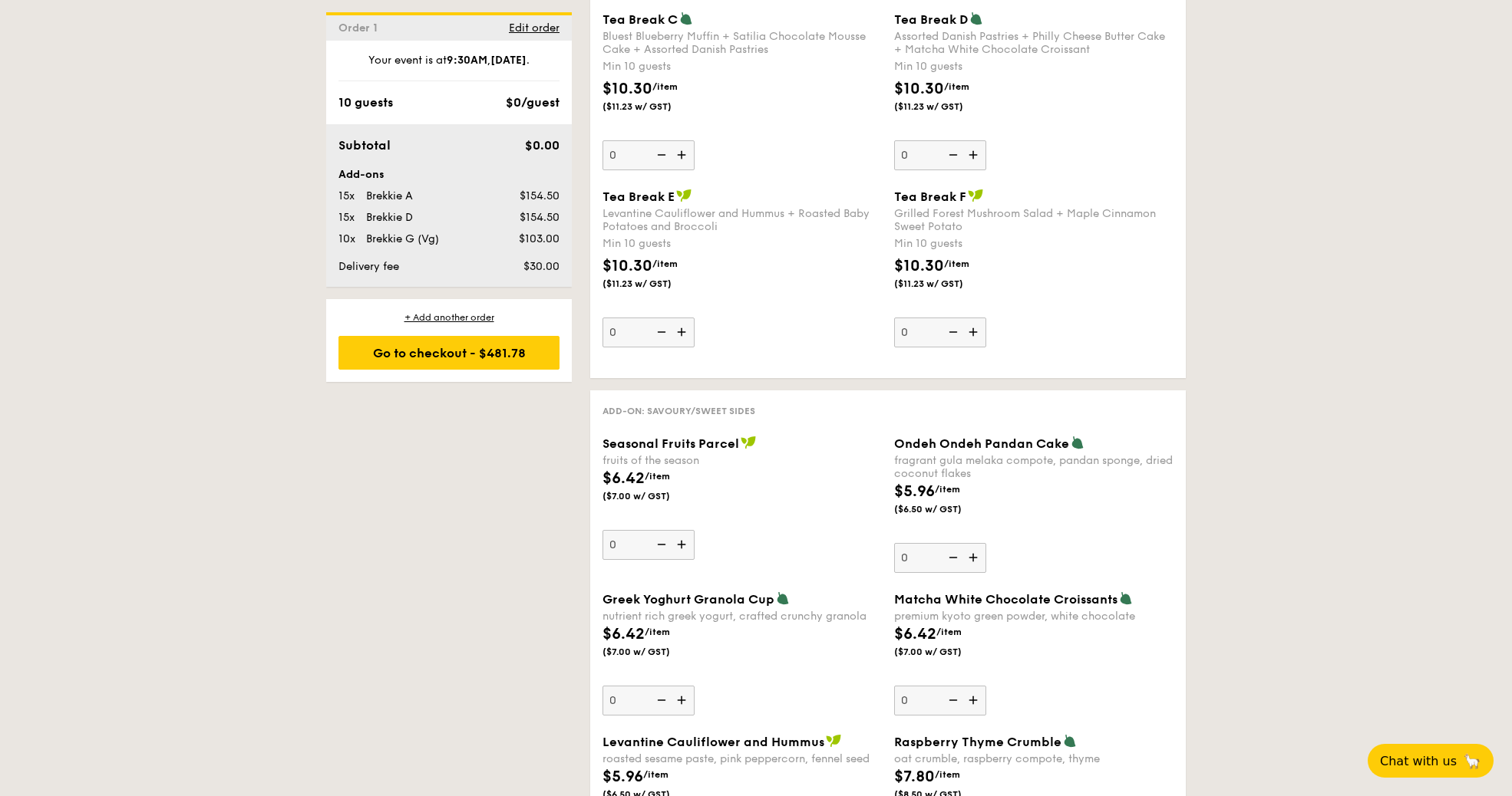
scroll to position [1636, 0]
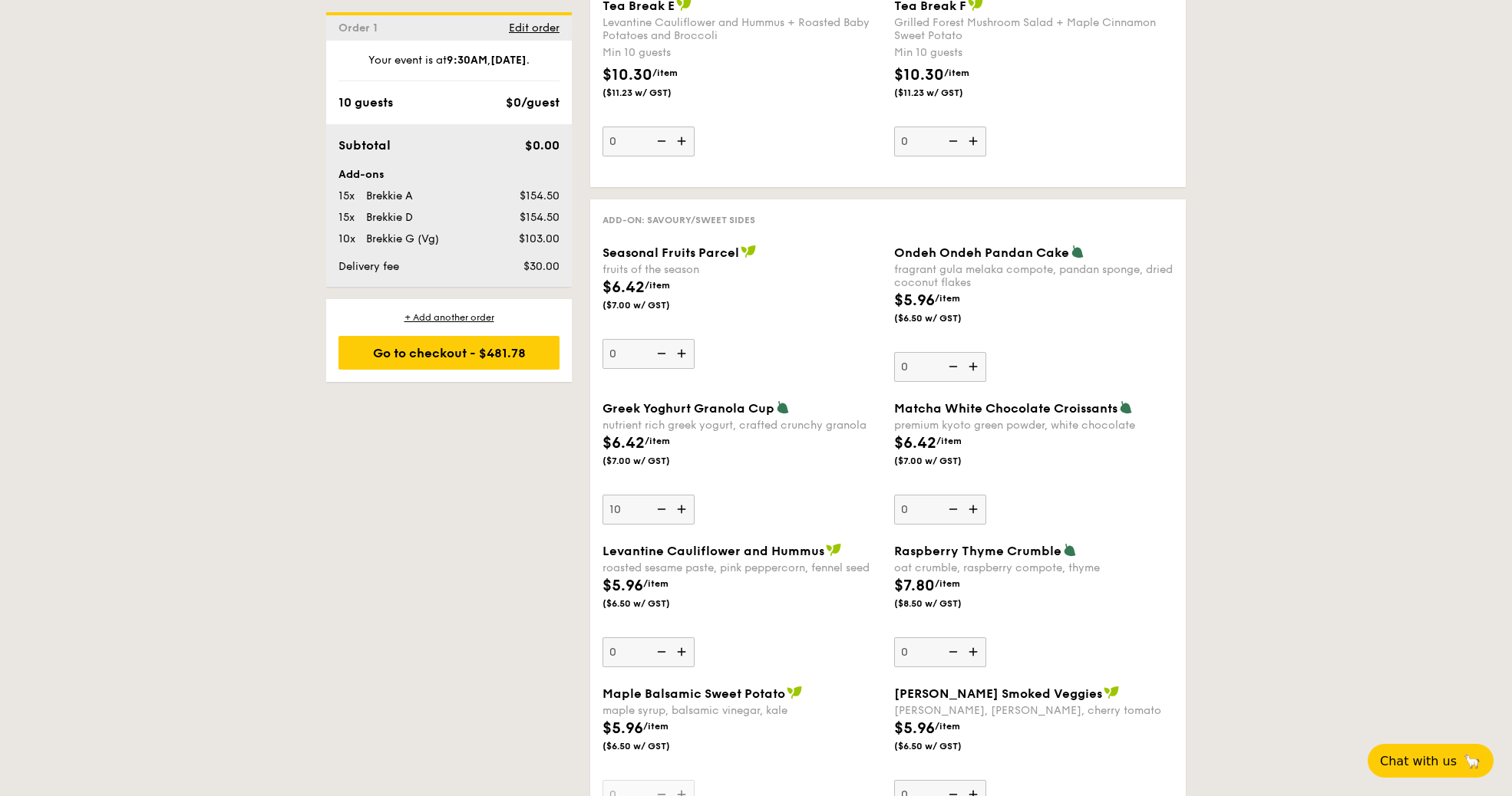
type input "10"
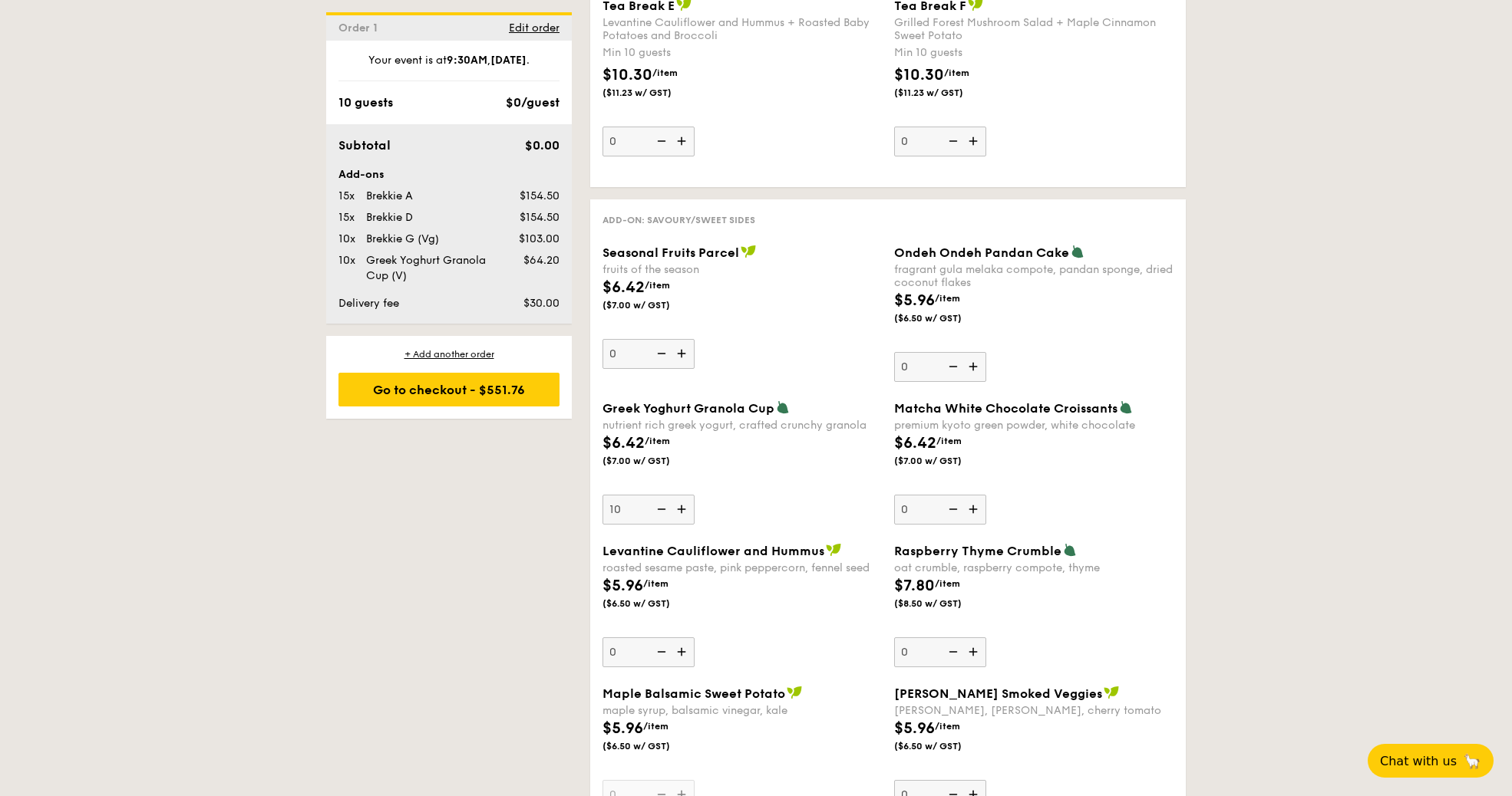
click at [1249, 489] on div "1 - Select menu 2 - Select items 3 - Check out Order 1 Oct 01, 2025 Pick up fro…" at bounding box center [756, 521] width 1512 height 3586
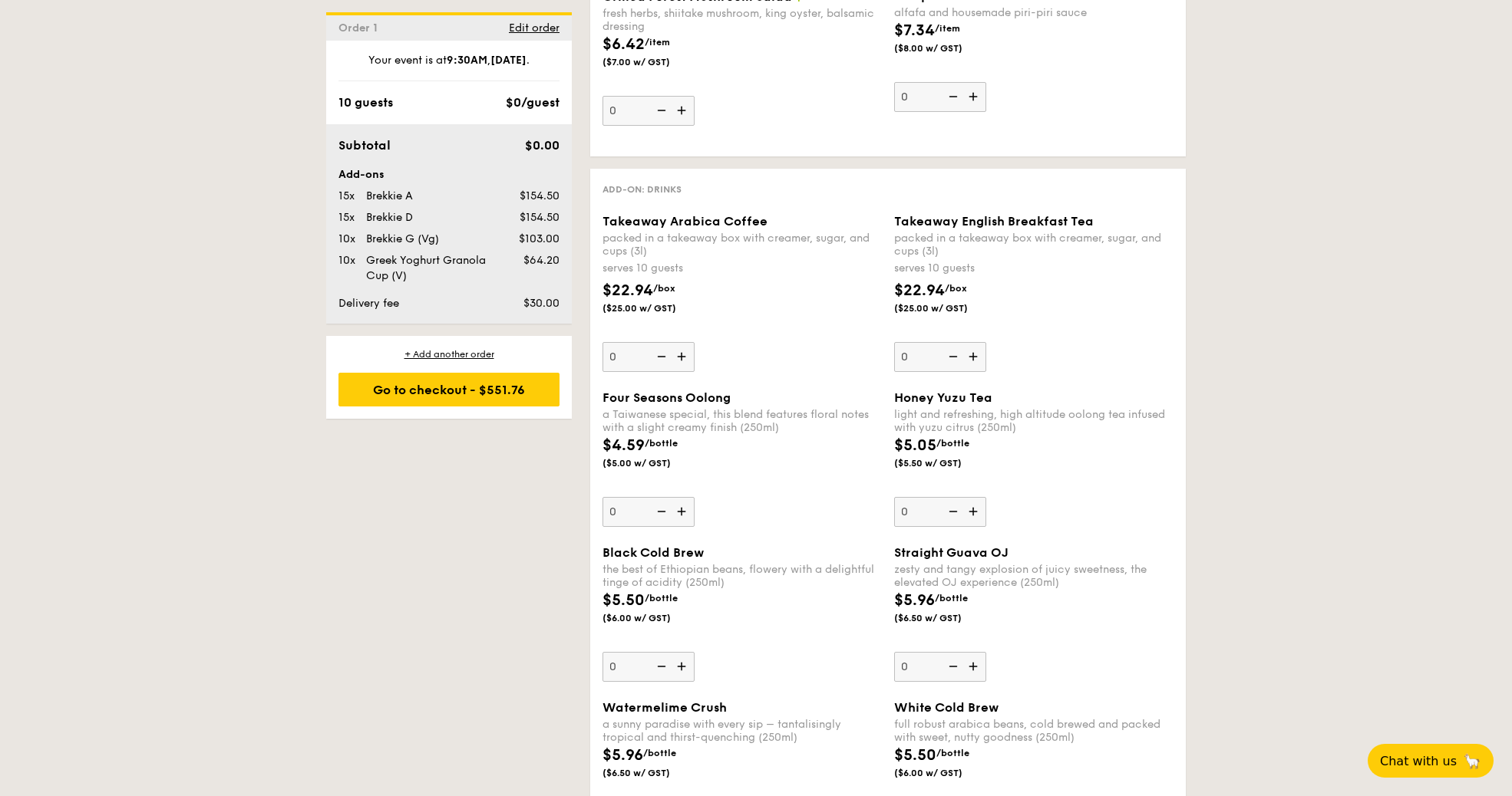
scroll to position [2479, 0]
click at [683, 345] on img at bounding box center [683, 353] width 23 height 29
click at [683, 345] on input "0" at bounding box center [648, 353] width 92 height 29
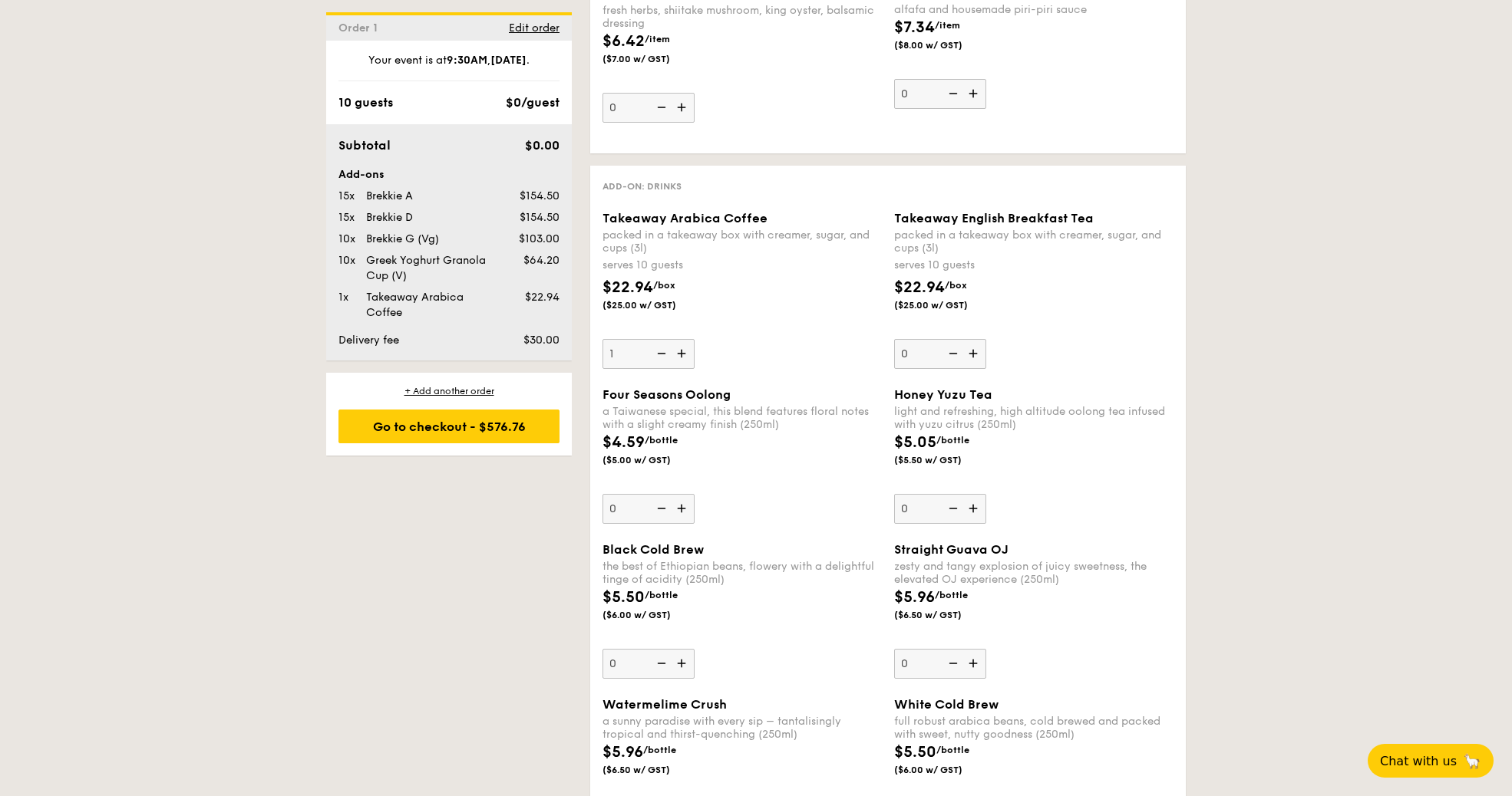
click at [683, 345] on img at bounding box center [683, 353] width 23 height 29
click at [683, 345] on input "1" at bounding box center [648, 353] width 92 height 29
type input "2"
click at [976, 347] on img at bounding box center [974, 353] width 23 height 29
click at [976, 347] on input "0" at bounding box center [940, 353] width 92 height 29
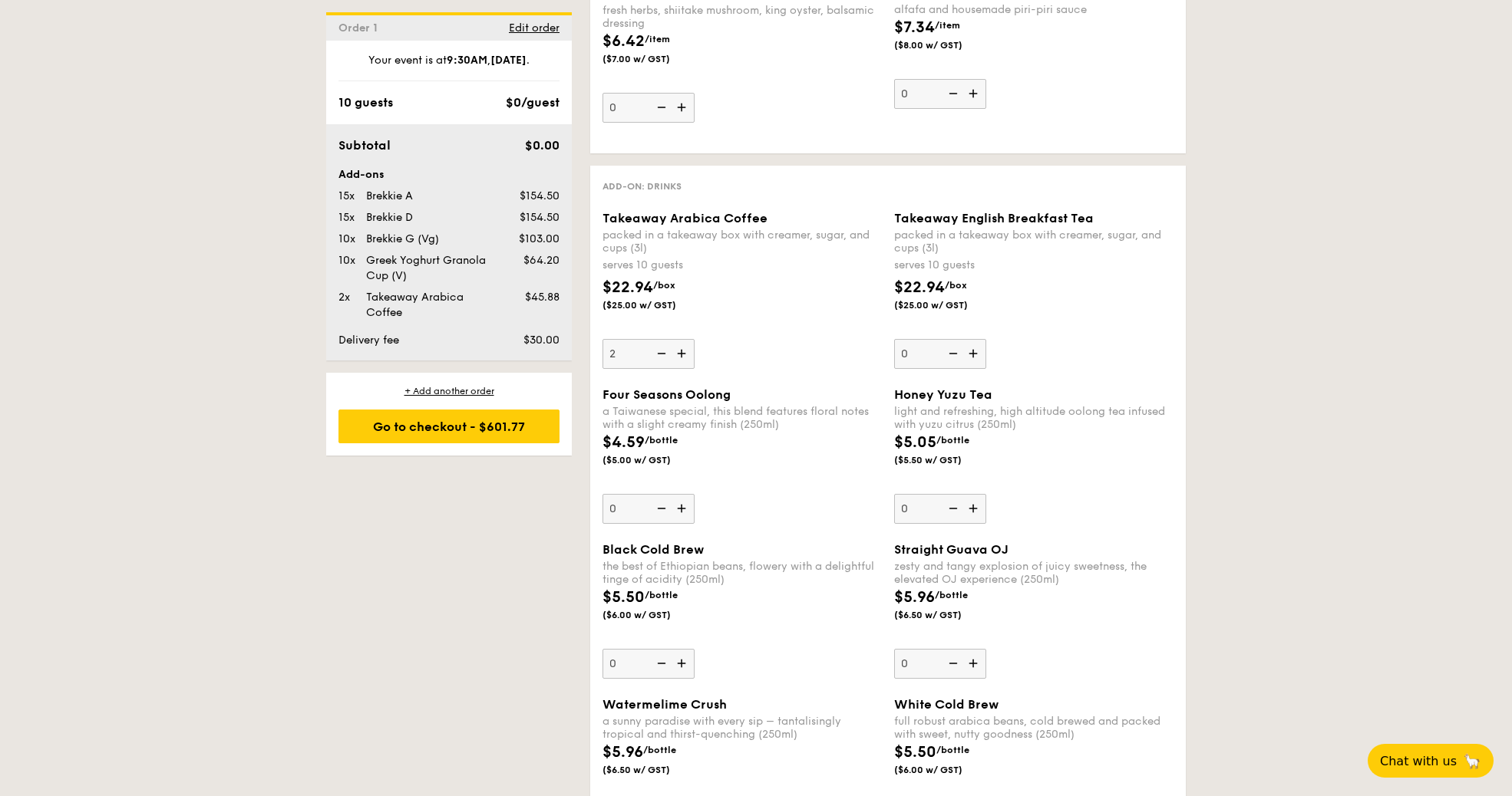
type input "1"
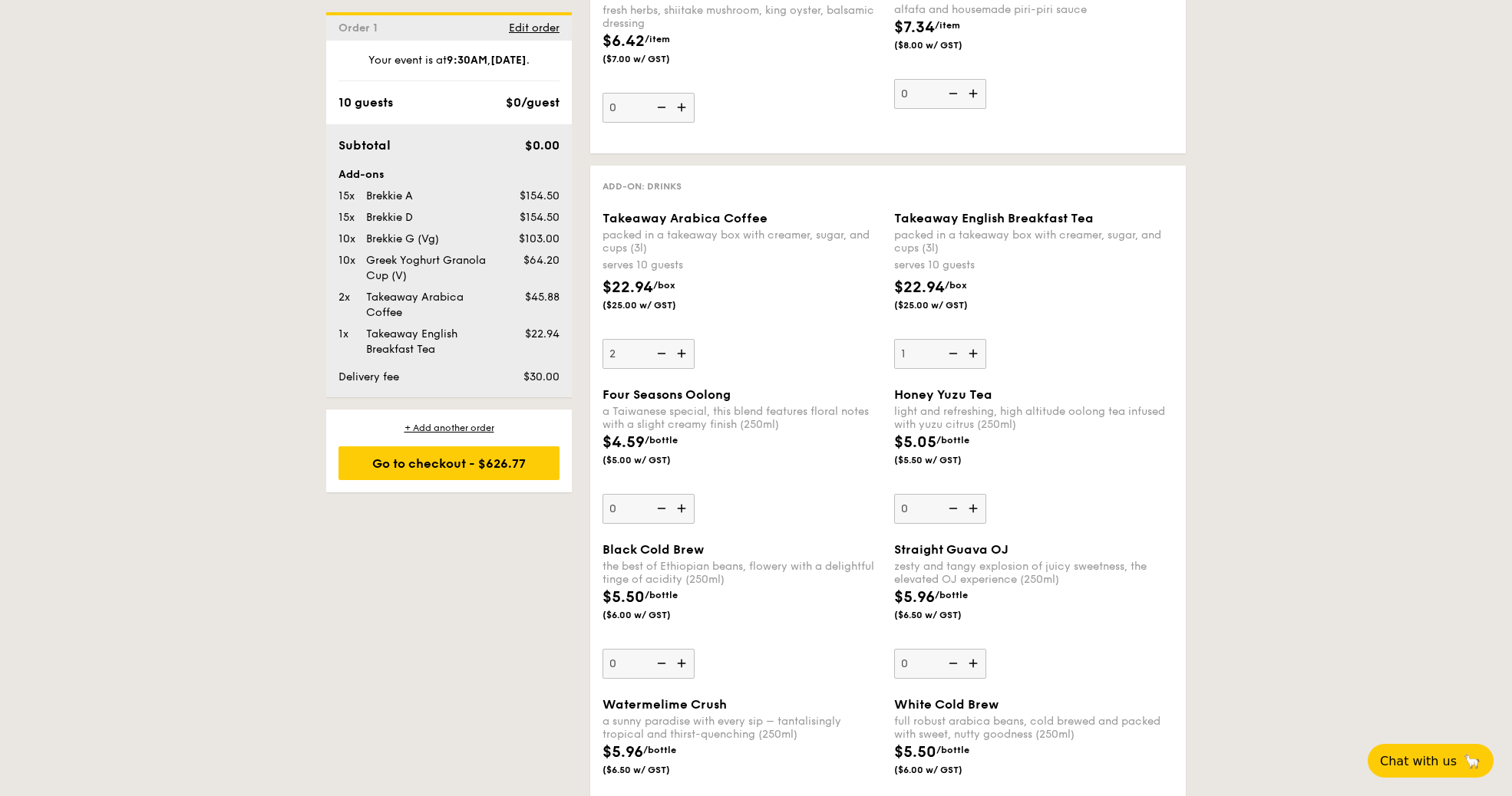
click at [1098, 342] on div "Takeaway English Breakfast Tea packed in a takeaway box with creamer, sugar, an…" at bounding box center [1034, 290] width 279 height 158
click at [986, 342] on input "1" at bounding box center [940, 353] width 92 height 29
click at [1170, 322] on div "Takeaway English Breakfast Tea packed in a takeaway box with creamer, sugar, an…" at bounding box center [1034, 290] width 279 height 158
click at [986, 339] on input "1" at bounding box center [940, 353] width 92 height 29
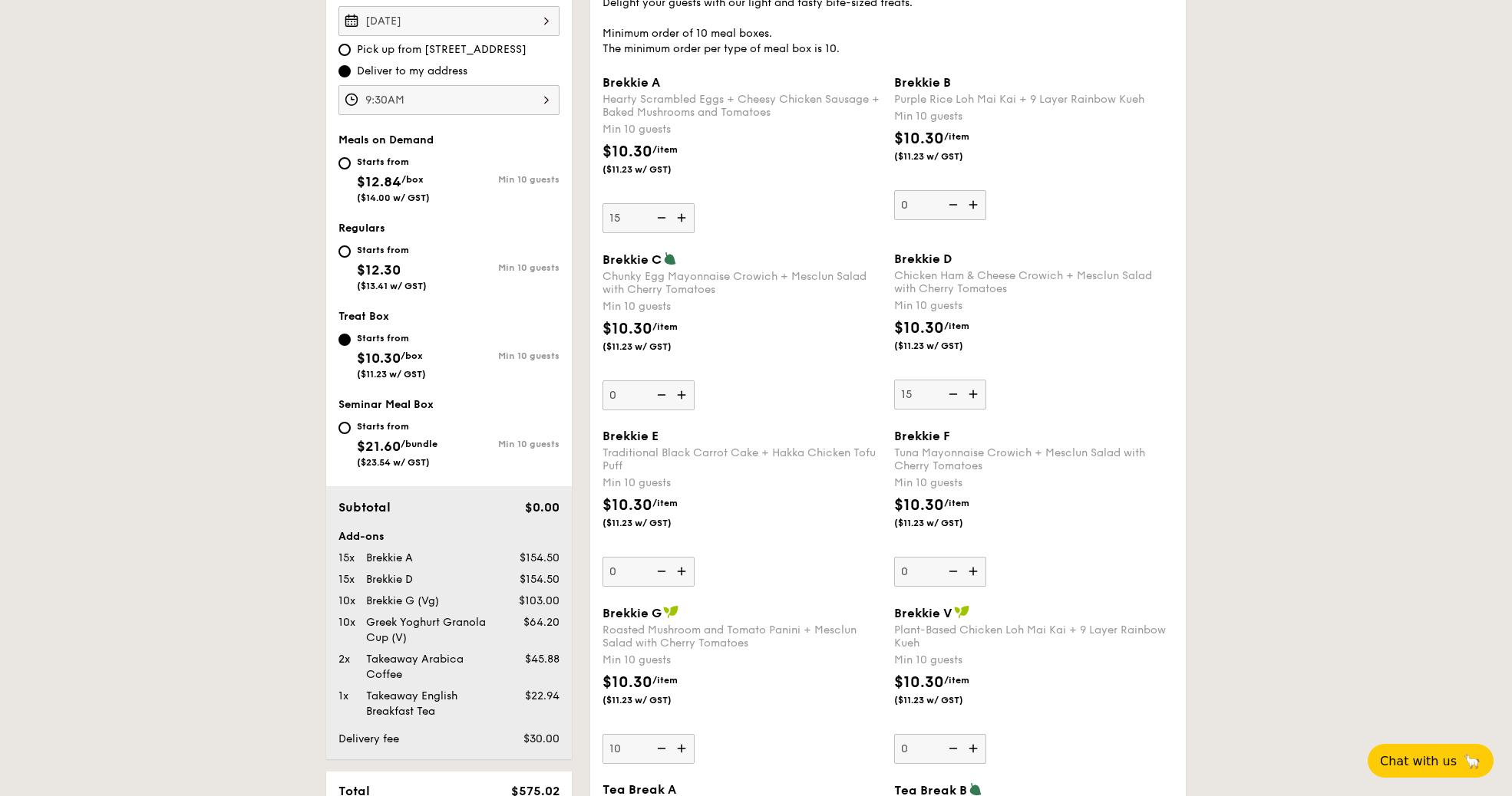
scroll to position [398, 0]
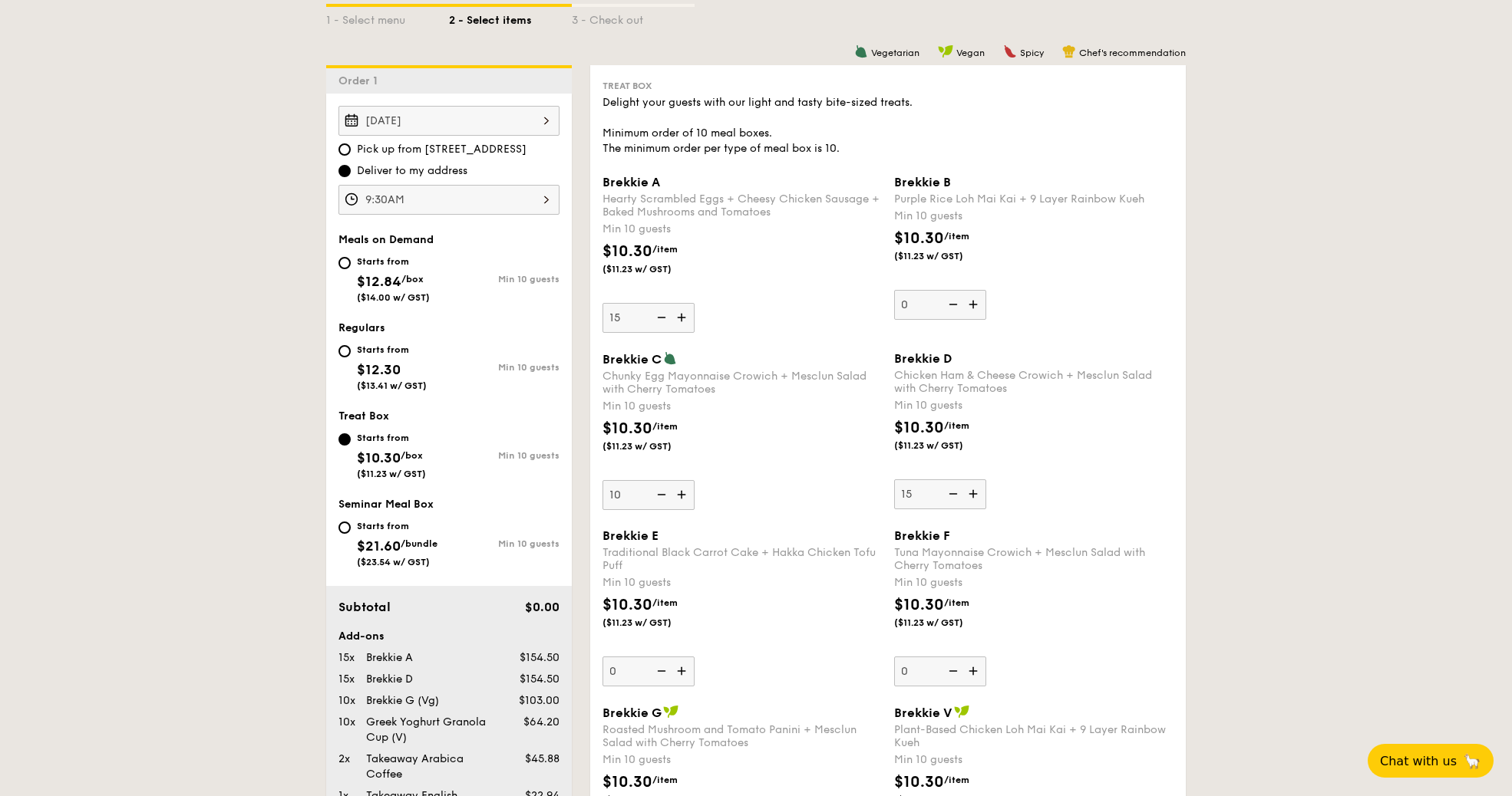
type input "10"
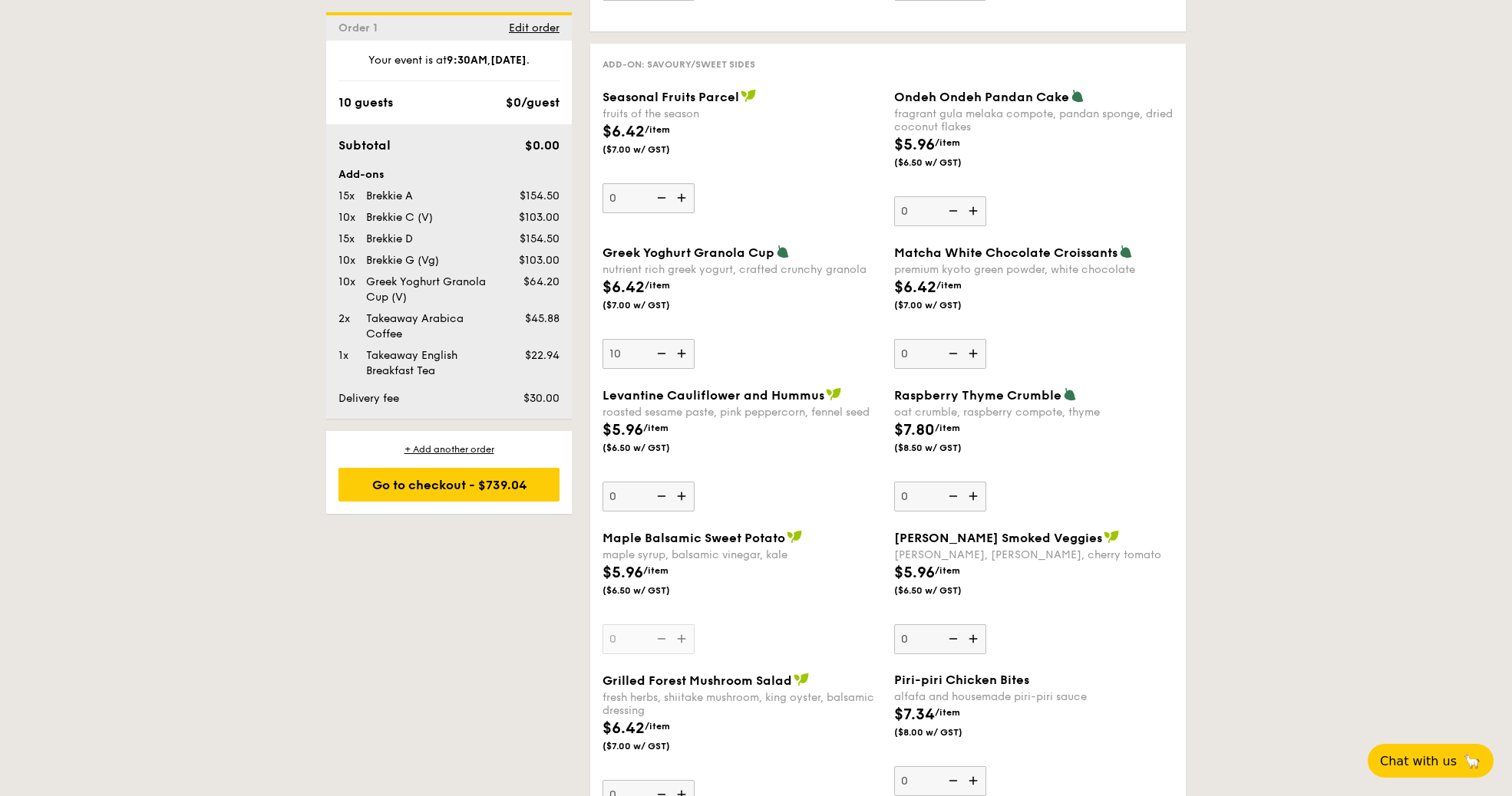
scroll to position [1792, 0]
click at [660, 344] on img at bounding box center [660, 352] width 23 height 29
click at [660, 344] on input "10" at bounding box center [648, 352] width 92 height 29
click at [660, 344] on img at bounding box center [660, 352] width 23 height 29
click at [660, 344] on input "9" at bounding box center [648, 352] width 92 height 29
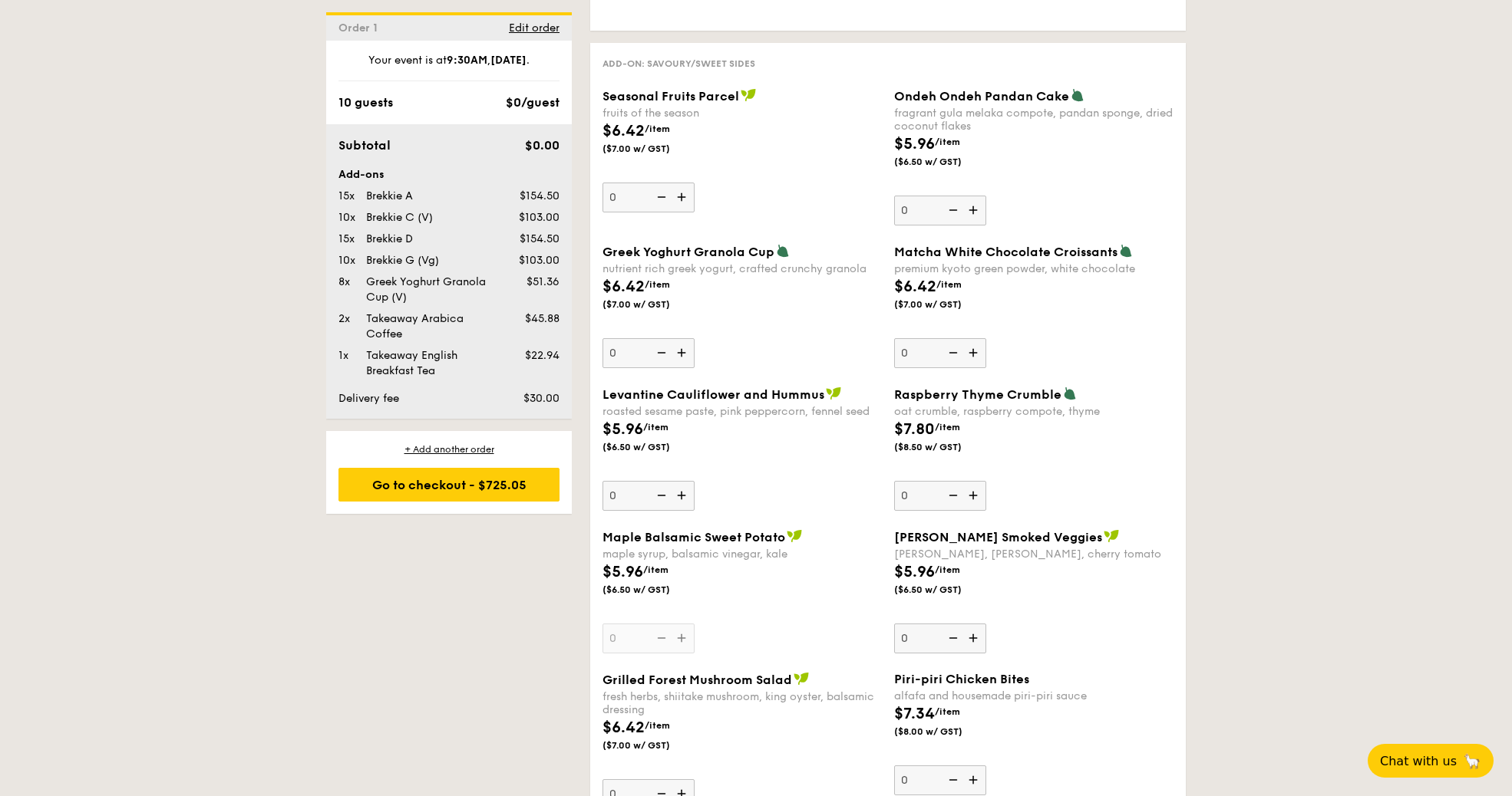
type input "0"
click at [756, 293] on div "$6.42 /item ($7.00 w/ GST)" at bounding box center [741, 302] width 292 height 54
click at [695, 338] on input "0" at bounding box center [648, 352] width 92 height 29
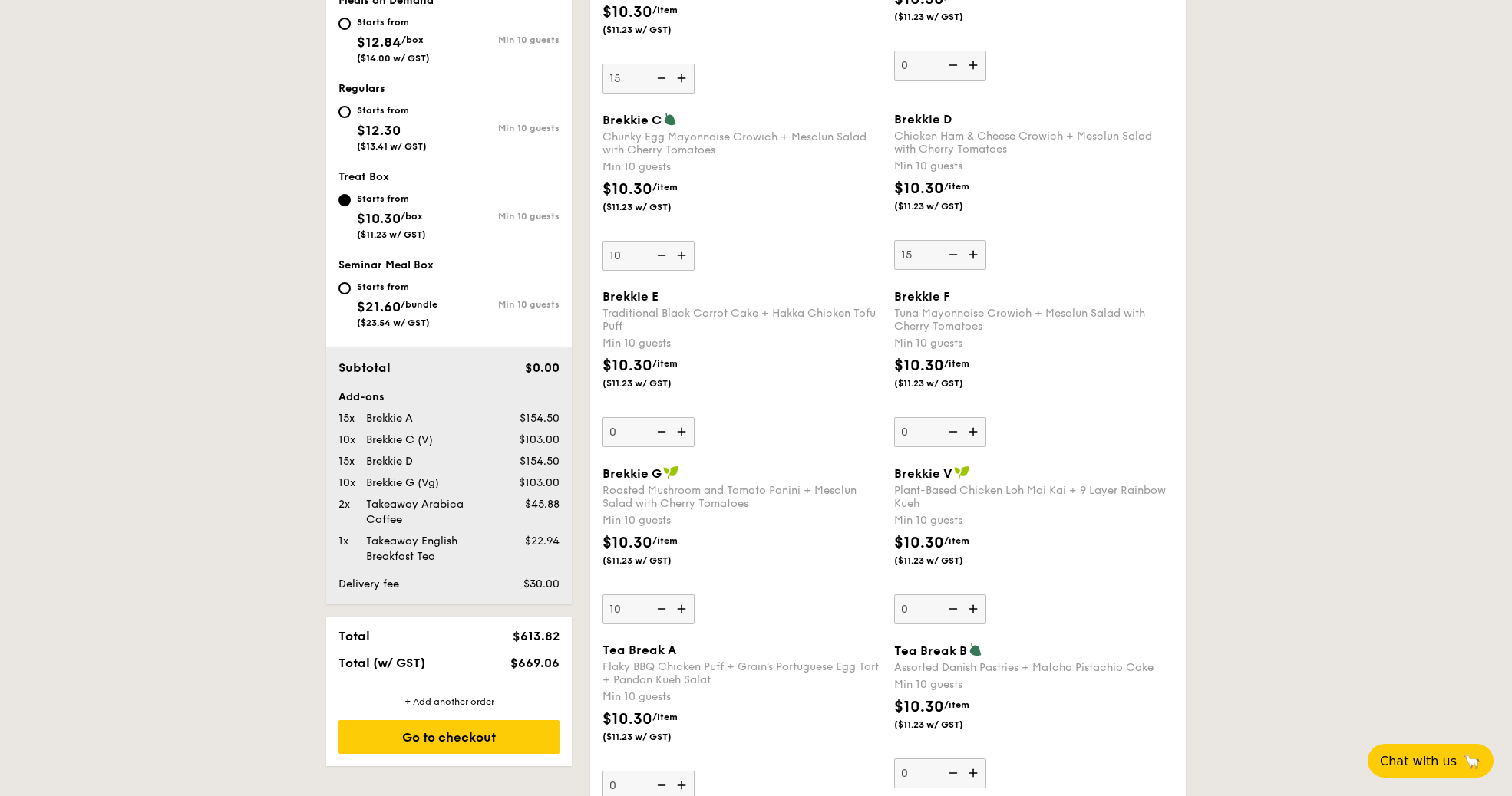
scroll to position [1737, 0]
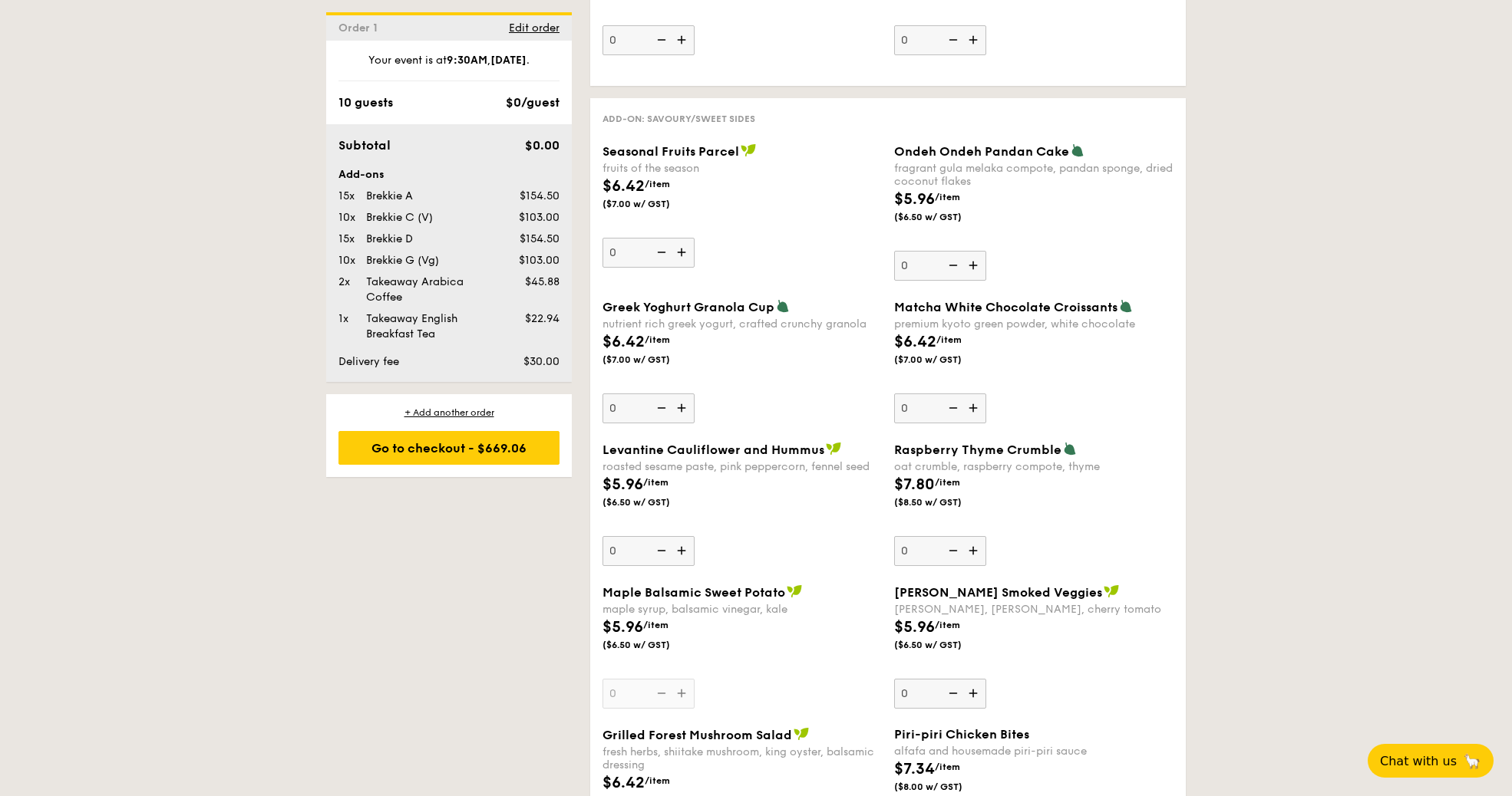
click at [452, 548] on div "1 - Select menu 2 - Select items 3 - Check out Order 1 Oct 01, 2025 Pick up fro…" at bounding box center [756, 420] width 884 height 3586
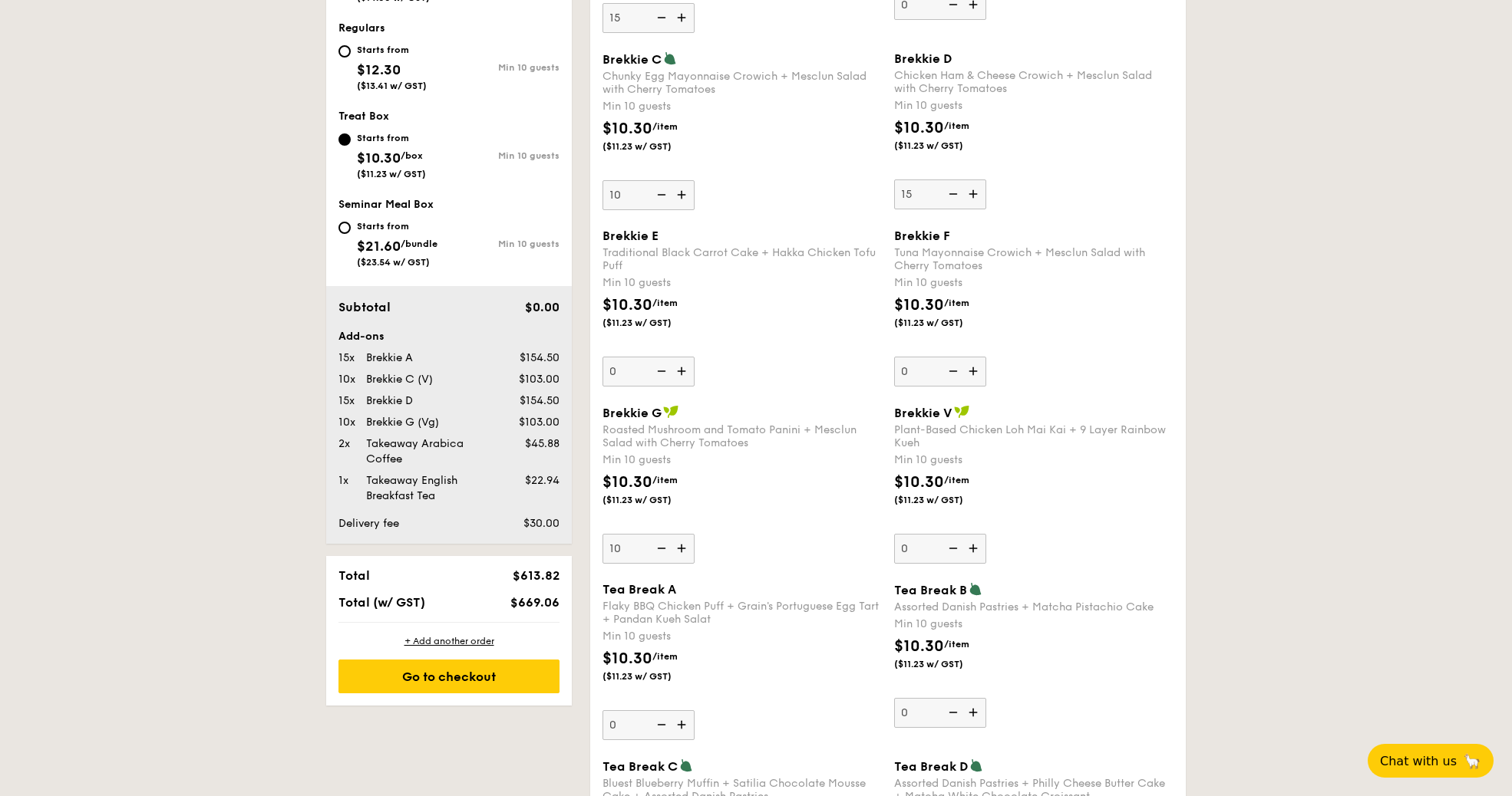
scroll to position [702, 0]
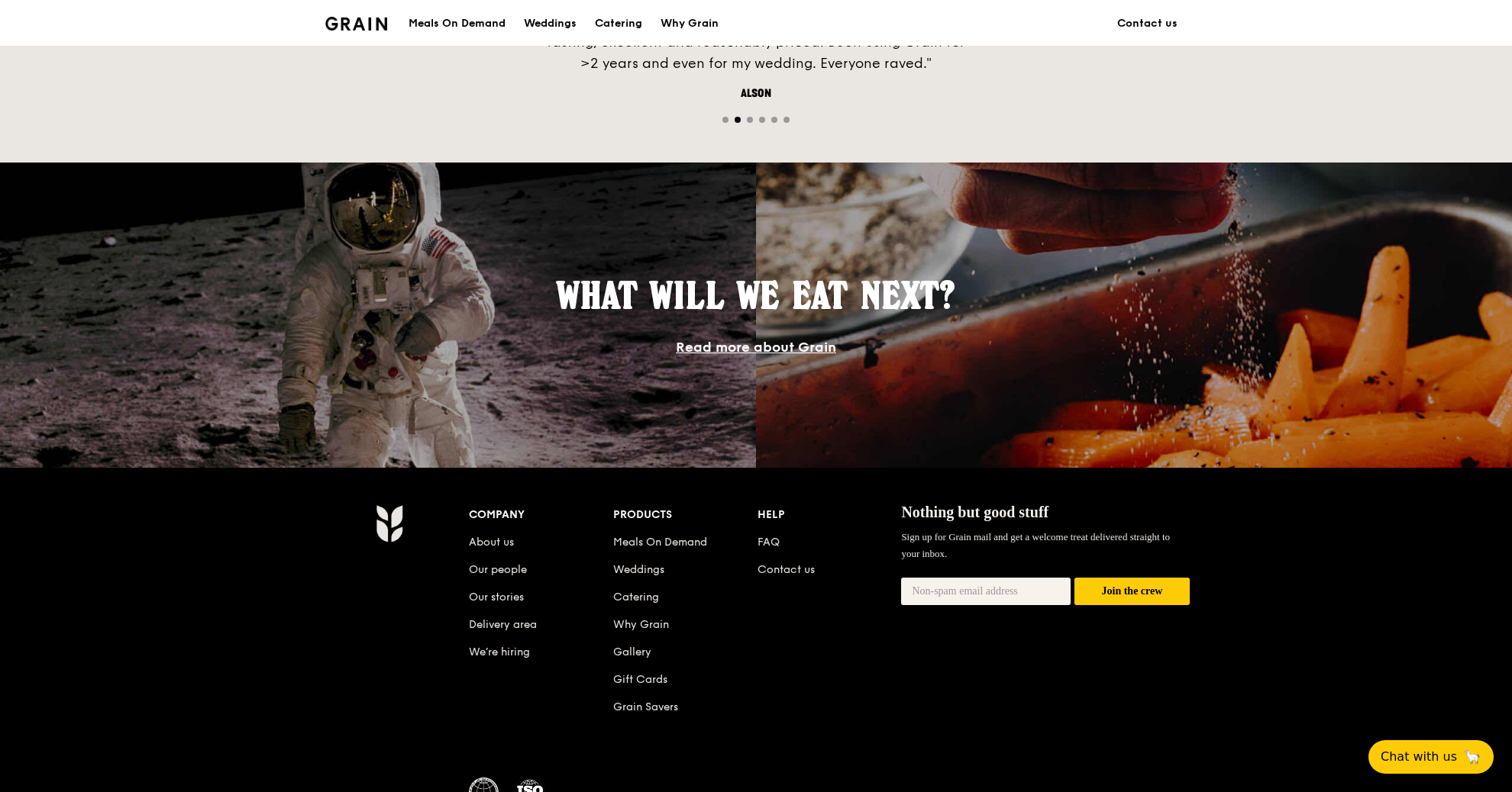
scroll to position [1313, 0]
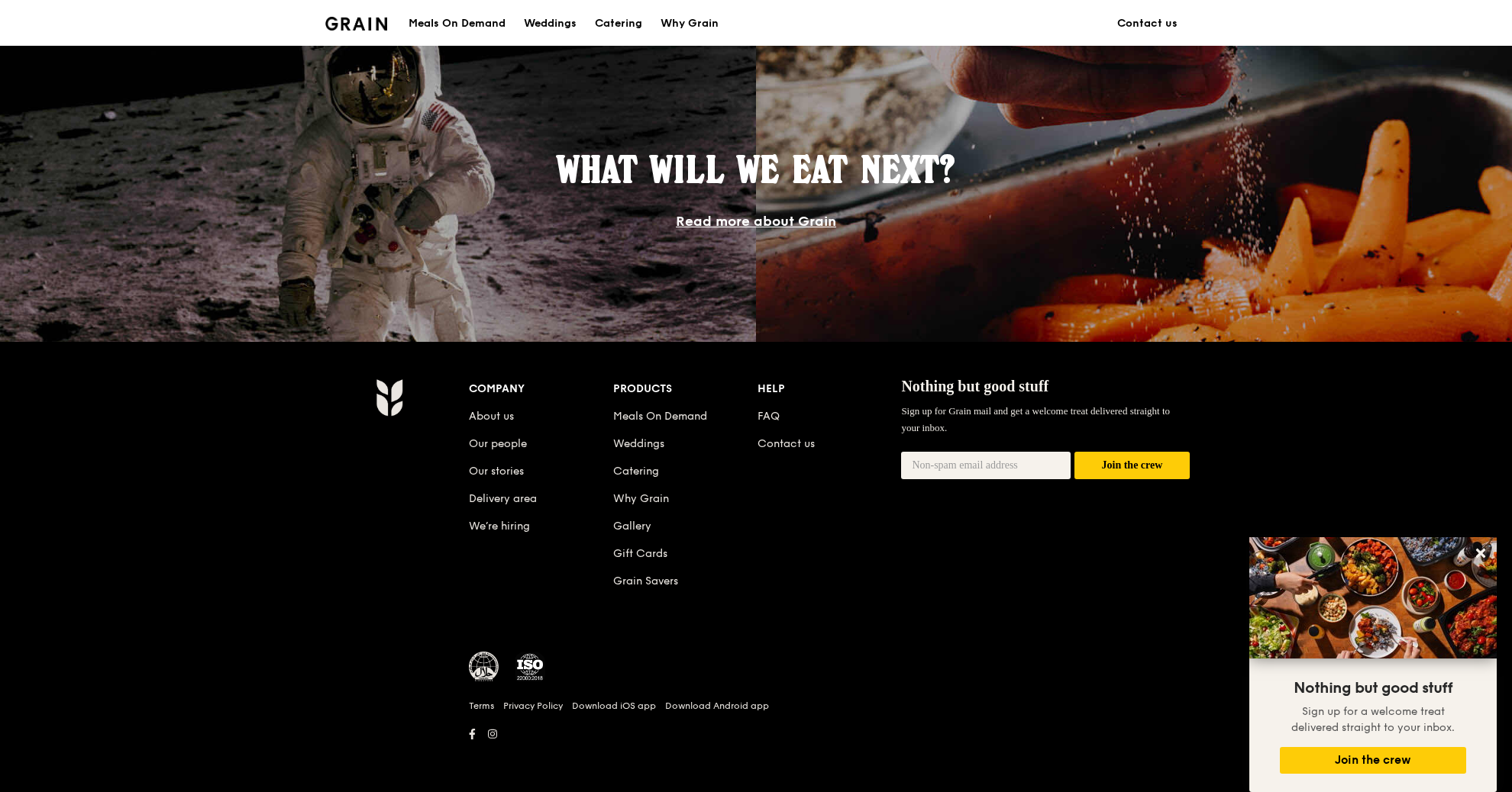
click at [622, 532] on li "Gallery" at bounding box center [685, 523] width 145 height 27
click at [628, 528] on link "Gallery" at bounding box center [632, 526] width 38 height 13
click at [634, 389] on div "Products" at bounding box center [685, 389] width 145 height 22
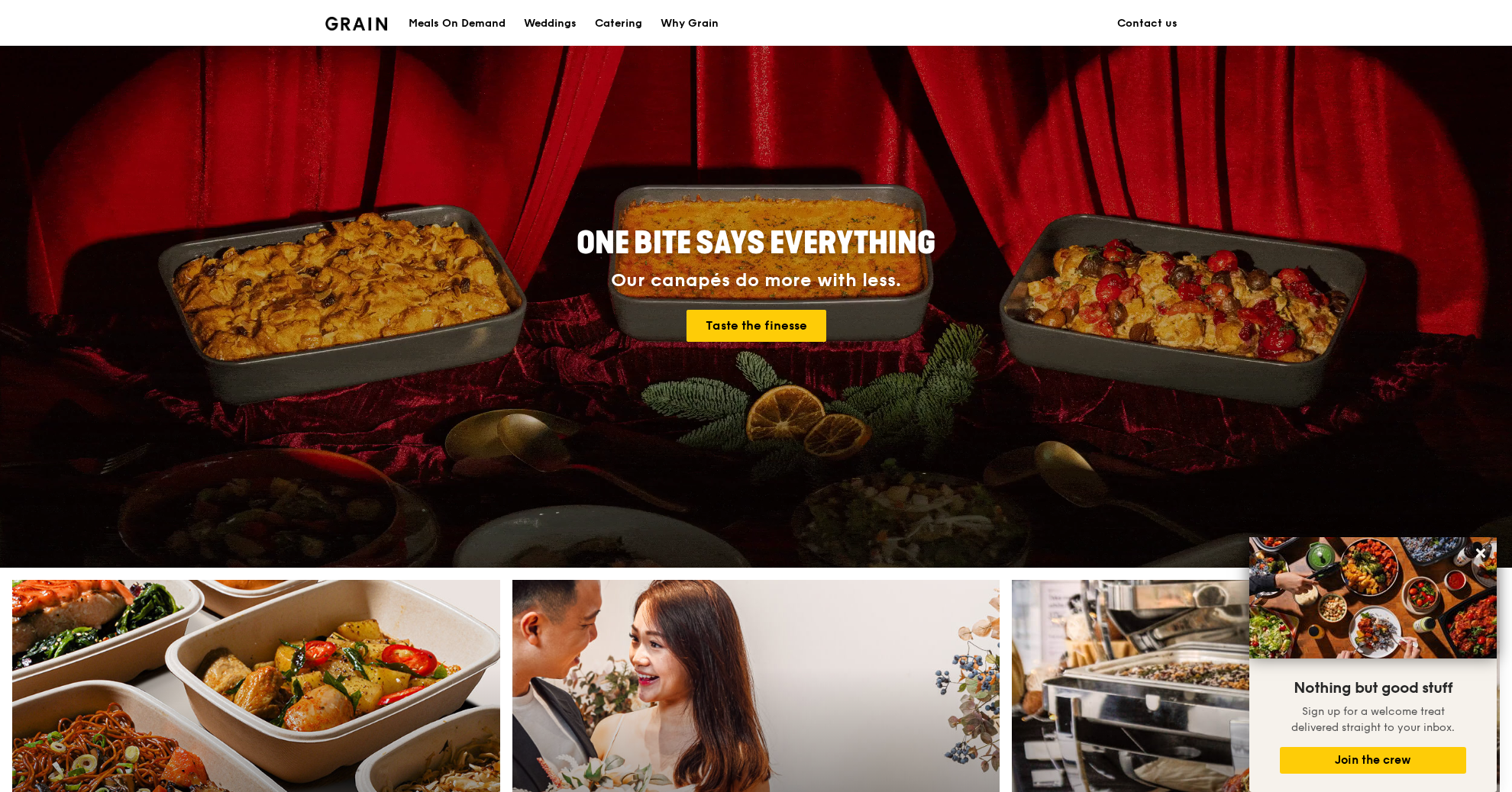
scroll to position [0, 0]
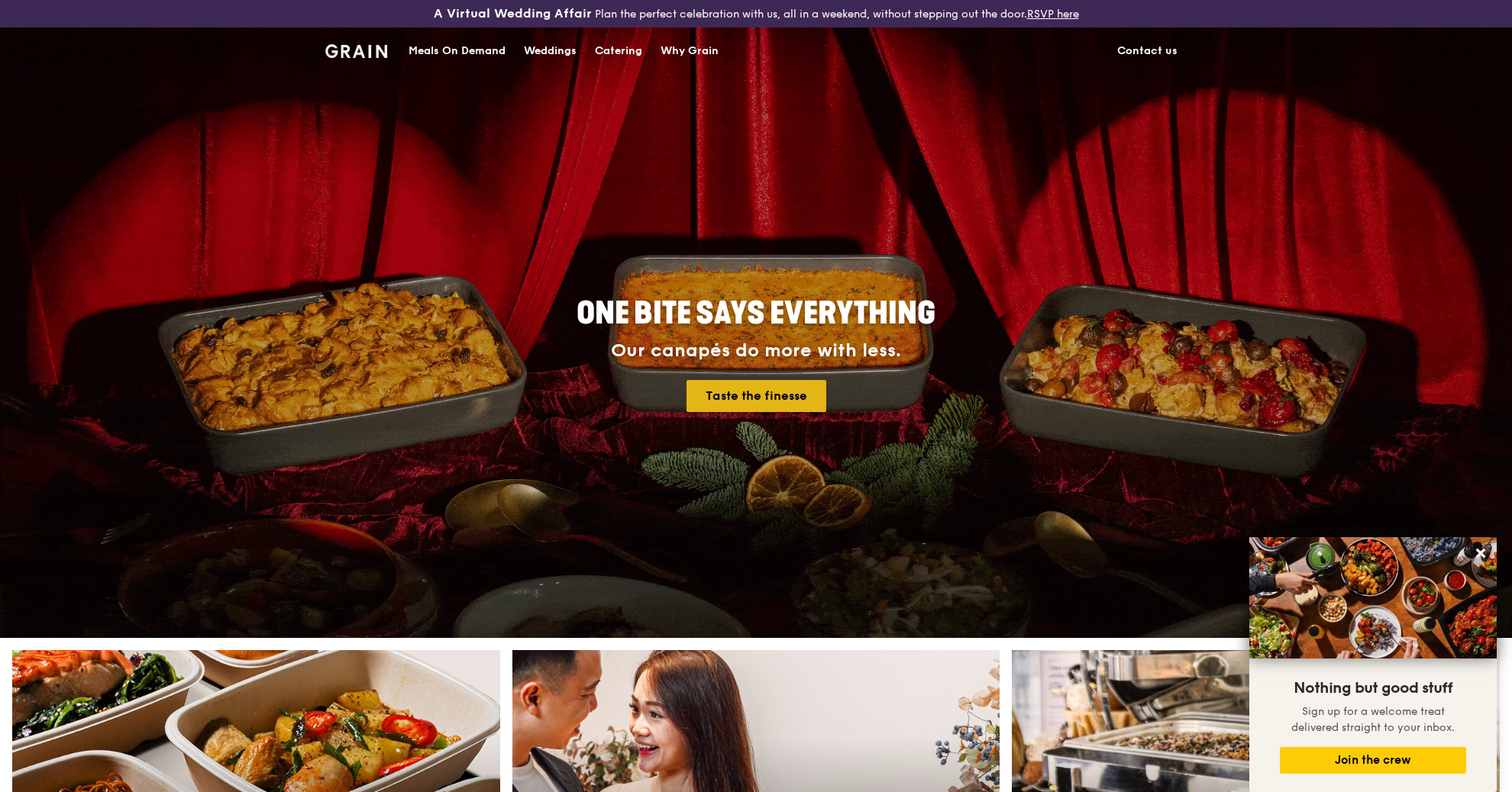
click at [764, 388] on link "Taste the finesse" at bounding box center [756, 396] width 140 height 32
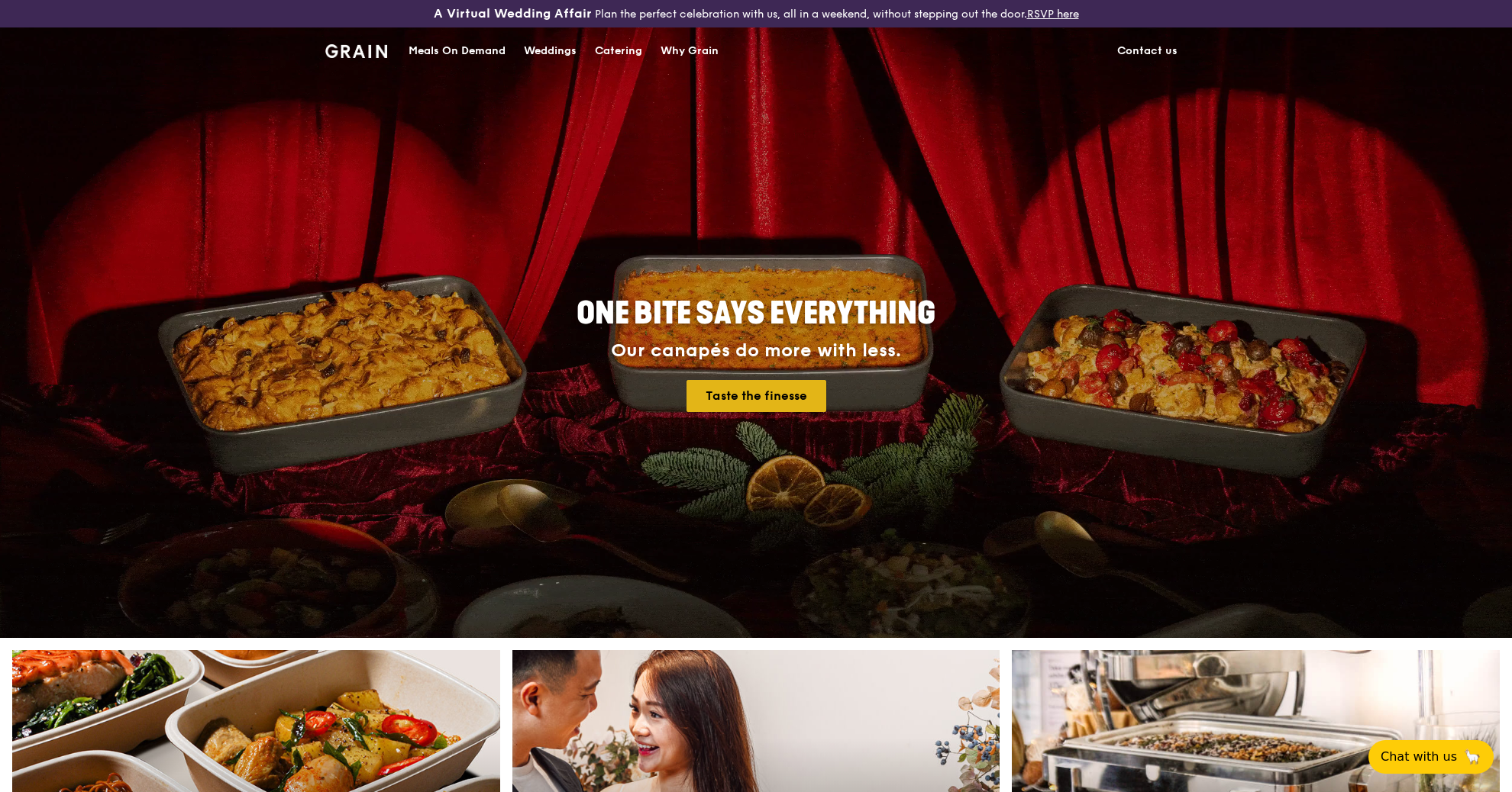
click at [744, 398] on link "Taste the finesse" at bounding box center [756, 396] width 140 height 32
click at [438, 50] on div "Meals On Demand" at bounding box center [457, 51] width 97 height 45
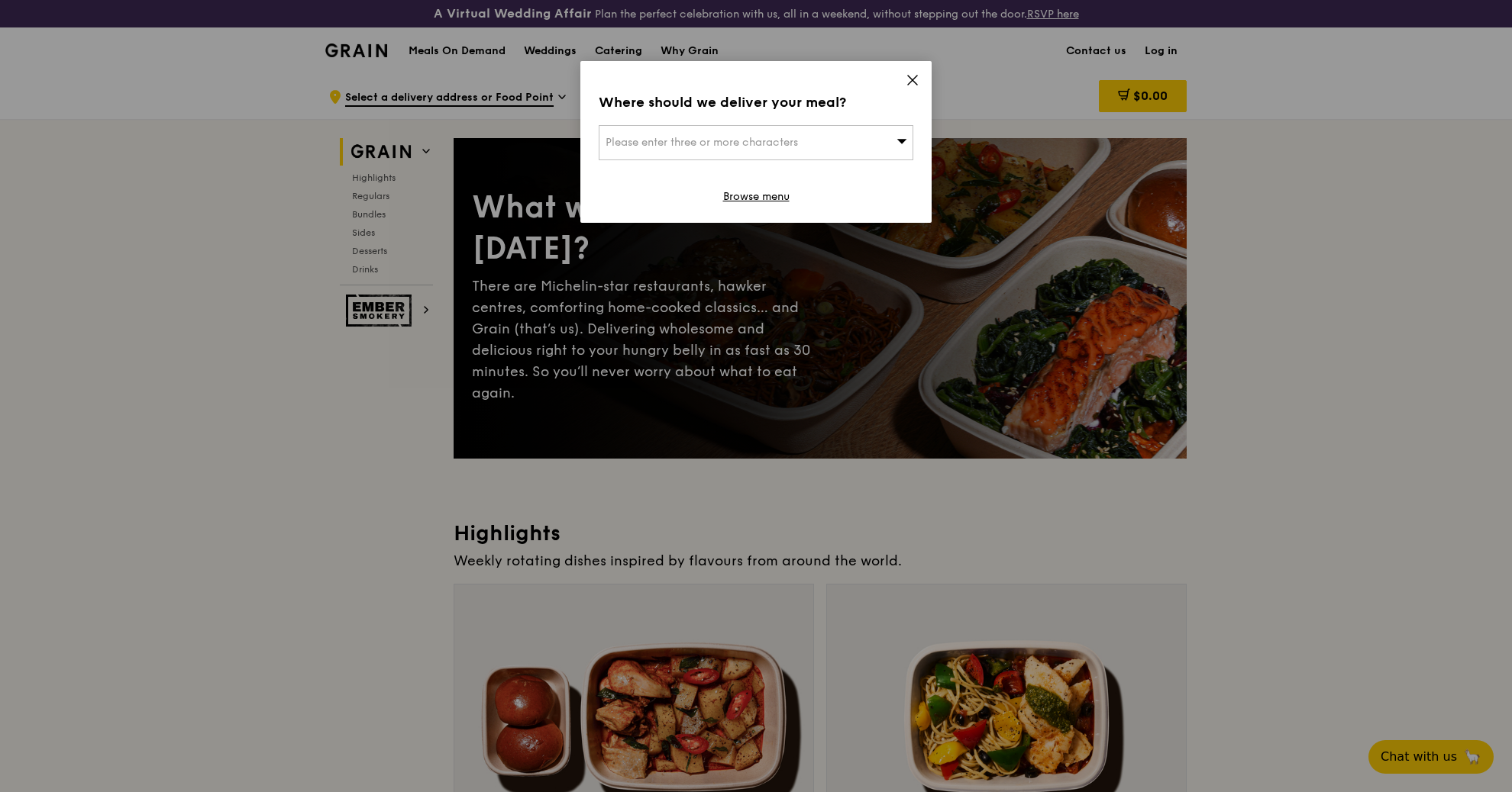
click at [910, 77] on icon at bounding box center [912, 80] width 14 height 14
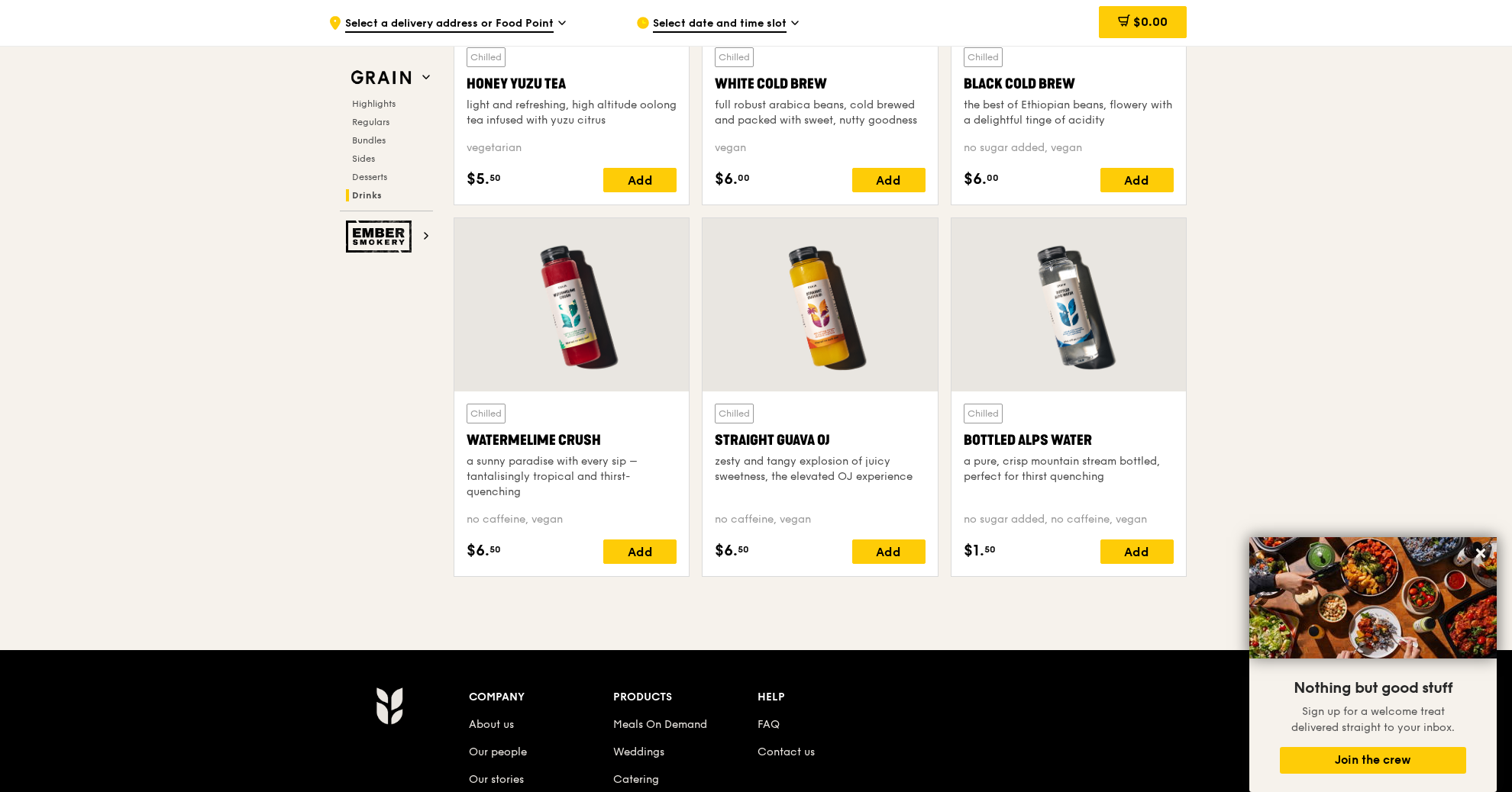
scroll to position [5749, 0]
